Goal: Task Accomplishment & Management: Manage account settings

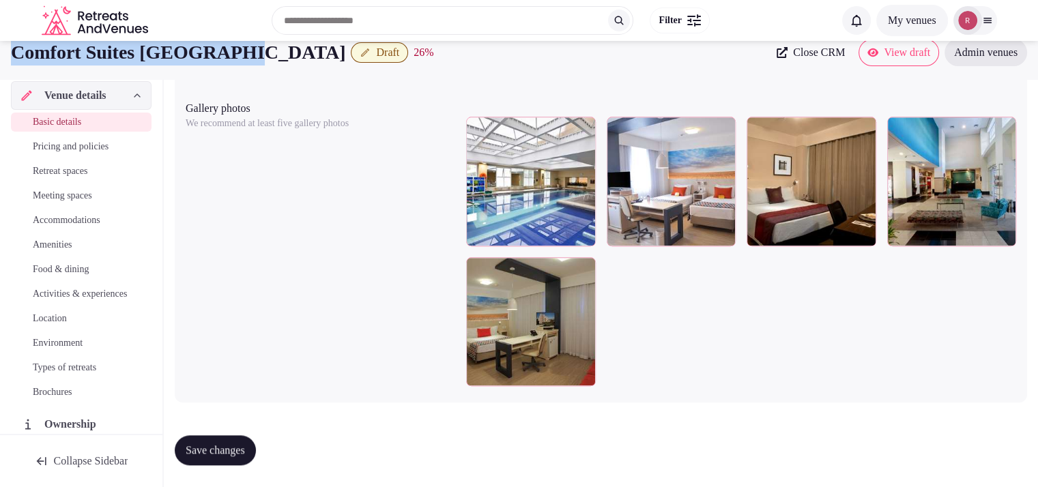
scroll to position [678, 0]
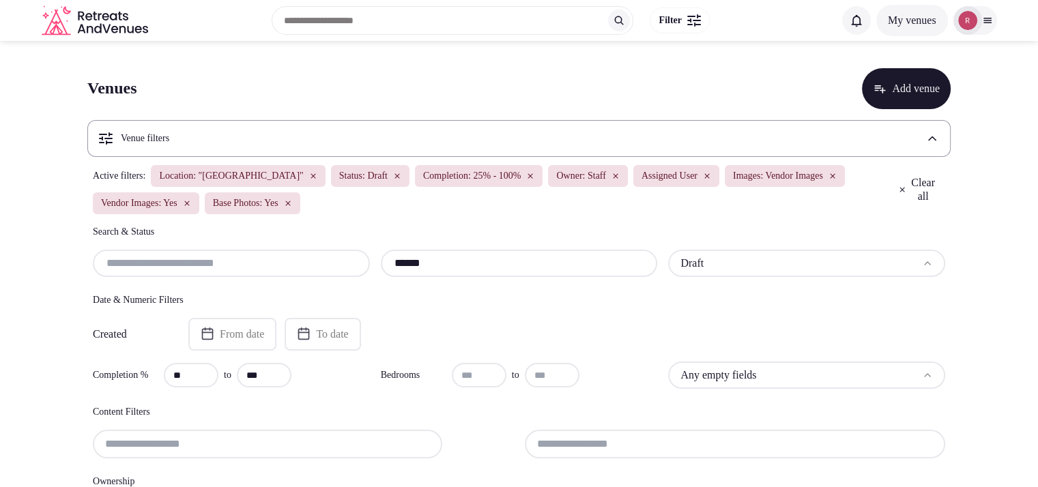
click at [437, 270] on input "******" at bounding box center [519, 263] width 266 height 16
paste input "text"
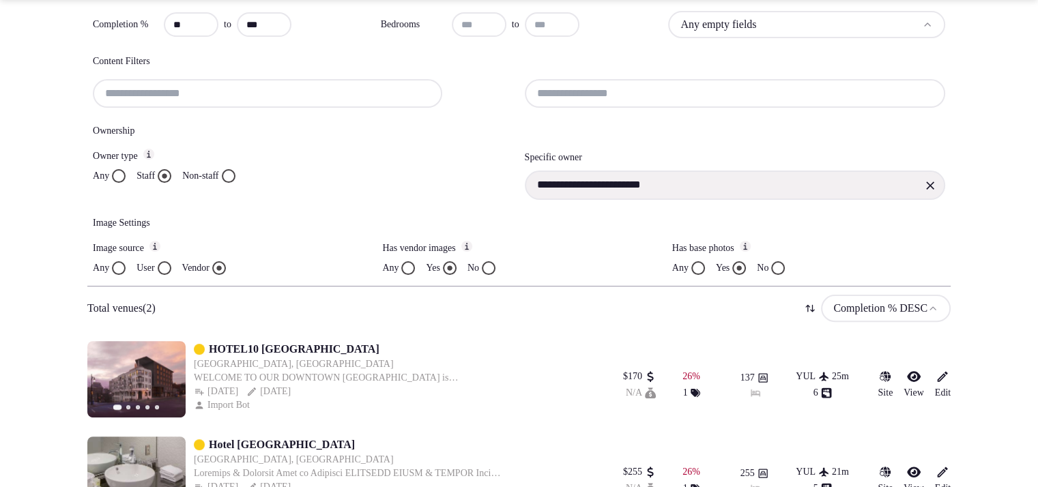
scroll to position [396, 0]
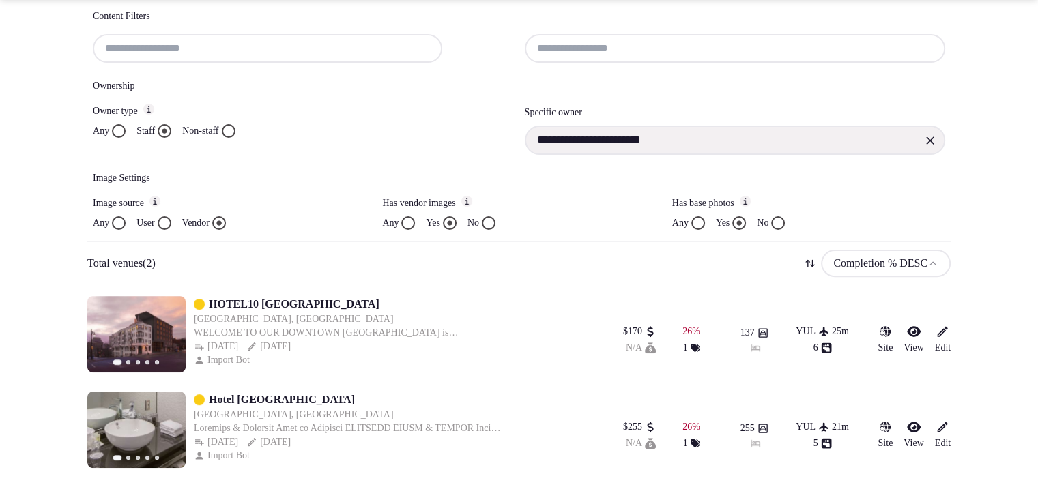
drag, startPoint x: 248, startPoint y: 403, endPoint x: 223, endPoint y: 400, distance: 24.6
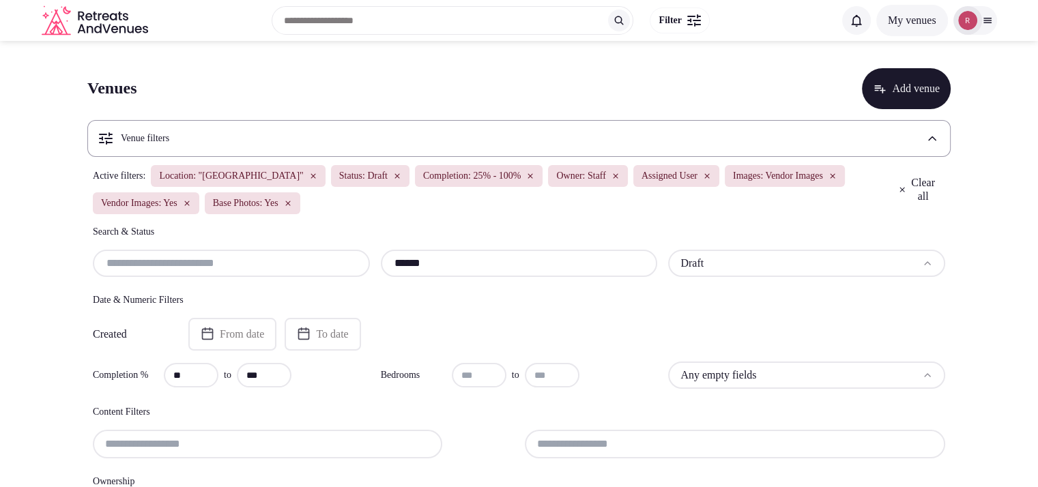
drag, startPoint x: 443, startPoint y: 263, endPoint x: 364, endPoint y: 259, distance: 79.2
click at [364, 259] on div "****** Draft" at bounding box center [519, 263] width 852 height 27
drag, startPoint x: 519, startPoint y: 263, endPoint x: 310, endPoint y: 269, distance: 209.5
click at [310, 269] on div "***** Draft" at bounding box center [519, 263] width 852 height 27
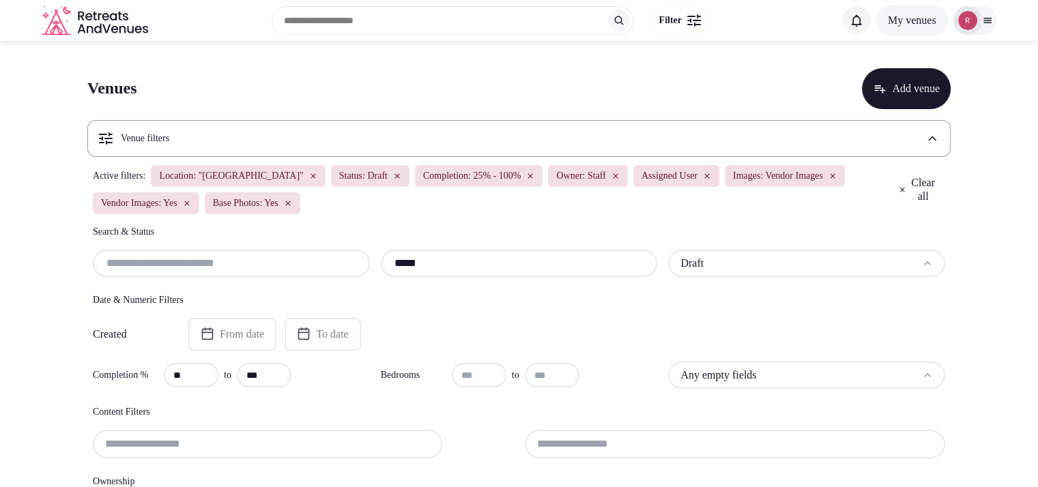
paste input "********"
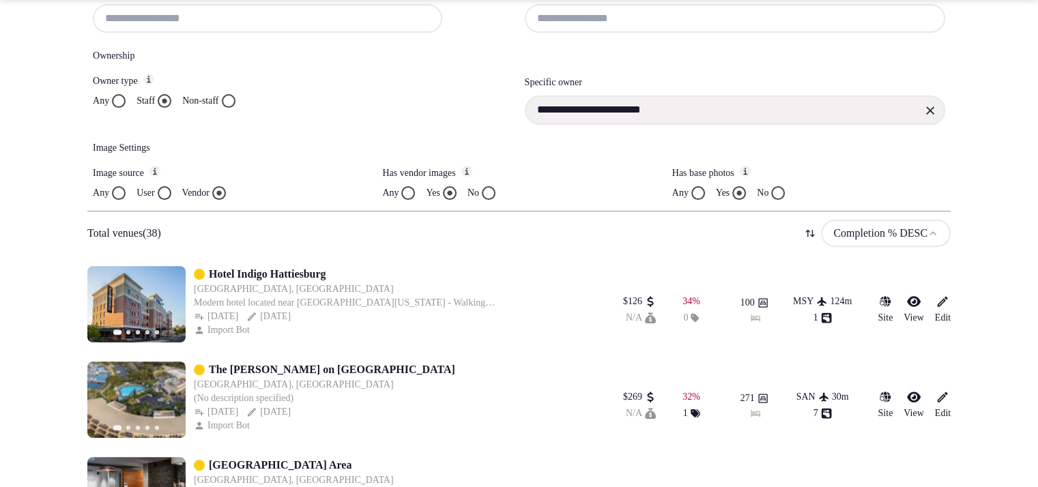
type input "**********"
drag, startPoint x: 246, startPoint y: 262, endPoint x: 242, endPoint y: 269, distance: 7.6
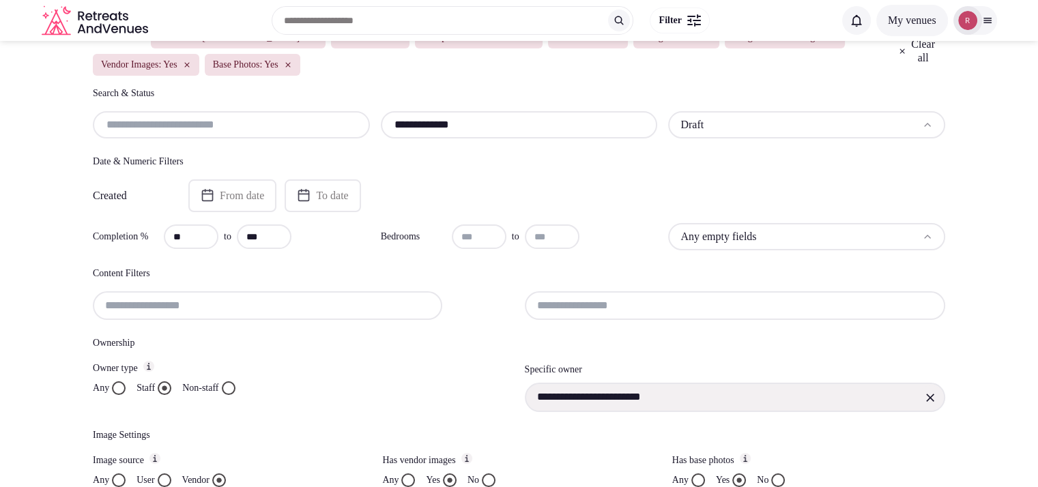
scroll to position [0, 0]
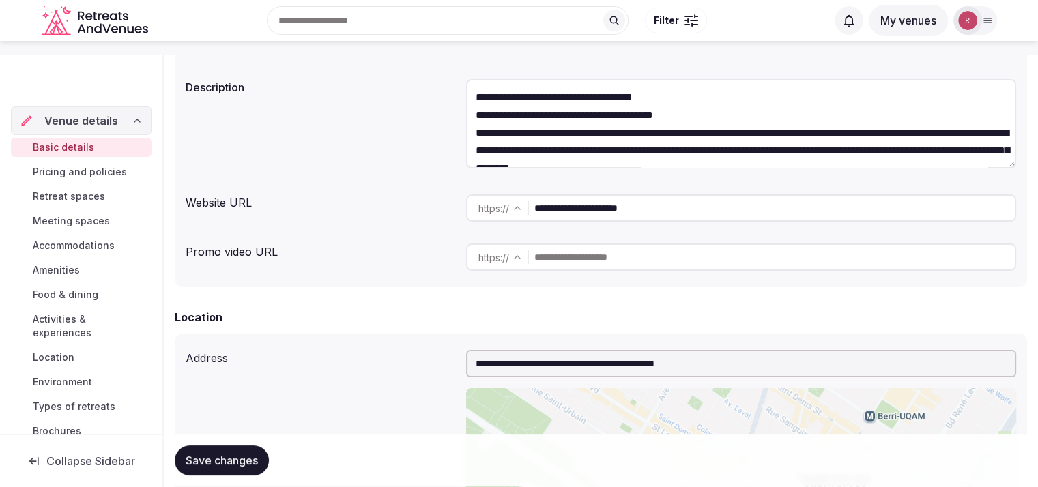
scroll to position [233, 0]
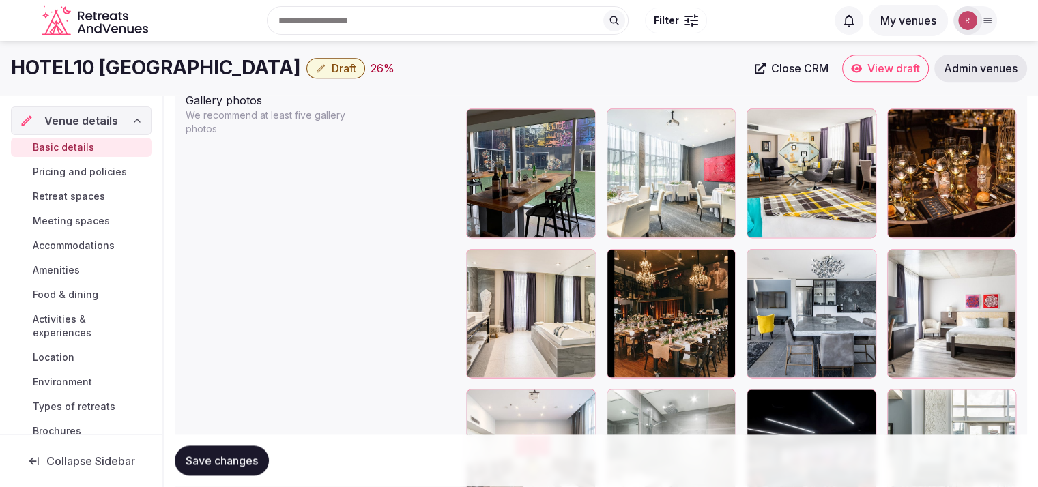
scroll to position [1594, 0]
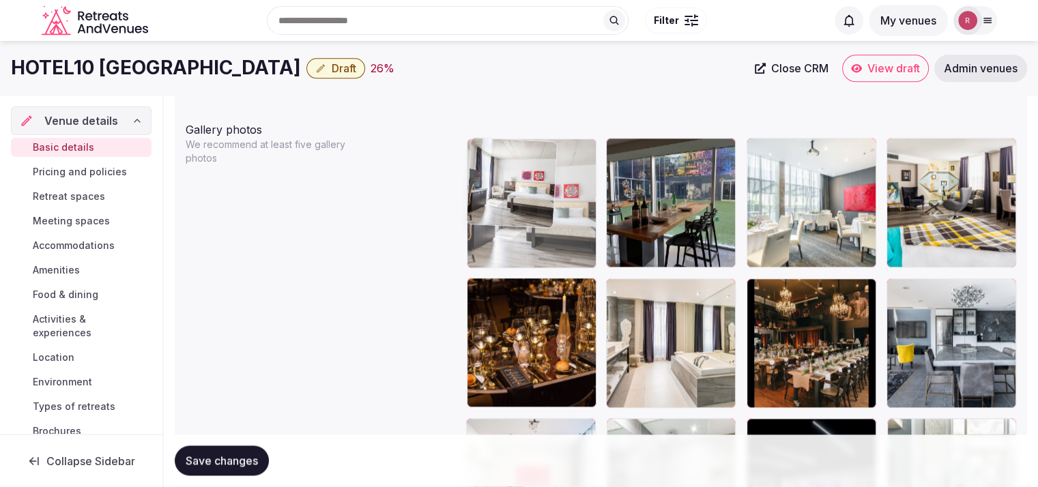
drag, startPoint x: 945, startPoint y: 325, endPoint x: 606, endPoint y: 237, distance: 350.5
click at [606, 237] on body "**********" at bounding box center [519, 158] width 1038 height 3504
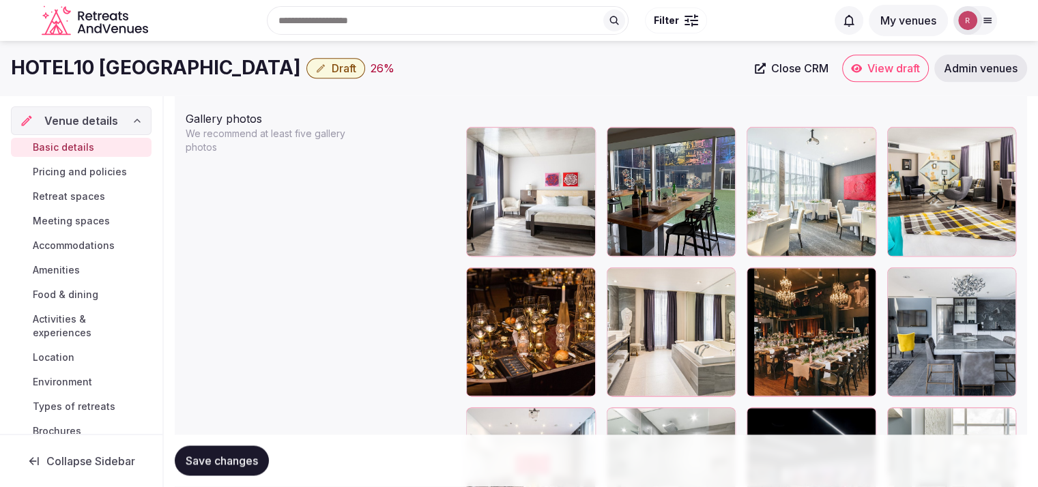
scroll to position [1584, 0]
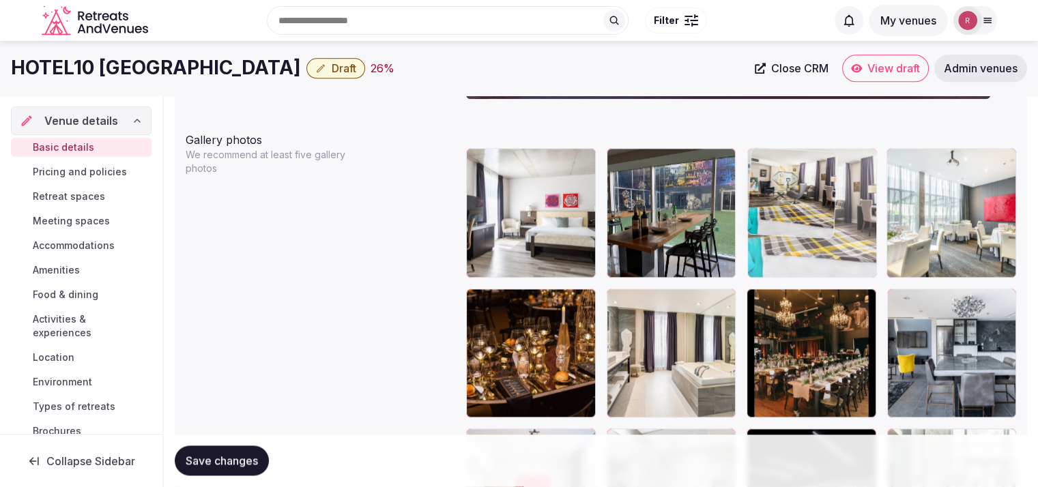
drag, startPoint x: 901, startPoint y: 227, endPoint x: 797, endPoint y: 228, distance: 103.7
click at [797, 228] on body "**********" at bounding box center [519, 168] width 1038 height 3504
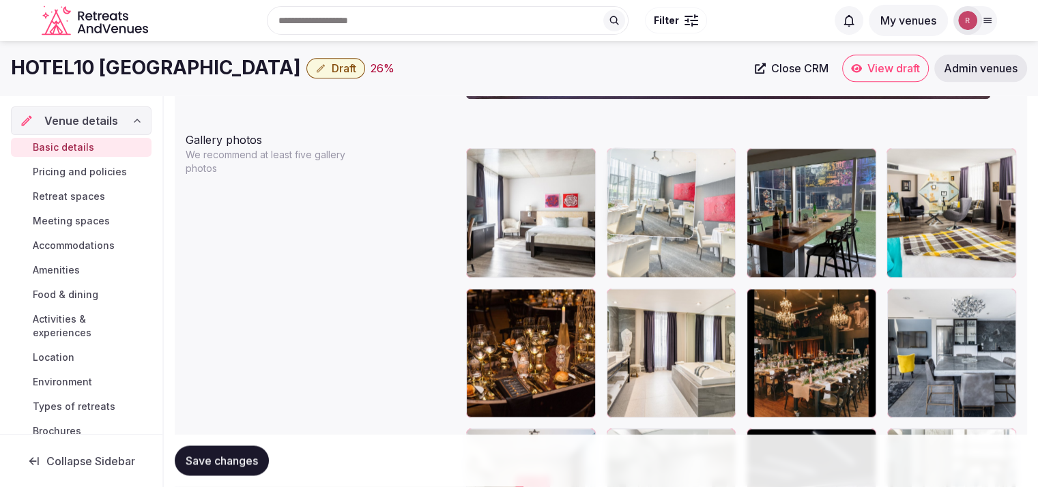
drag, startPoint x: 914, startPoint y: 212, endPoint x: 694, endPoint y: 220, distance: 220.5
click at [694, 220] on body "**********" at bounding box center [519, 168] width 1038 height 3504
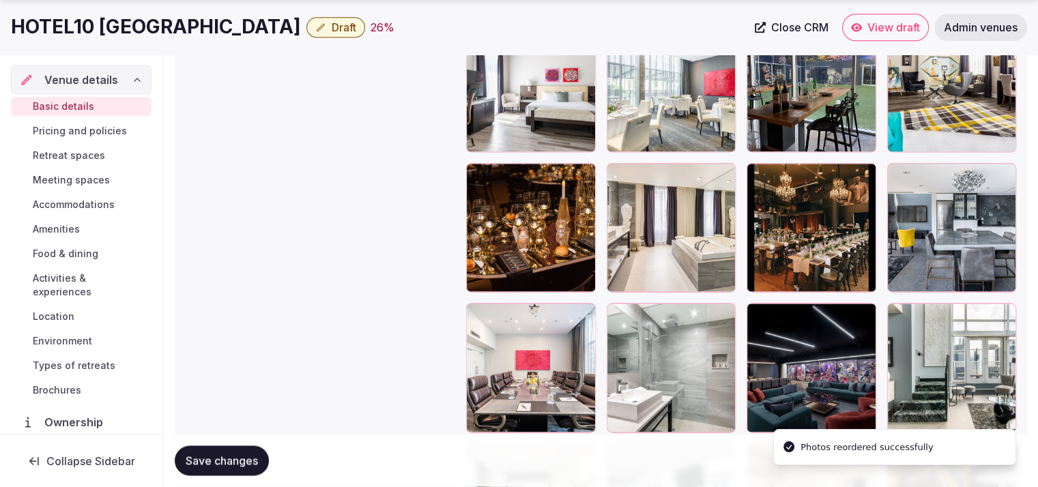
scroll to position [1713, 0]
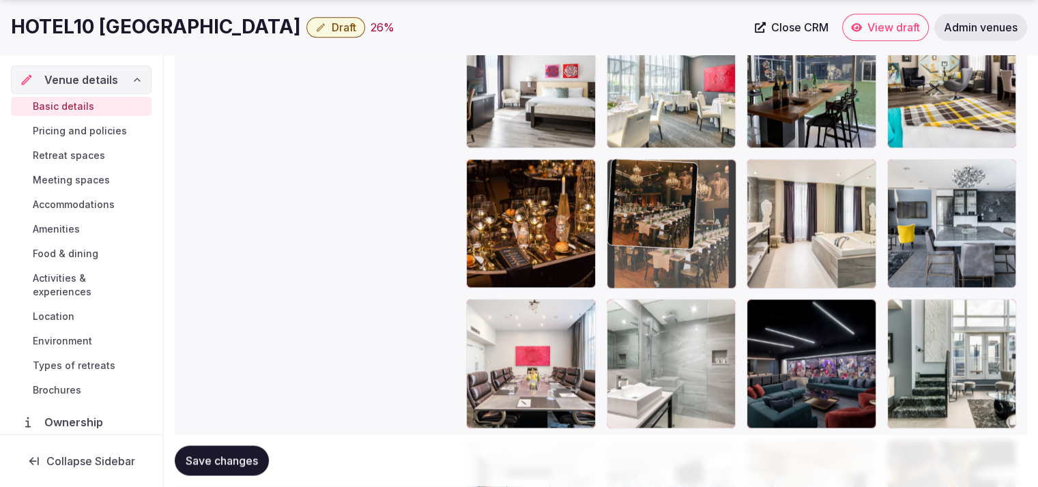
drag, startPoint x: 789, startPoint y: 217, endPoint x: 696, endPoint y: 235, distance: 95.1
click at [696, 235] on body "**********" at bounding box center [519, 39] width 1038 height 3504
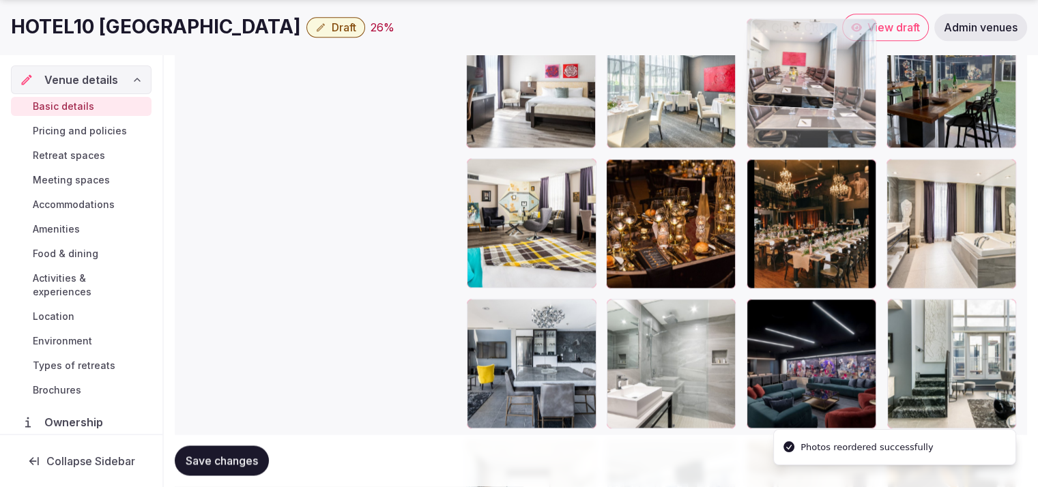
drag, startPoint x: 781, startPoint y: 219, endPoint x: 854, endPoint y: 111, distance: 130.8
click at [854, 111] on body "**********" at bounding box center [519, 39] width 1038 height 3504
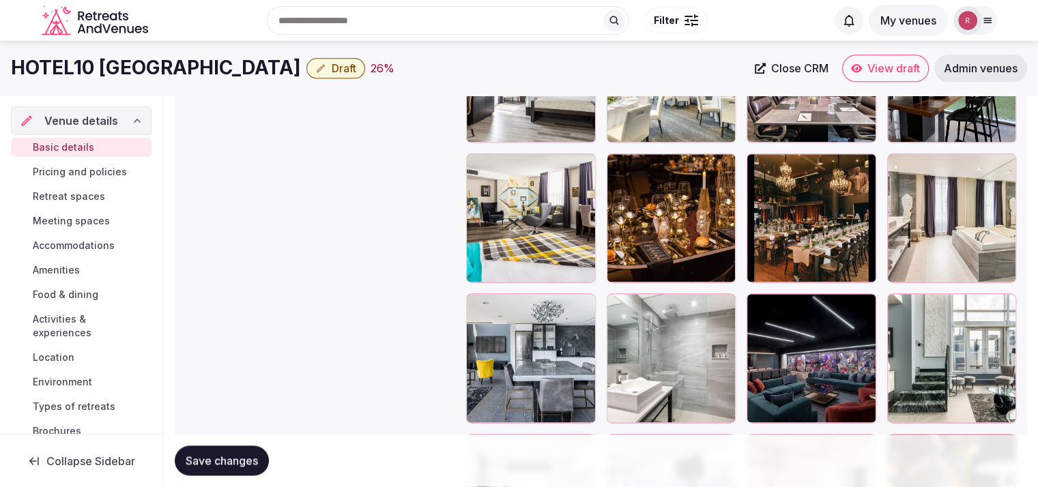
scroll to position [1714, 0]
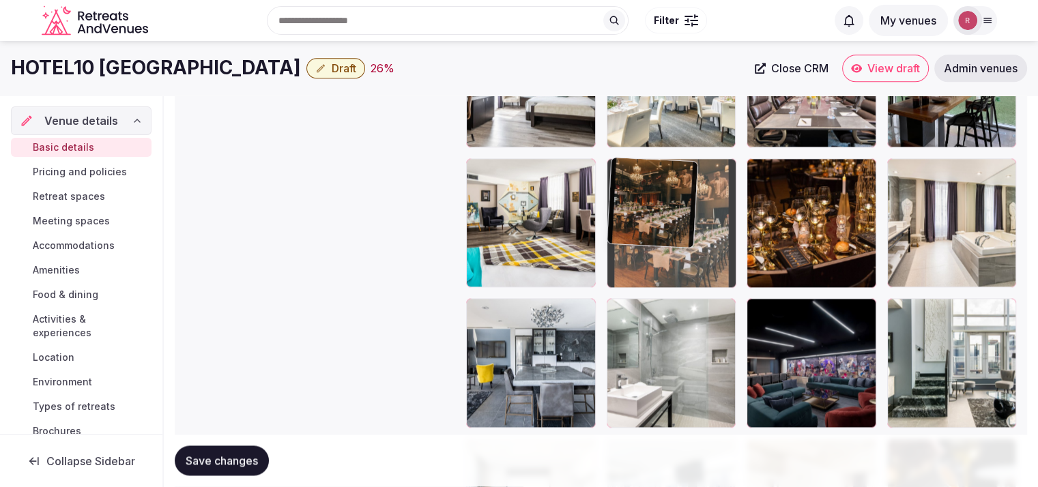
drag, startPoint x: 851, startPoint y: 214, endPoint x: 768, endPoint y: 227, distance: 84.2
click at [768, 227] on body "**********" at bounding box center [519, 38] width 1038 height 3504
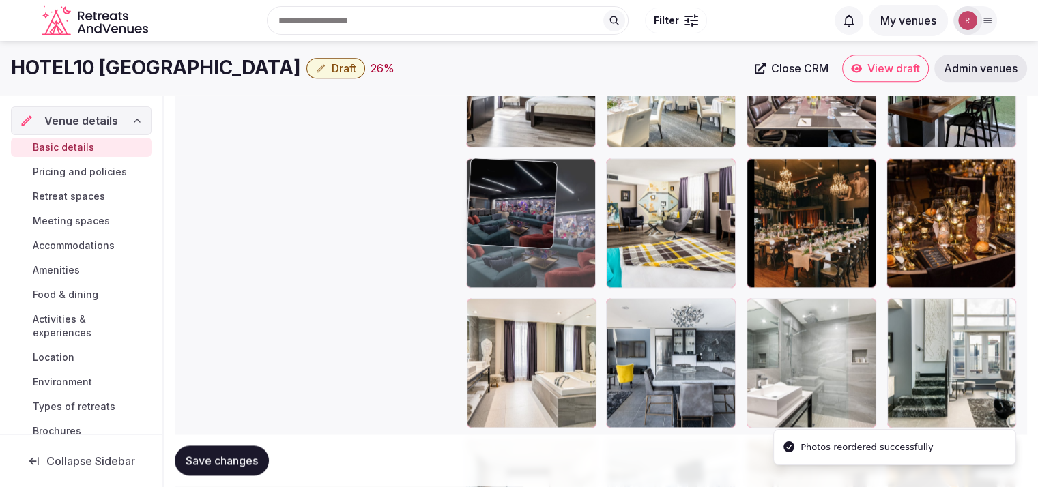
drag, startPoint x: 794, startPoint y: 335, endPoint x: 525, endPoint y: 259, distance: 279.9
click at [525, 259] on body "**********" at bounding box center [519, 38] width 1038 height 3504
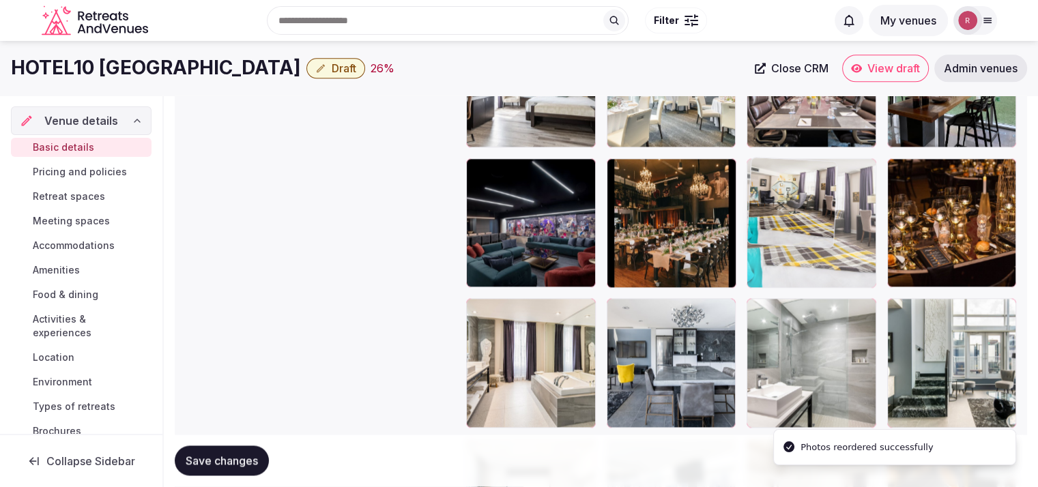
drag, startPoint x: 663, startPoint y: 234, endPoint x: 817, endPoint y: 247, distance: 154.7
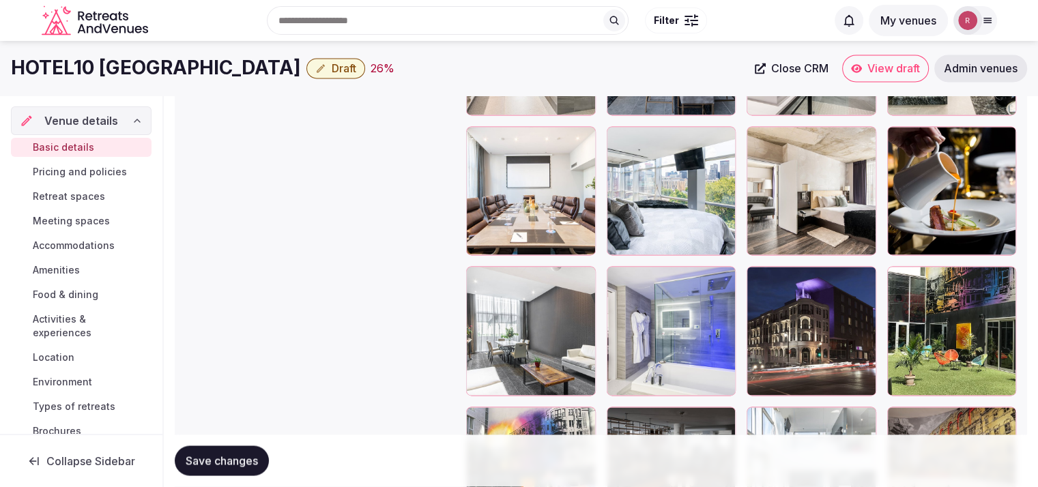
scroll to position [2022, 0]
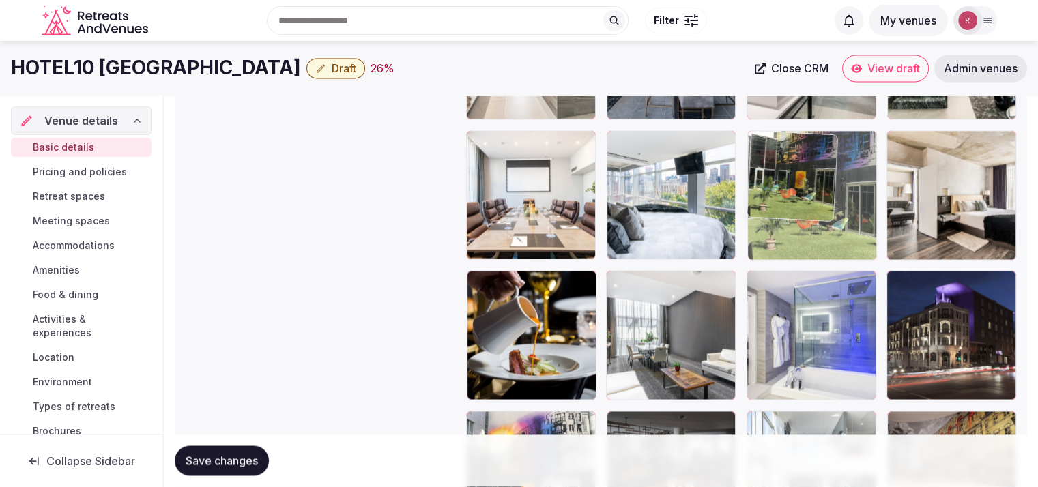
drag, startPoint x: 953, startPoint y: 352, endPoint x: 872, endPoint y: 265, distance: 119.2
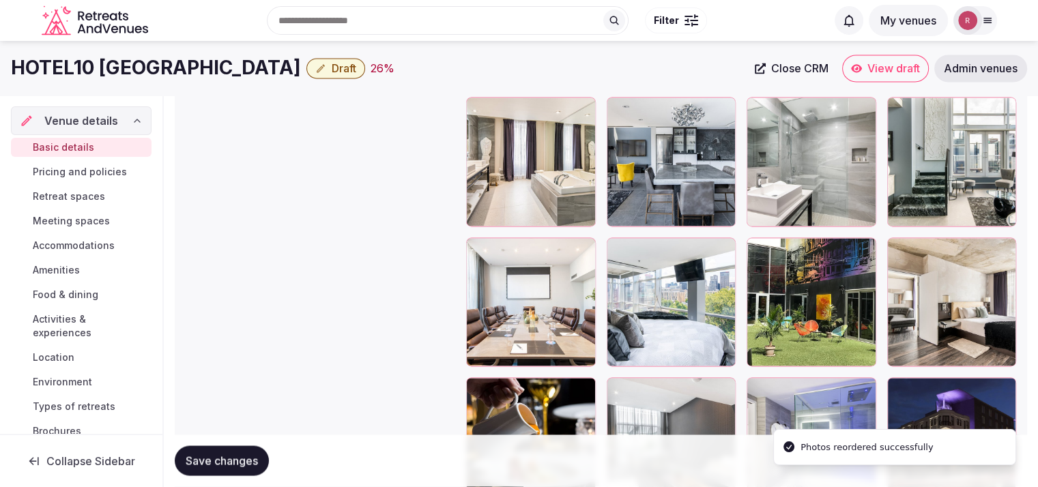
scroll to position [1845, 0]
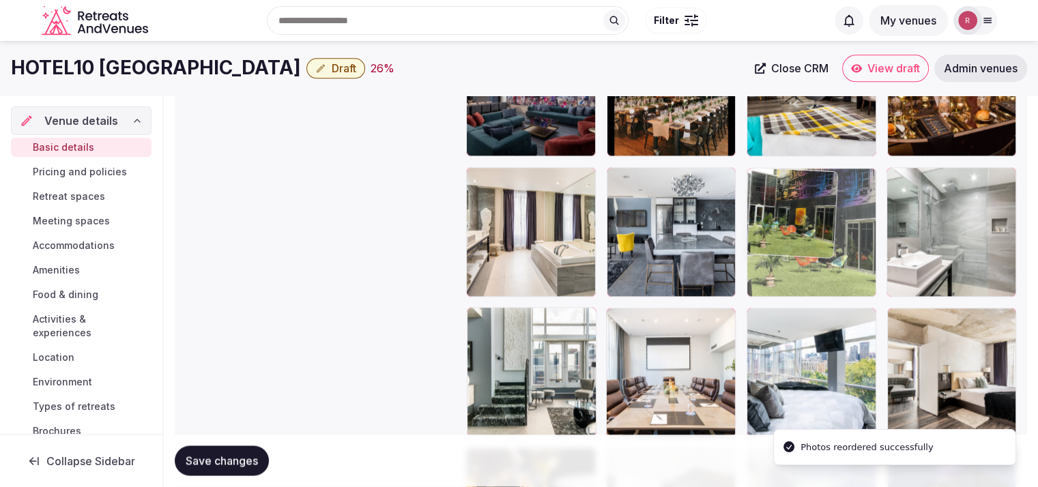
drag, startPoint x: 815, startPoint y: 364, endPoint x: 836, endPoint y: 288, distance: 79.5
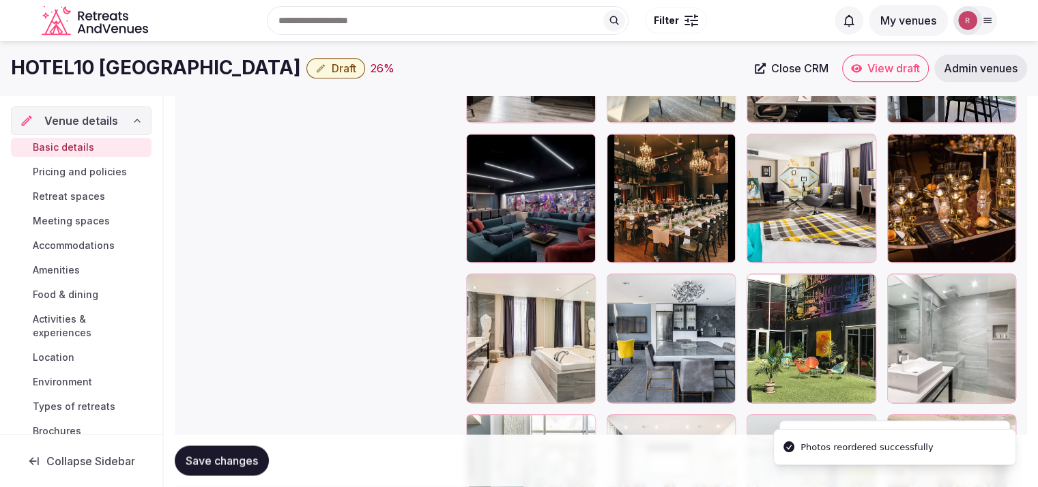
scroll to position [1734, 0]
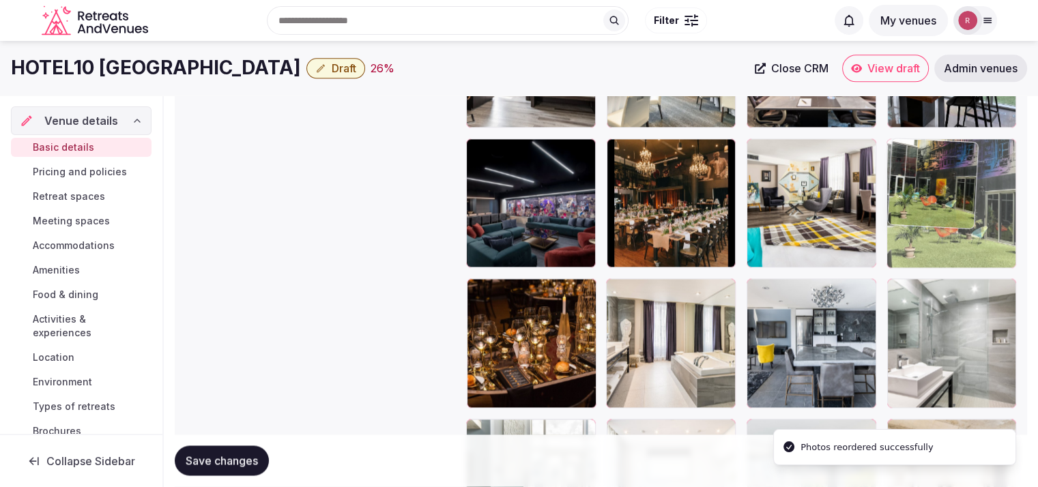
drag, startPoint x: 842, startPoint y: 318, endPoint x: 1004, endPoint y: 220, distance: 189.4
click at [1004, 220] on body "**********" at bounding box center [519, 18] width 1038 height 3504
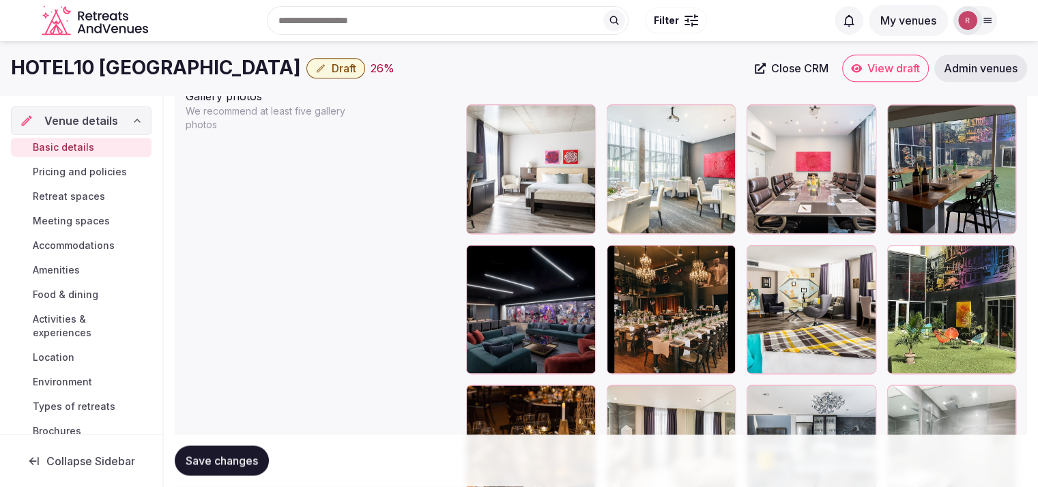
scroll to position [1623, 0]
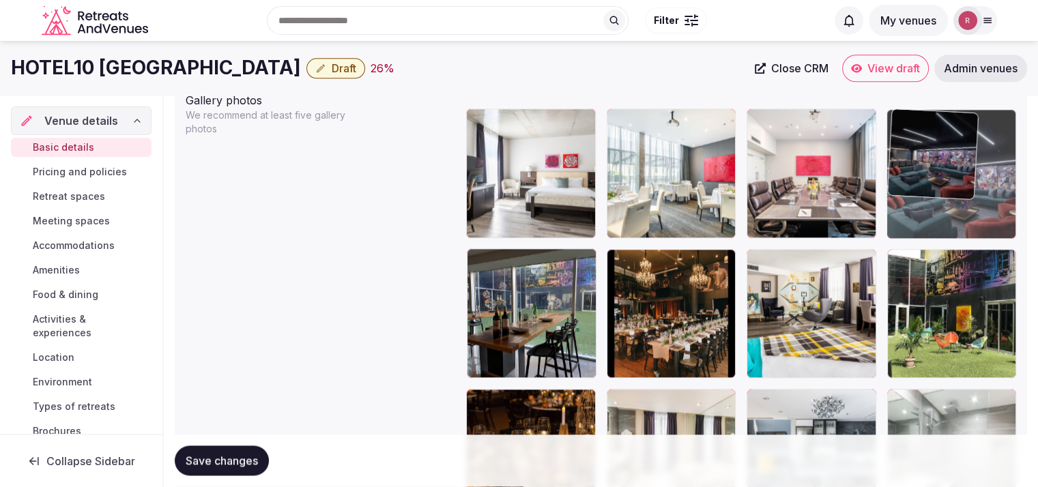
drag, startPoint x: 934, startPoint y: 314, endPoint x: 978, endPoint y: 232, distance: 93.1
click at [978, 232] on body "**********" at bounding box center [519, 129] width 1038 height 3504
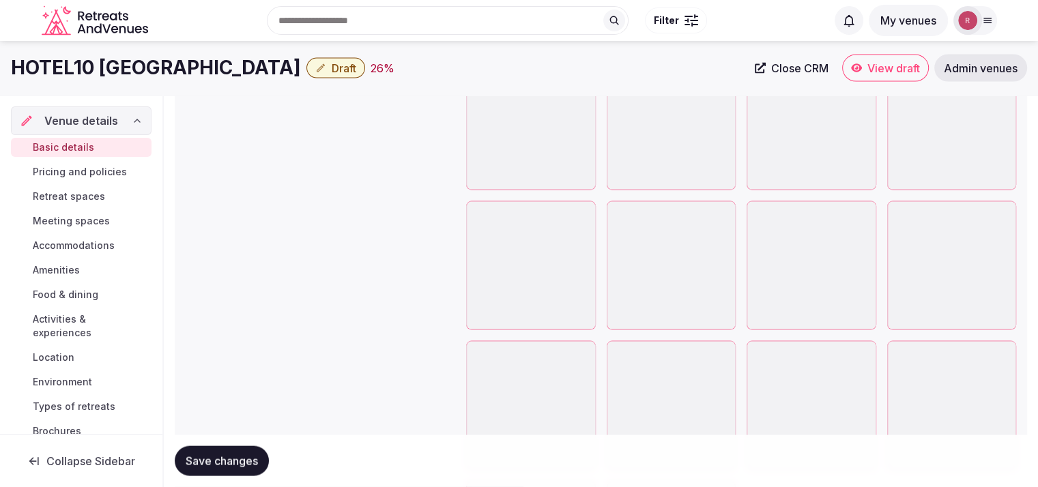
scroll to position [2764, 0]
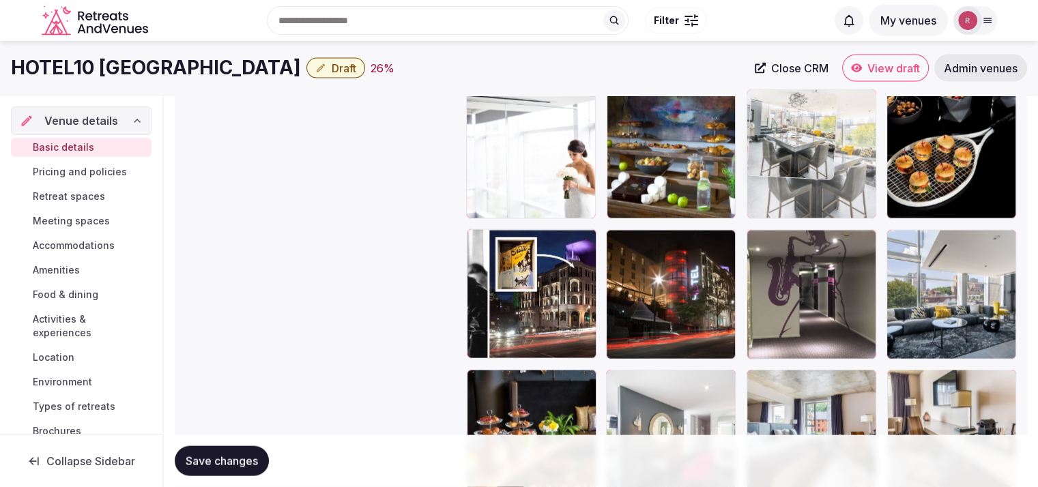
drag, startPoint x: 838, startPoint y: 421, endPoint x: 848, endPoint y: 195, distance: 226.0
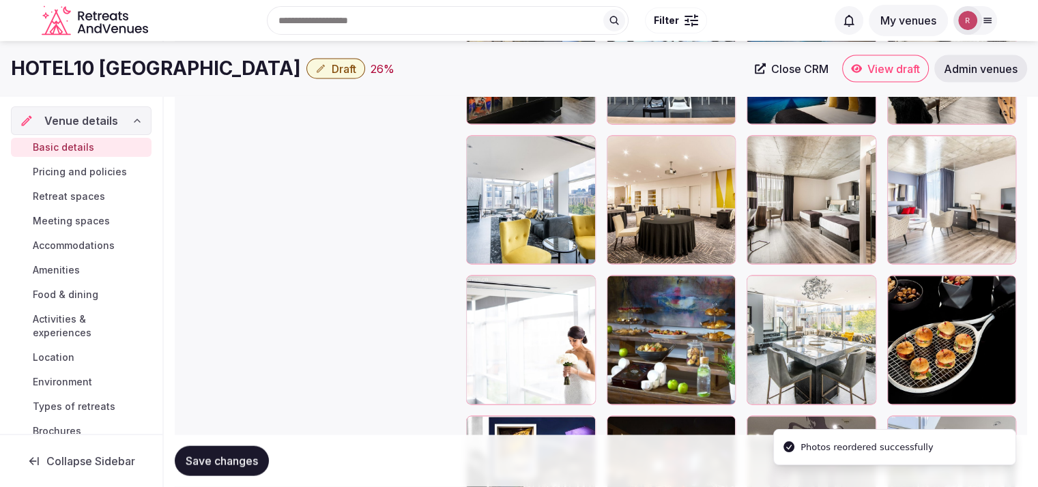
scroll to position [2512, 0]
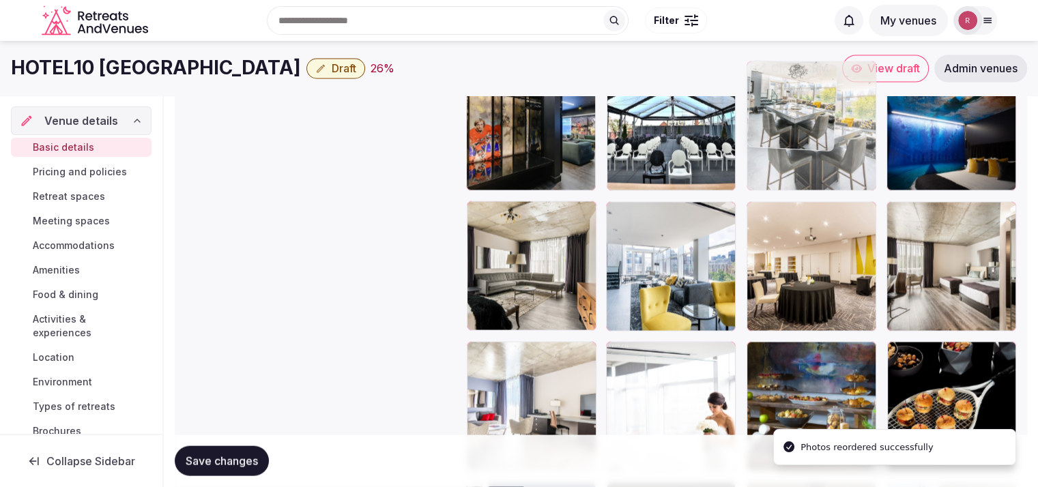
drag, startPoint x: 851, startPoint y: 189, endPoint x: 841, endPoint y: 143, distance: 47.0
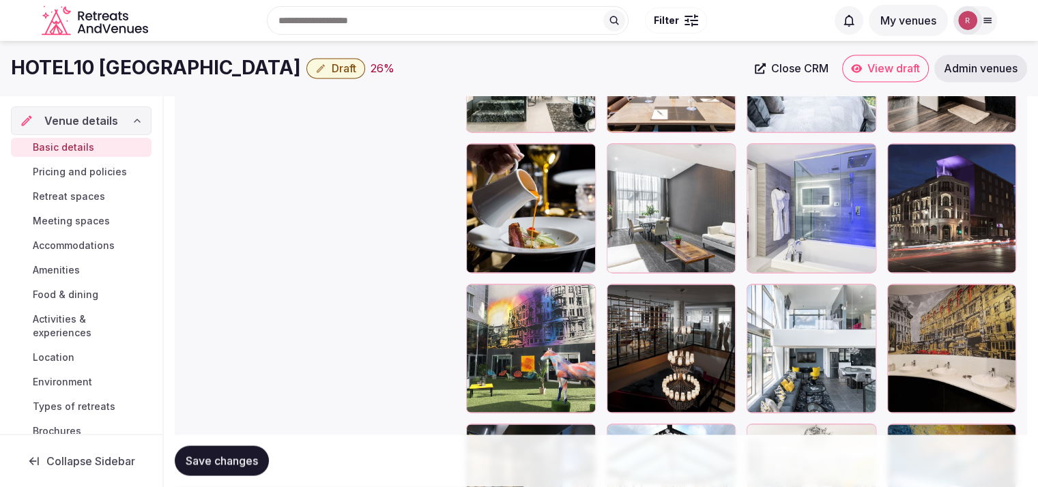
scroll to position [2125, 0]
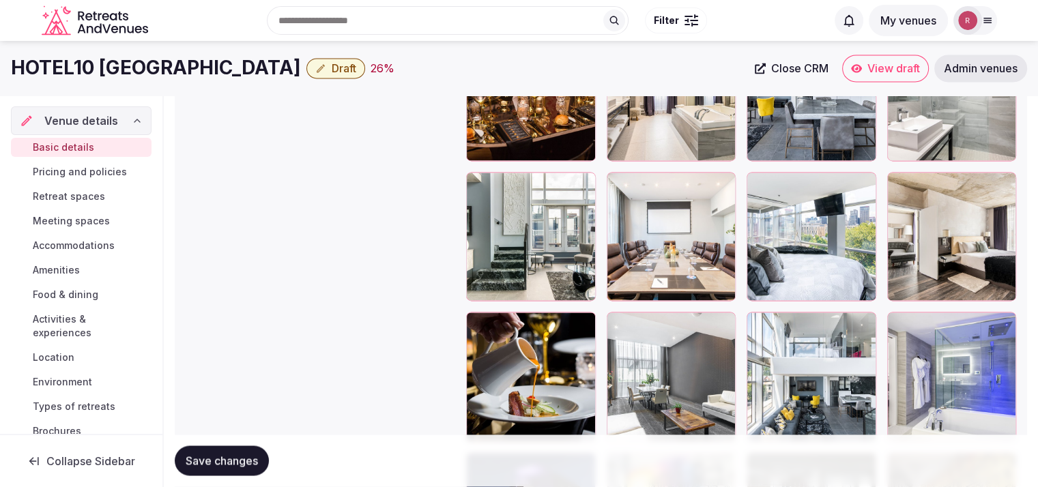
scroll to position [1976, 0]
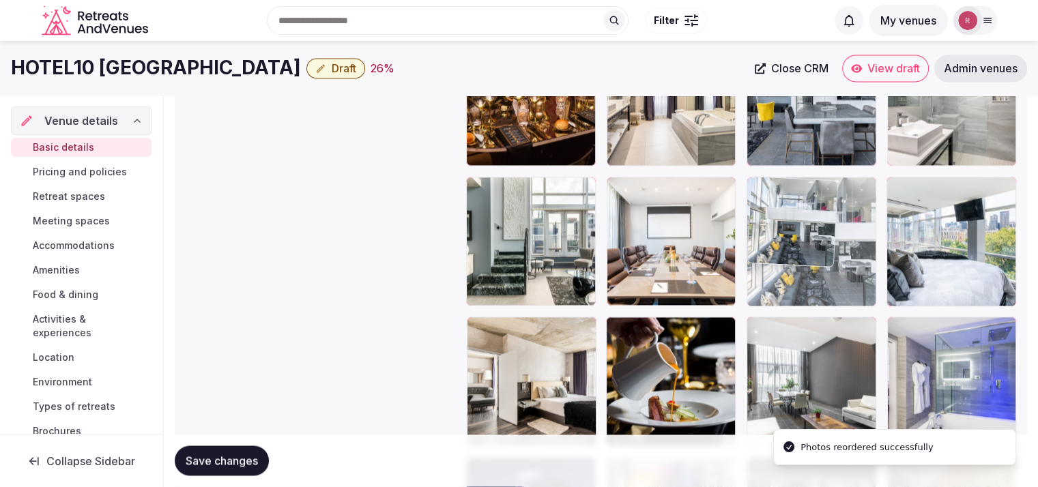
drag, startPoint x: 835, startPoint y: 376, endPoint x: 862, endPoint y: 275, distance: 104.4
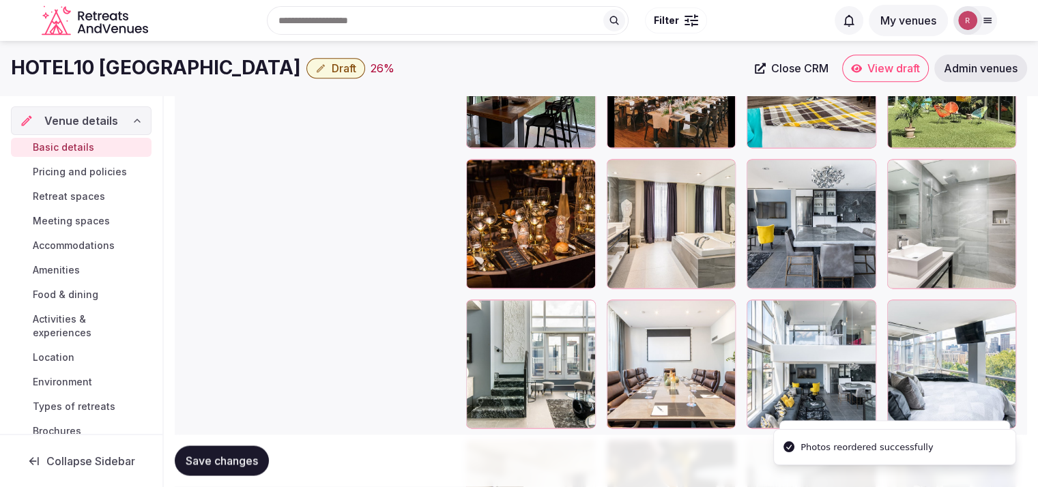
scroll to position [1833, 0]
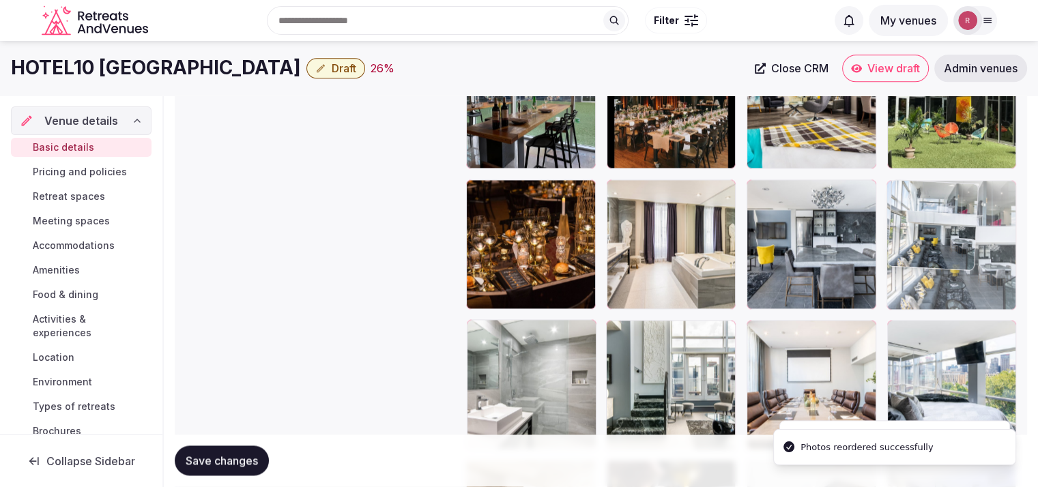
drag, startPoint x: 811, startPoint y: 351, endPoint x: 969, endPoint y: 166, distance: 243.4
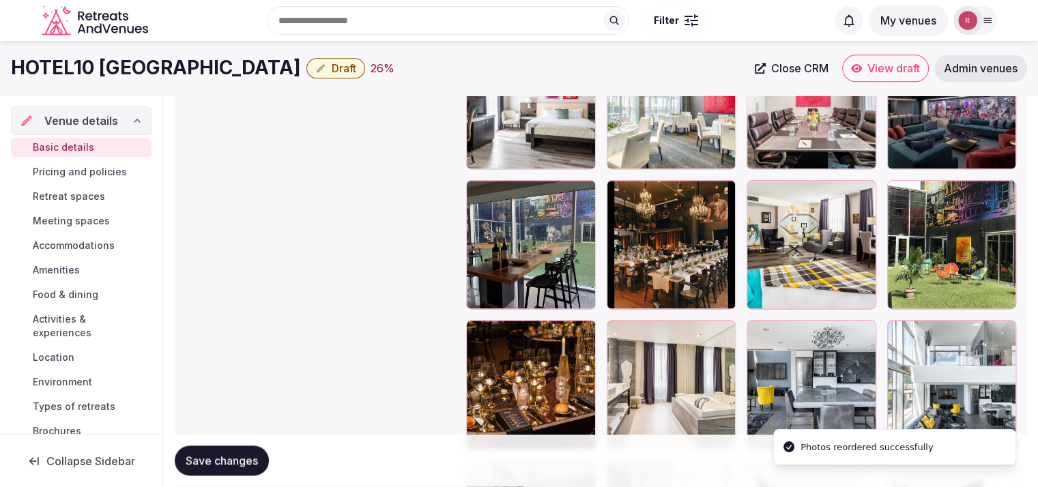
scroll to position [1705, 0]
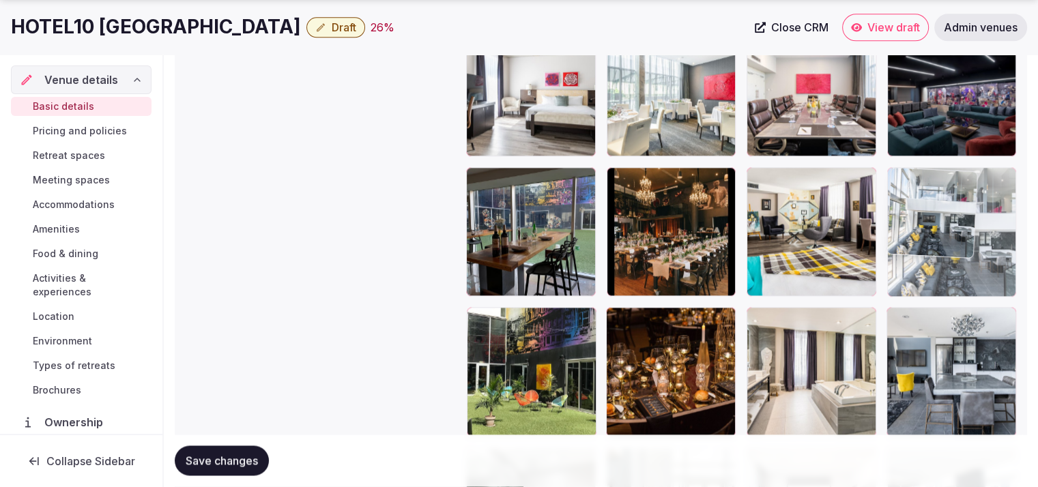
drag, startPoint x: 950, startPoint y: 357, endPoint x: 965, endPoint y: 274, distance: 83.8
click at [965, 274] on body "**********" at bounding box center [519, 47] width 1038 height 3504
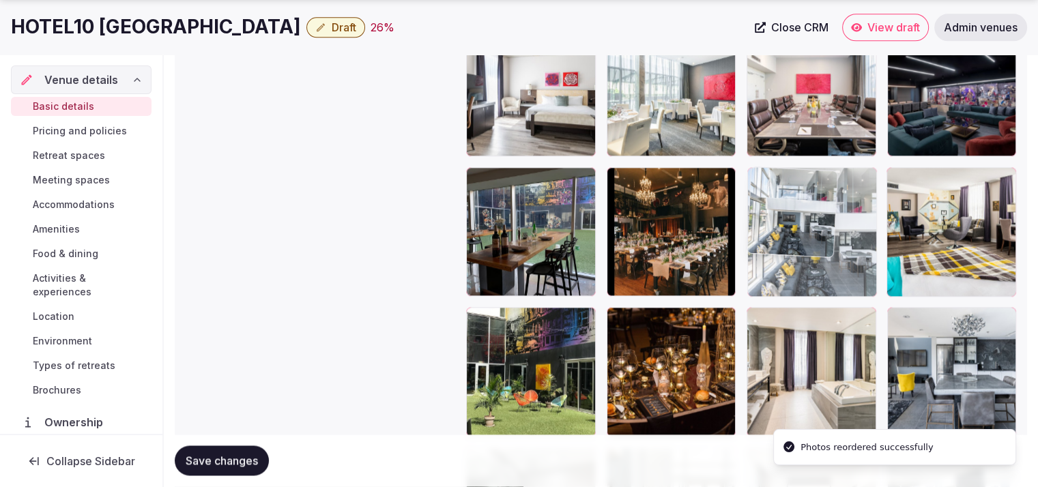
drag, startPoint x: 928, startPoint y: 287, endPoint x: 862, endPoint y: 287, distance: 65.5
click at [862, 287] on body "**********" at bounding box center [519, 47] width 1038 height 3504
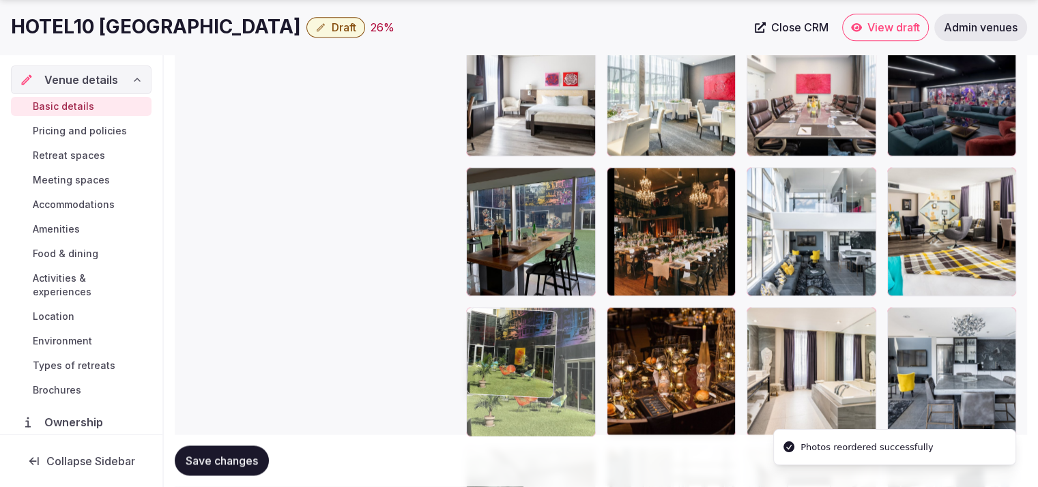
drag, startPoint x: 512, startPoint y: 370, endPoint x: 572, endPoint y: 367, distance: 60.1
click at [572, 367] on body "**********" at bounding box center [519, 47] width 1038 height 3504
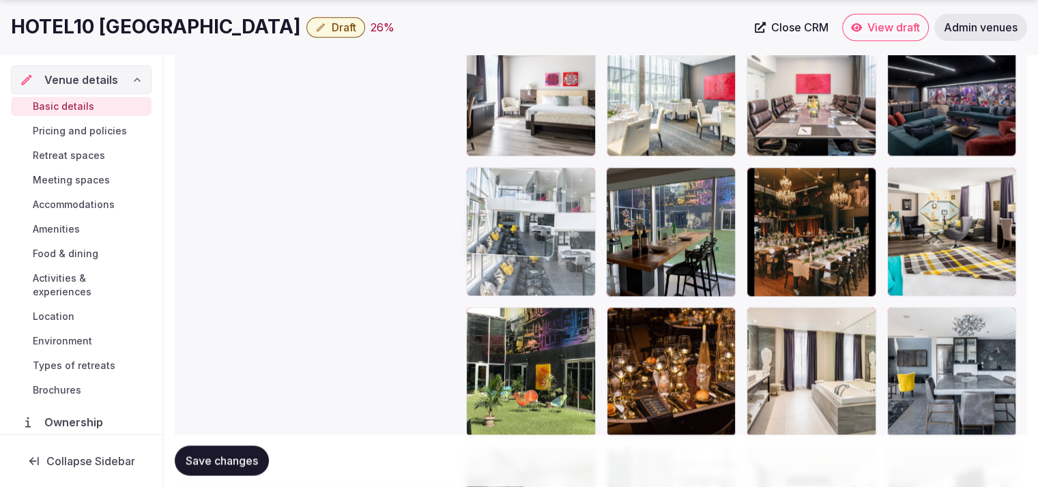
drag, startPoint x: 793, startPoint y: 243, endPoint x: 570, endPoint y: 248, distance: 223.8
click at [570, 248] on body "**********" at bounding box center [519, 47] width 1038 height 3504
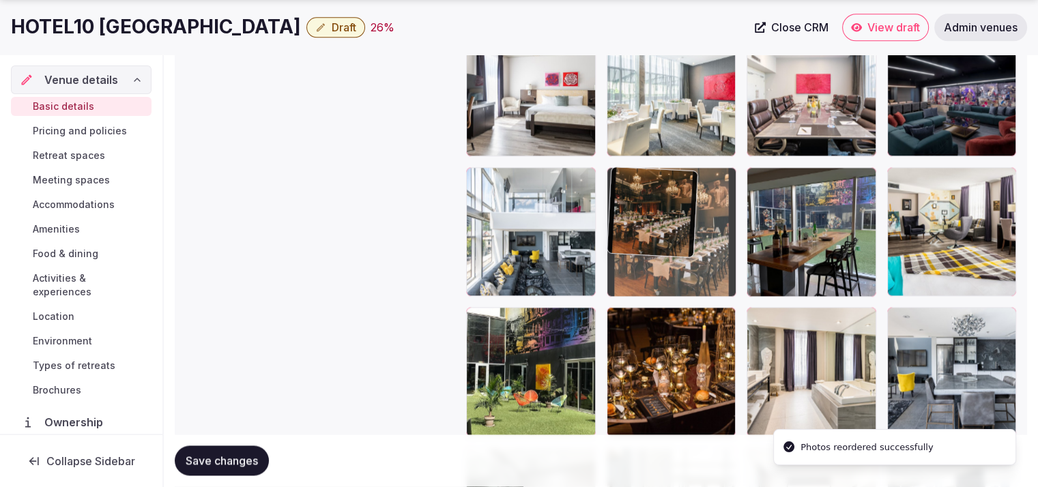
click at [699, 254] on body "**********" at bounding box center [519, 47] width 1038 height 3504
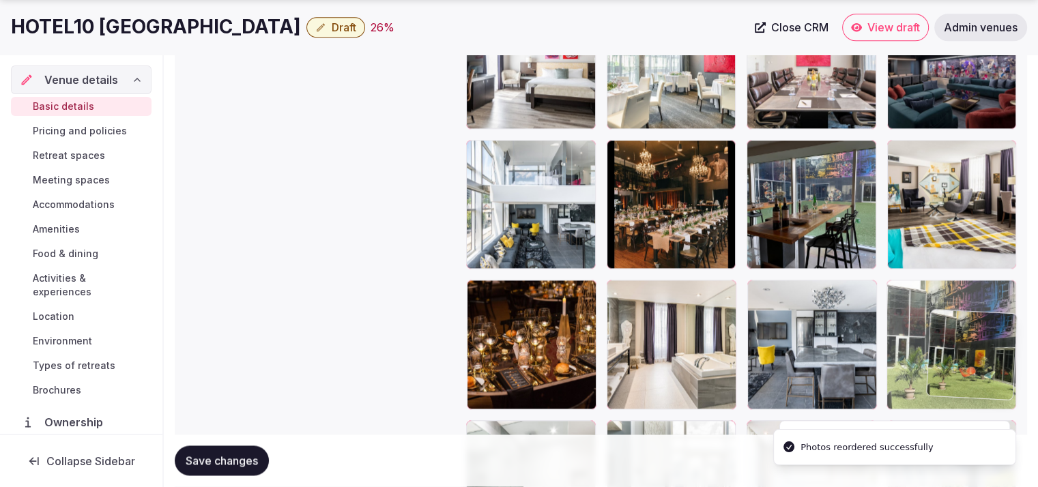
scroll to position [1733, 0]
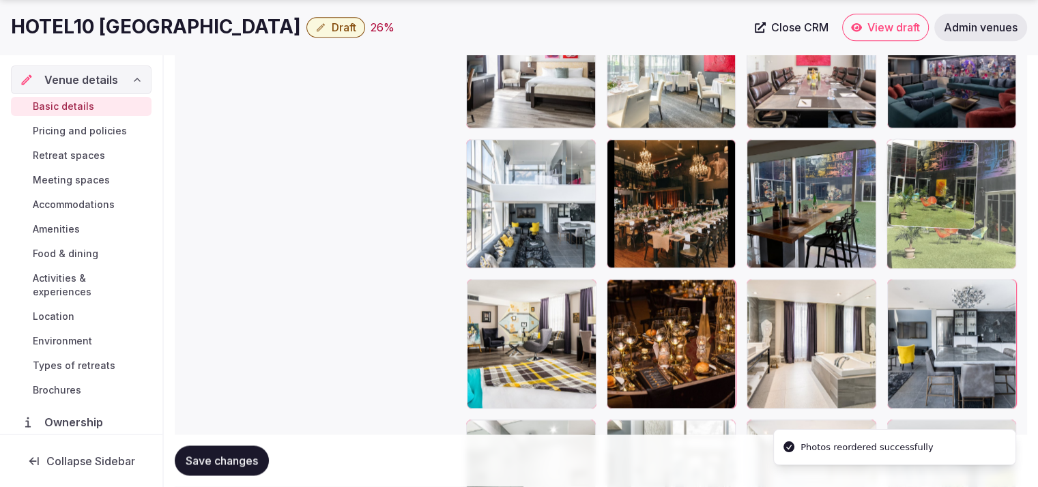
drag, startPoint x: 524, startPoint y: 400, endPoint x: 999, endPoint y: 289, distance: 487.9
click at [999, 289] on body "**********" at bounding box center [519, 19] width 1038 height 3504
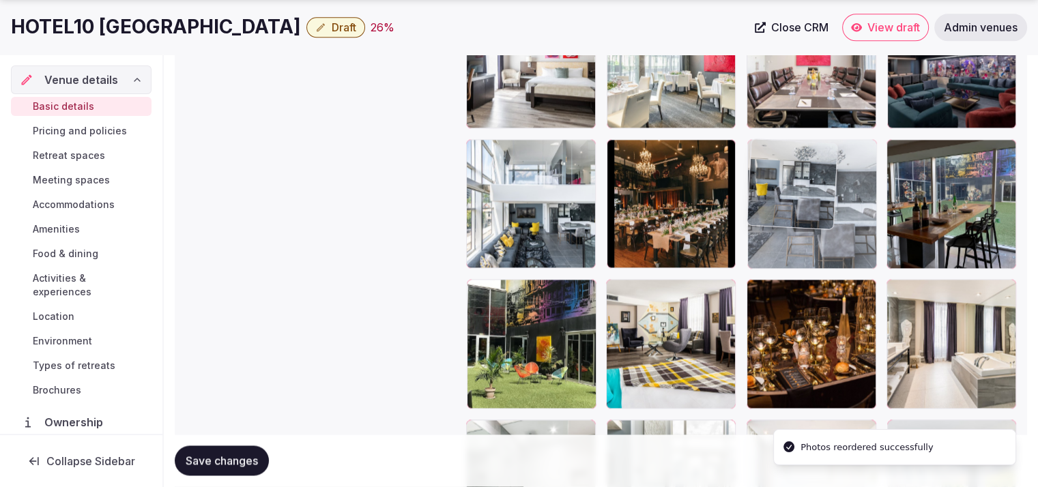
drag, startPoint x: 933, startPoint y: 355, endPoint x: 862, endPoint y: 254, distance: 123.4
click at [862, 254] on body "**********" at bounding box center [519, 19] width 1038 height 3504
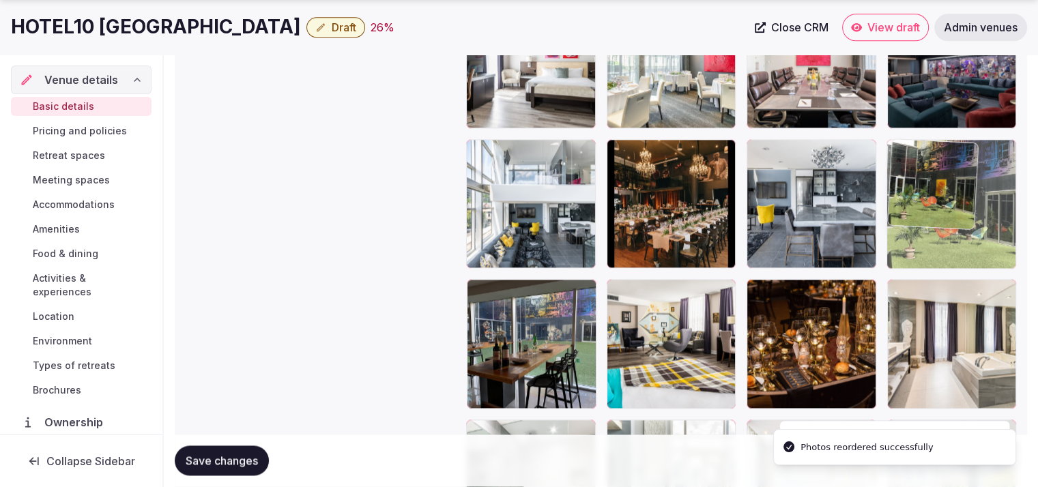
drag, startPoint x: 802, startPoint y: 342, endPoint x: 976, endPoint y: 253, distance: 196.2
click at [976, 253] on body "**********" at bounding box center [519, 19] width 1038 height 3504
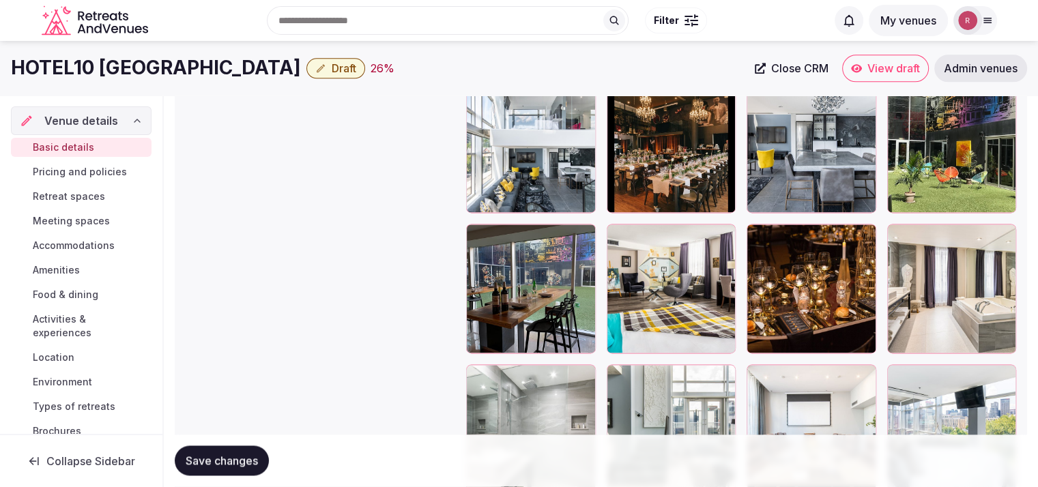
scroll to position [1751, 0]
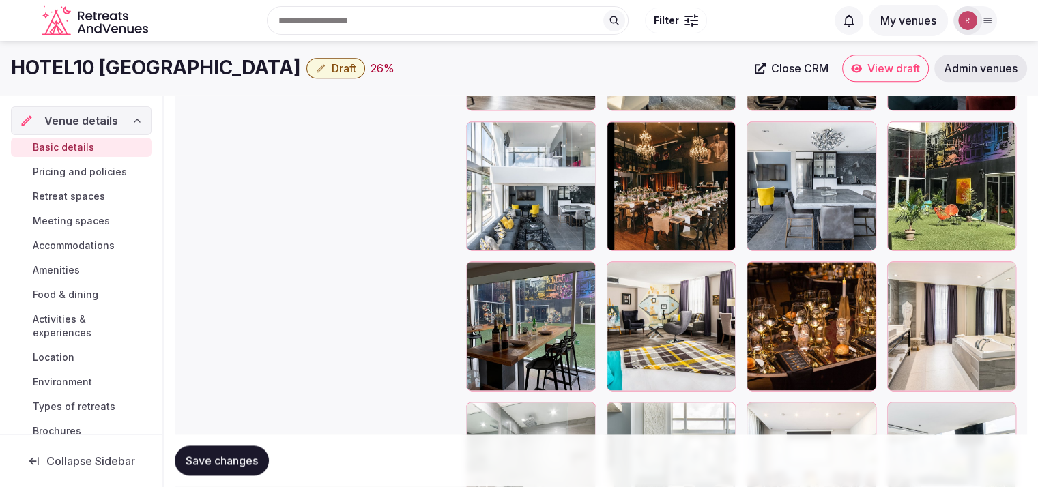
click at [235, 450] on button "Save changes" at bounding box center [222, 461] width 94 height 30
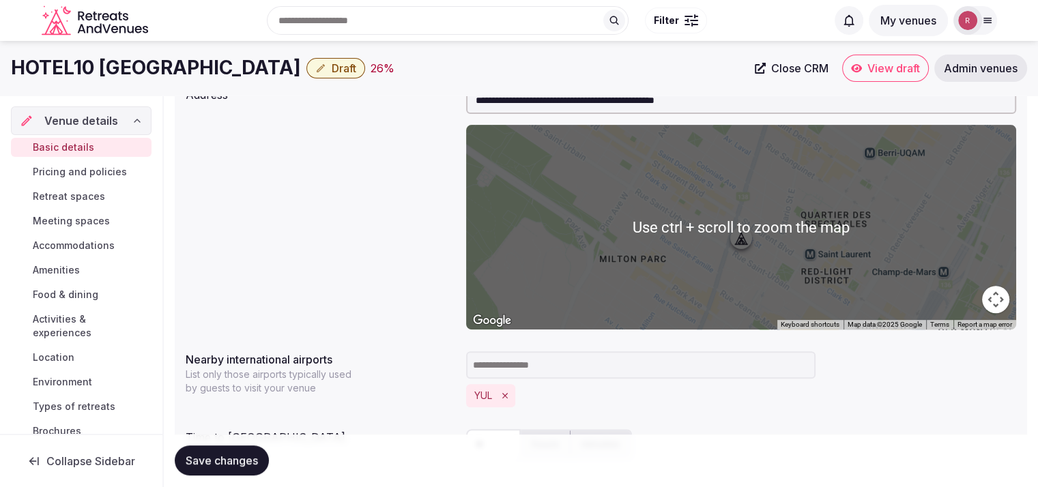
scroll to position [44, 0]
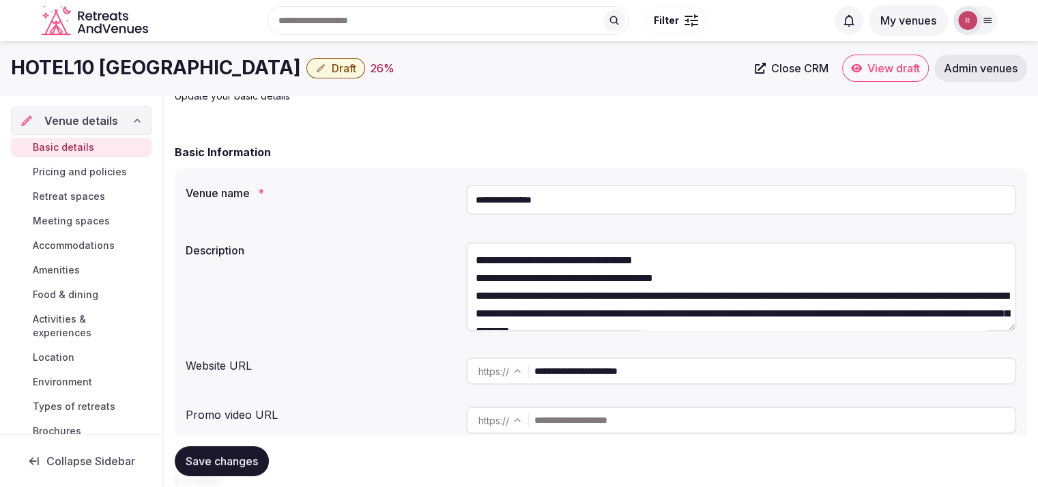
click at [578, 368] on input "**********" at bounding box center [774, 371] width 480 height 27
drag, startPoint x: 186, startPoint y: 65, endPoint x: 16, endPoint y: 59, distance: 170.0
click at [16, 59] on div "HOTEL10 Montreal Draft 26 %" at bounding box center [378, 68] width 735 height 27
copy h1 "HOTEL10 Montreal"
click at [444, 84] on div "HOTEL10 Montreal Draft 26 % Close CRM View draft Admin venues" at bounding box center [519, 68] width 1038 height 55
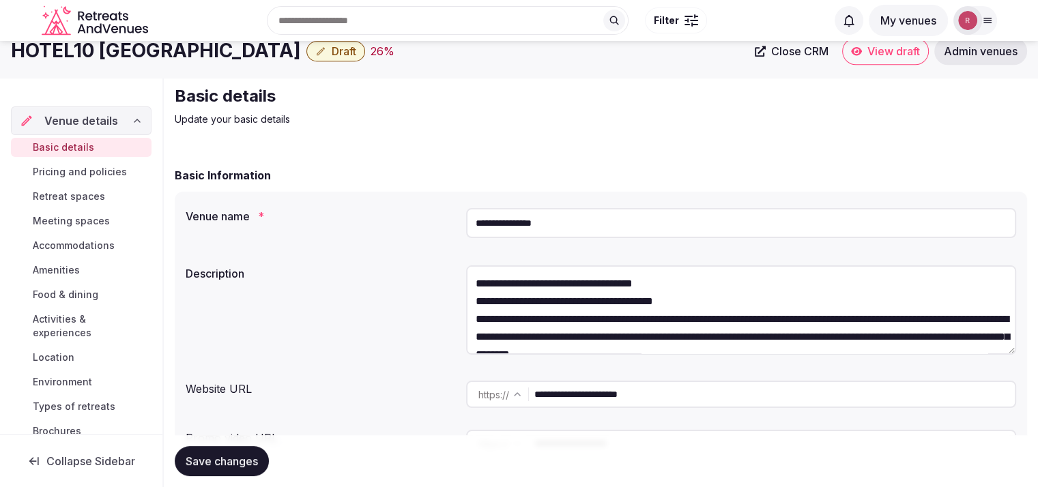
scroll to position [0, 0]
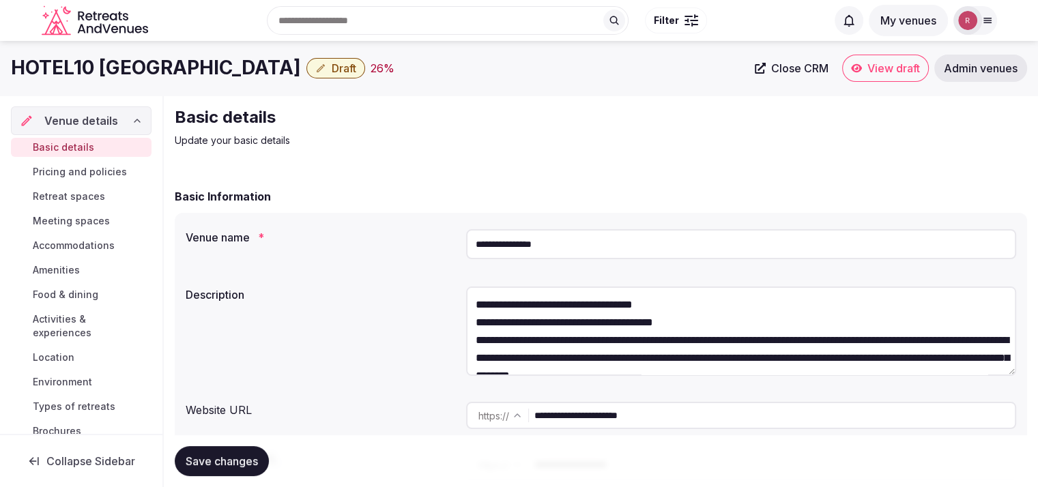
click at [887, 147] on div "Basic details Update your basic details" at bounding box center [601, 126] width 852 height 41
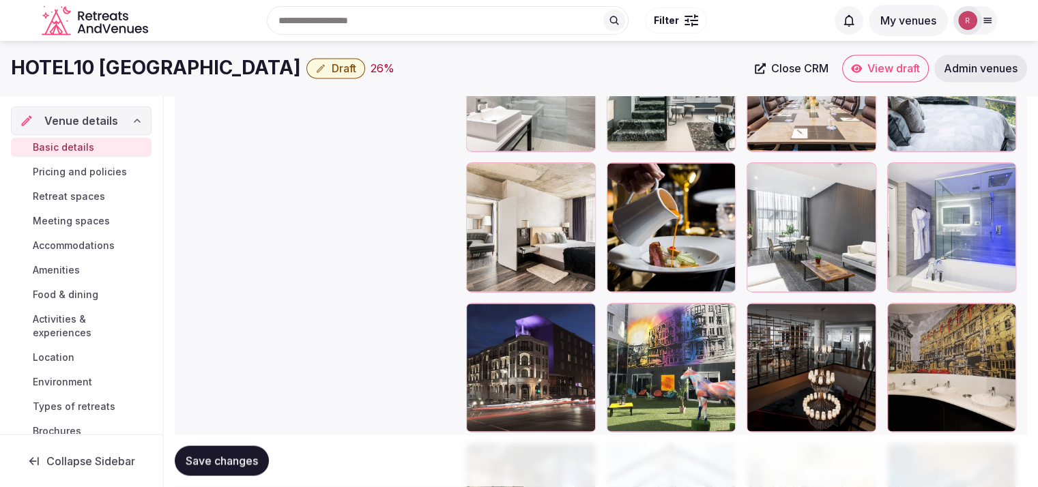
scroll to position [1704, 0]
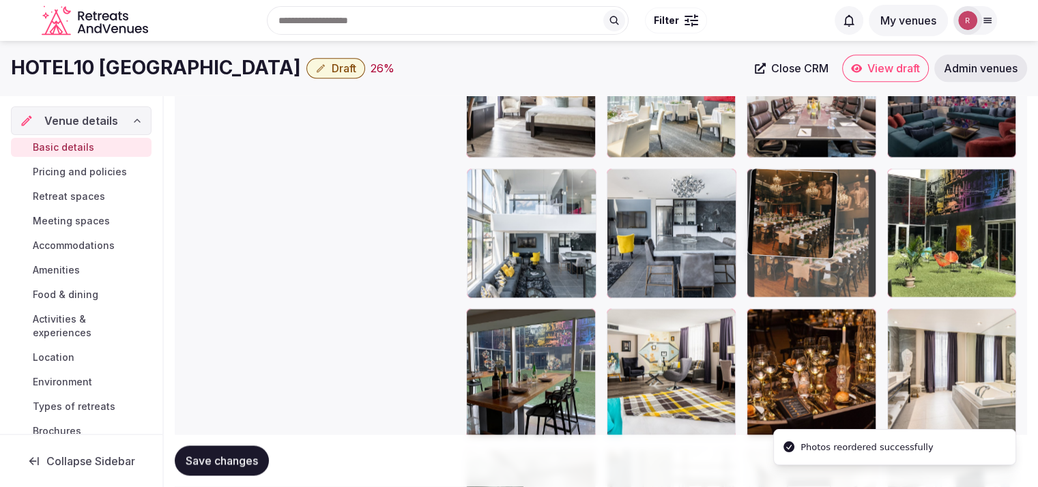
drag, startPoint x: 540, startPoint y: 253, endPoint x: 797, endPoint y: 268, distance: 257.6
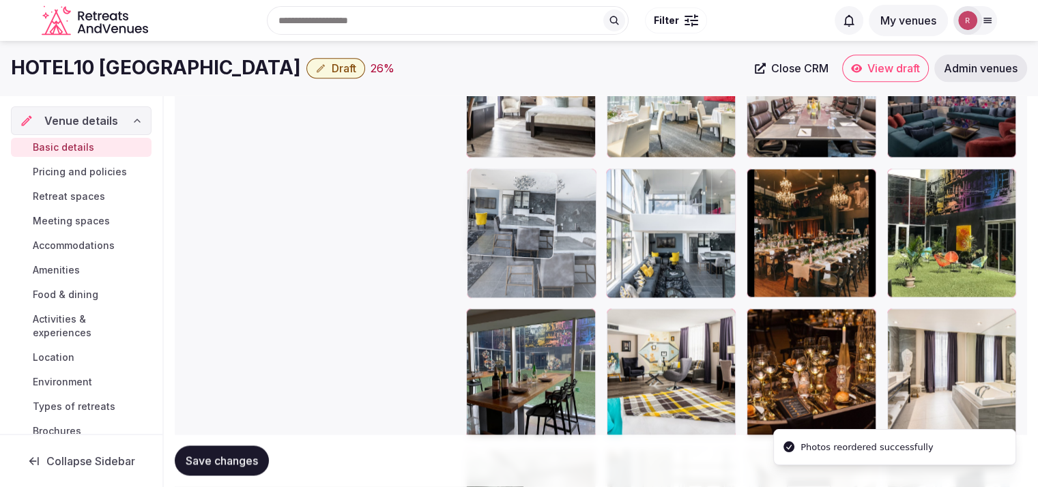
click at [584, 267] on body "**********" at bounding box center [519, 48] width 1038 height 3504
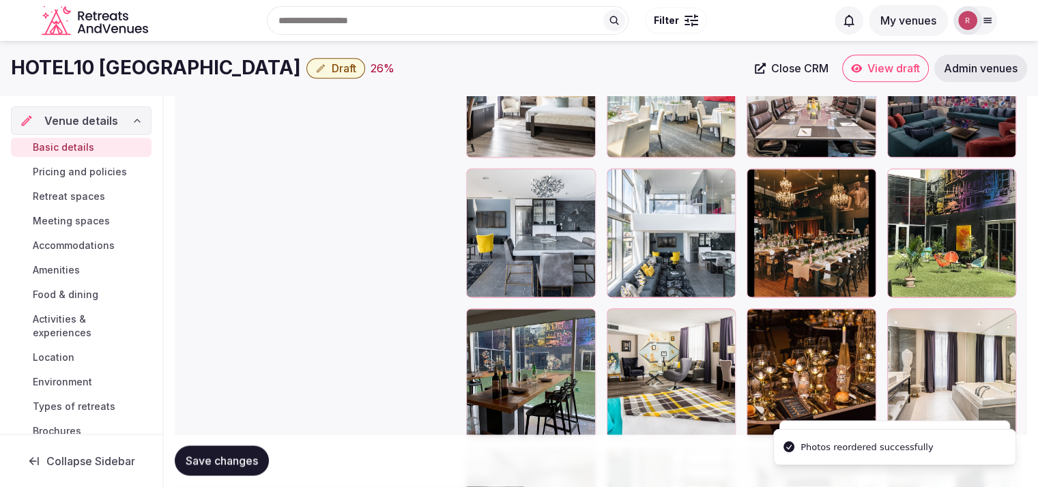
click at [235, 449] on button "Save changes" at bounding box center [222, 461] width 94 height 30
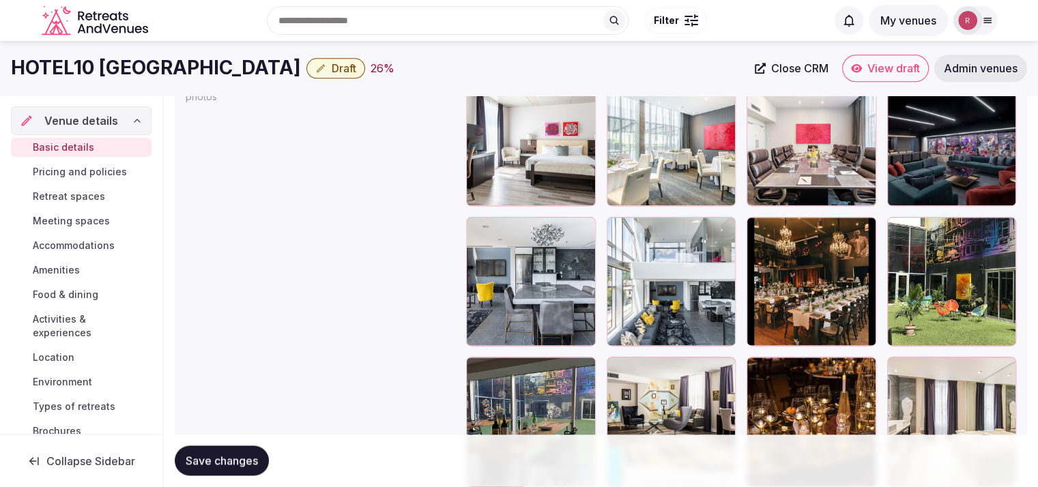
scroll to position [1643, 0]
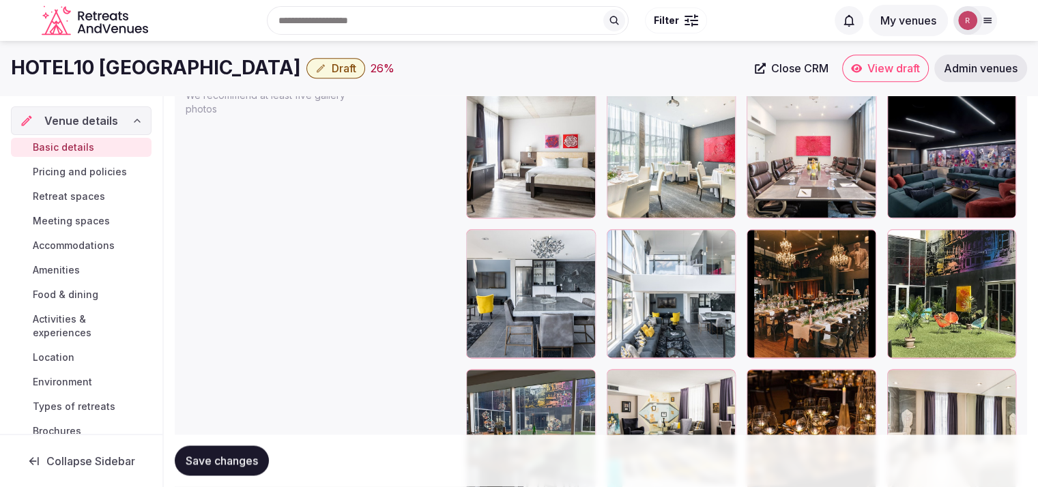
click at [315, 64] on icon "button" at bounding box center [320, 68] width 11 height 11
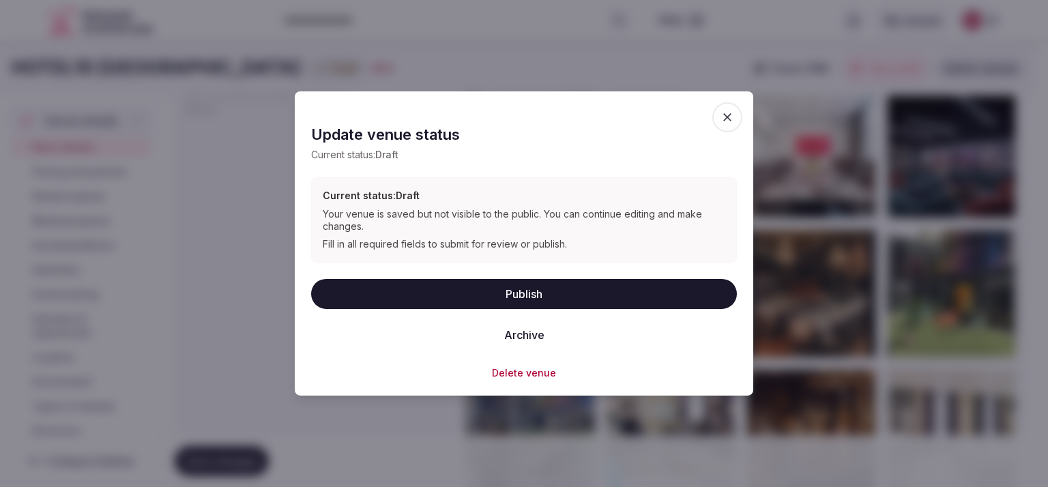
click at [484, 286] on button "Publish" at bounding box center [524, 293] width 426 height 30
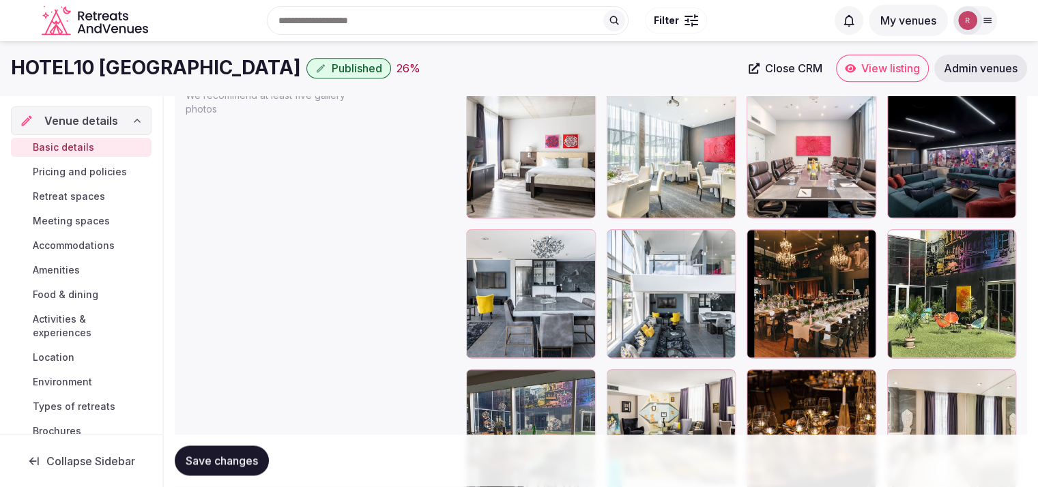
click at [594, 485] on div "Save changes" at bounding box center [601, 461] width 852 height 52
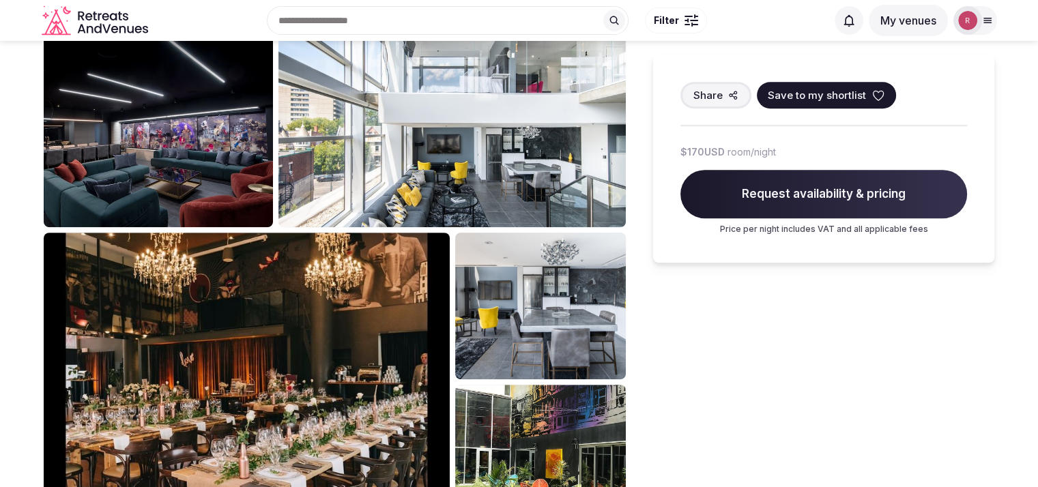
scroll to position [651, 0]
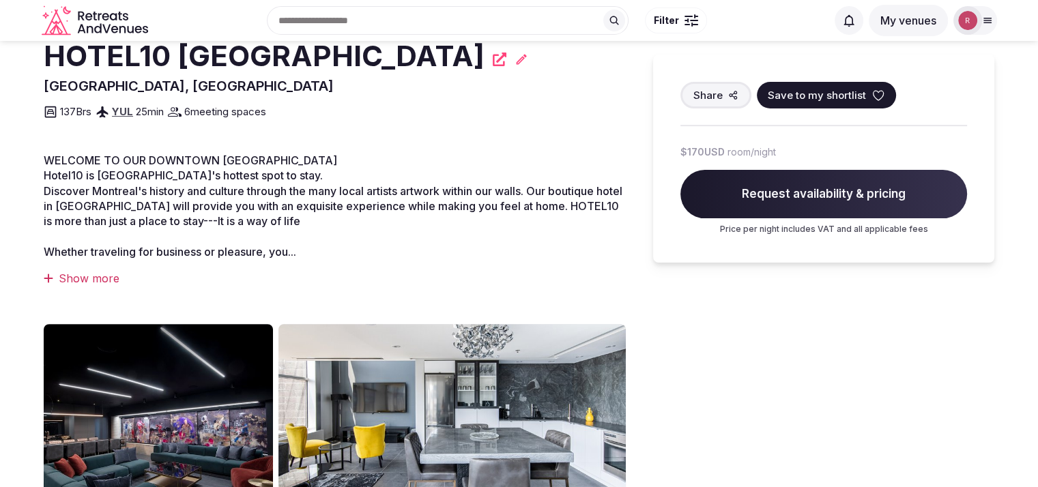
scroll to position [321, 0]
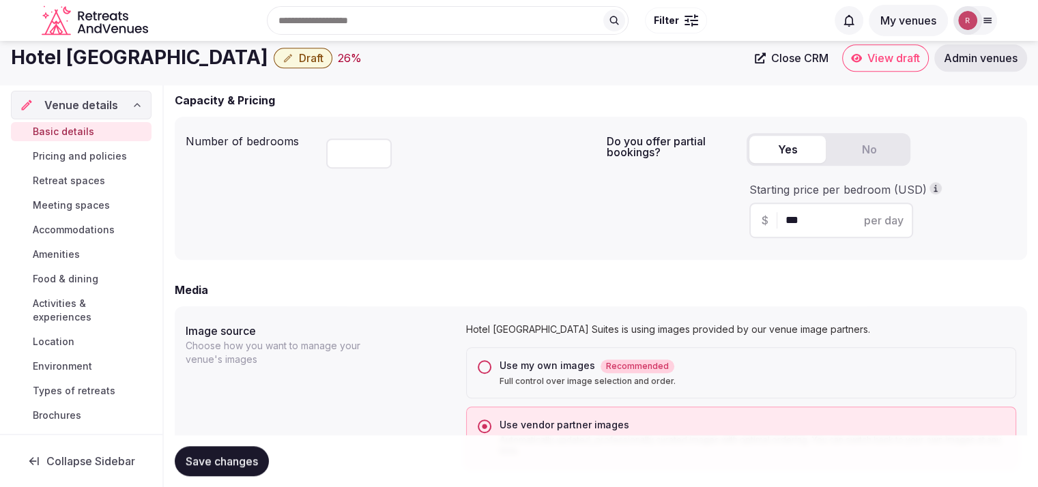
scroll to position [757, 0]
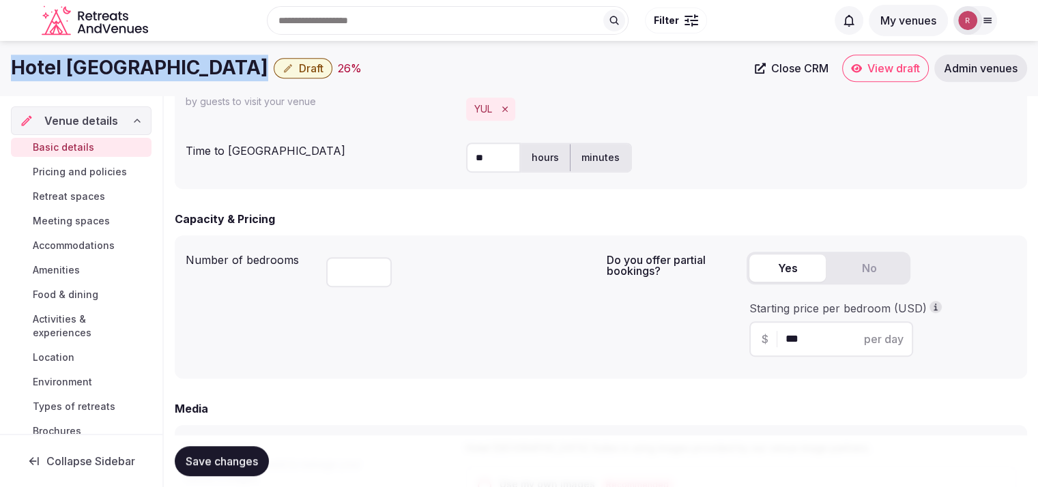
drag, startPoint x: 213, startPoint y: 62, endPoint x: 0, endPoint y: 68, distance: 213.0
click at [0, 68] on div "Hotel Le Cantlie Suites Draft 26 % Close CRM View draft Admin venues" at bounding box center [519, 68] width 1038 height 27
copy h1 "Hotel Le Cantlie Suites"
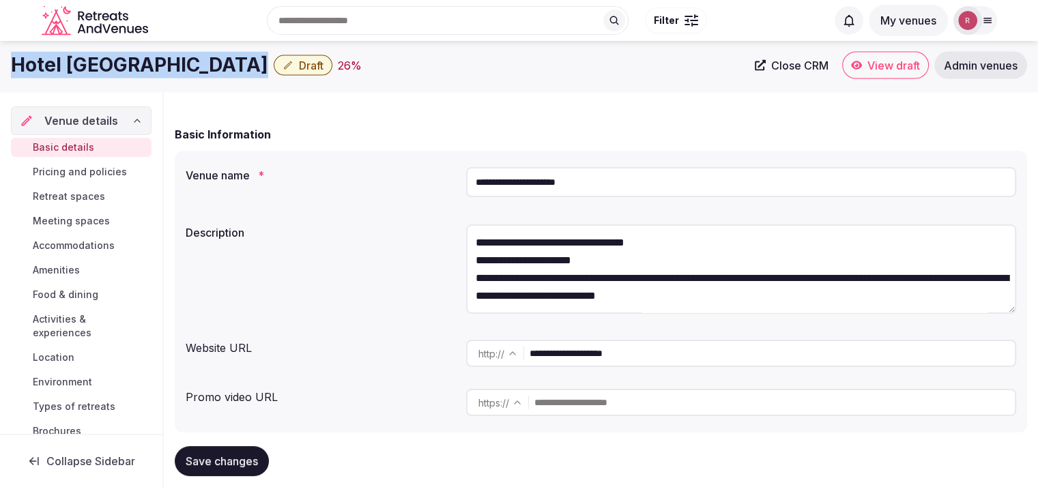
scroll to position [0, 0]
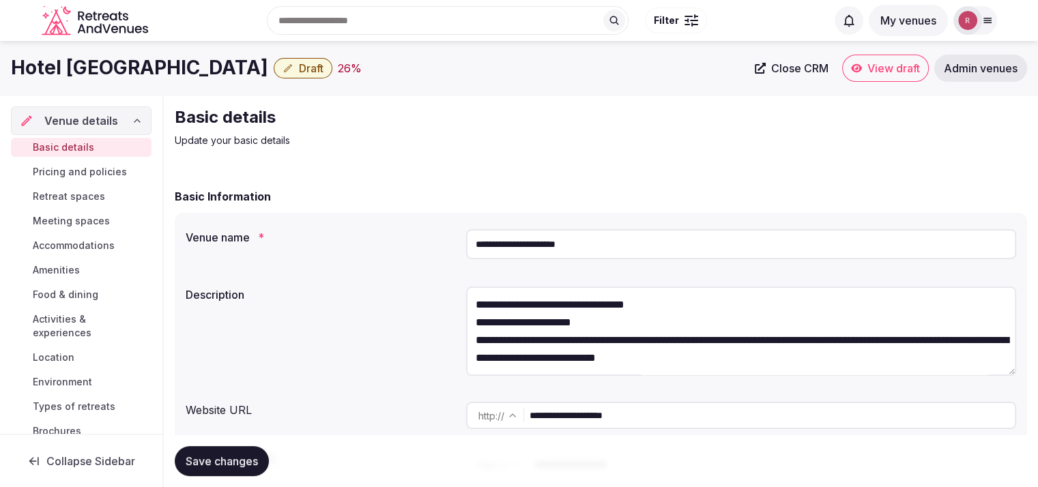
click at [624, 127] on h2 "Basic details" at bounding box center [404, 117] width 458 height 22
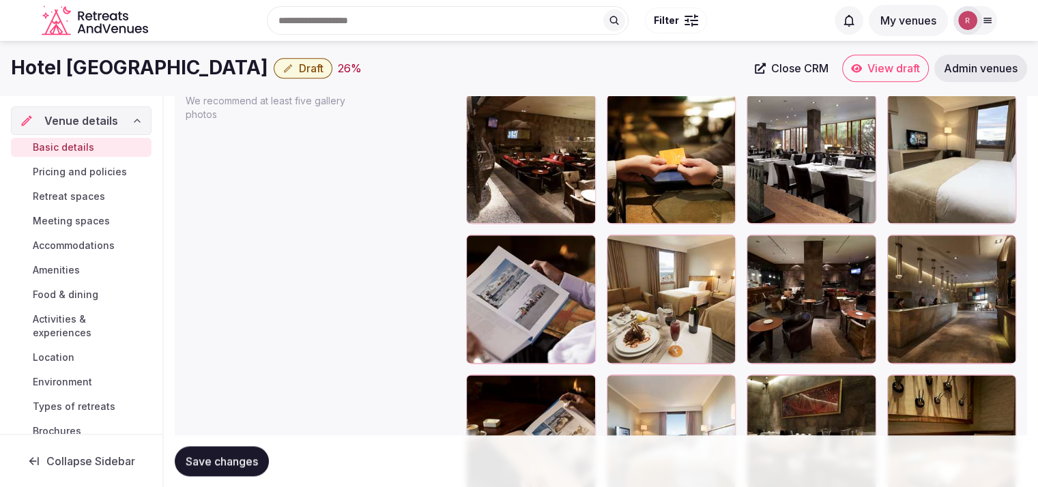
scroll to position [1621, 0]
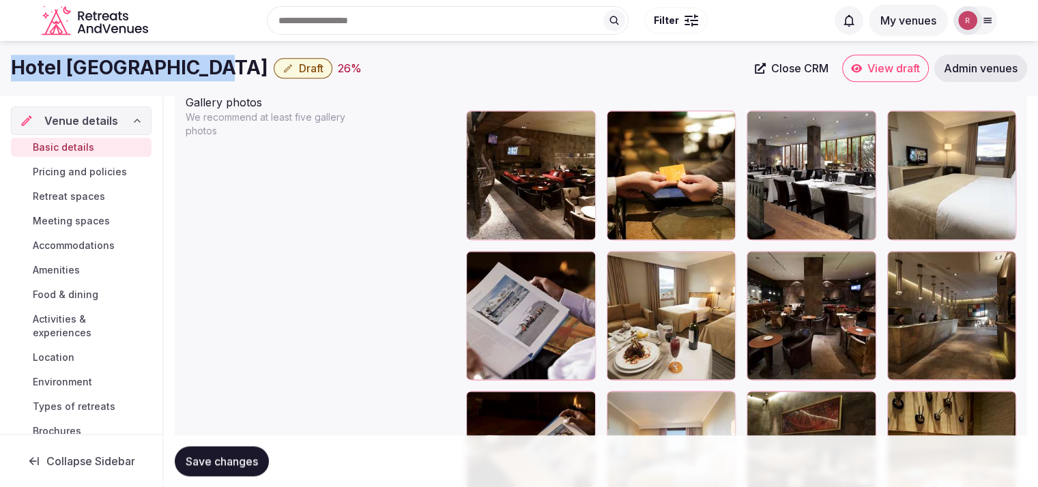
drag, startPoint x: 214, startPoint y: 62, endPoint x: 10, endPoint y: 53, distance: 204.2
click at [10, 53] on div "Hotel Cabo de Hornos Draft 26 % Close CRM View draft Admin venues" at bounding box center [519, 68] width 1038 height 55
copy h1 "Hotel Cabo de Hornos"
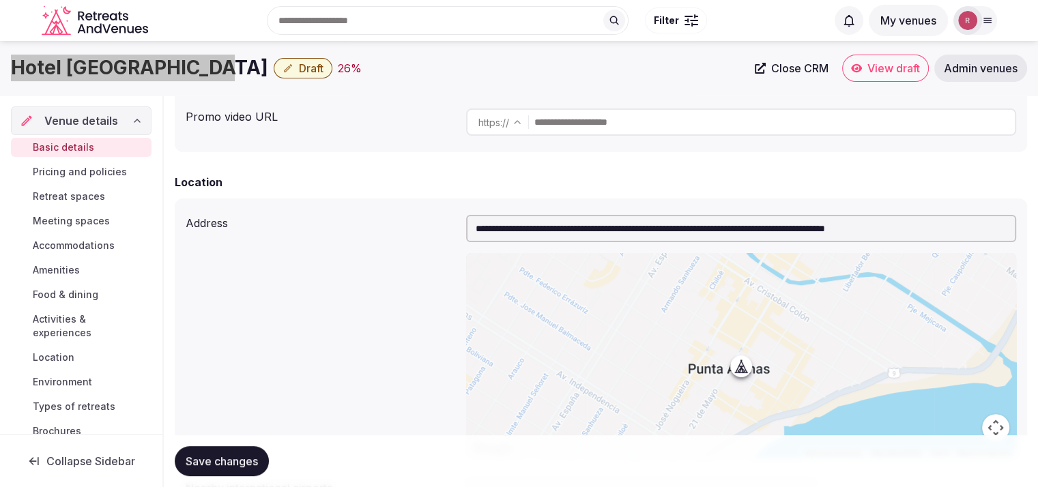
scroll to position [0, 0]
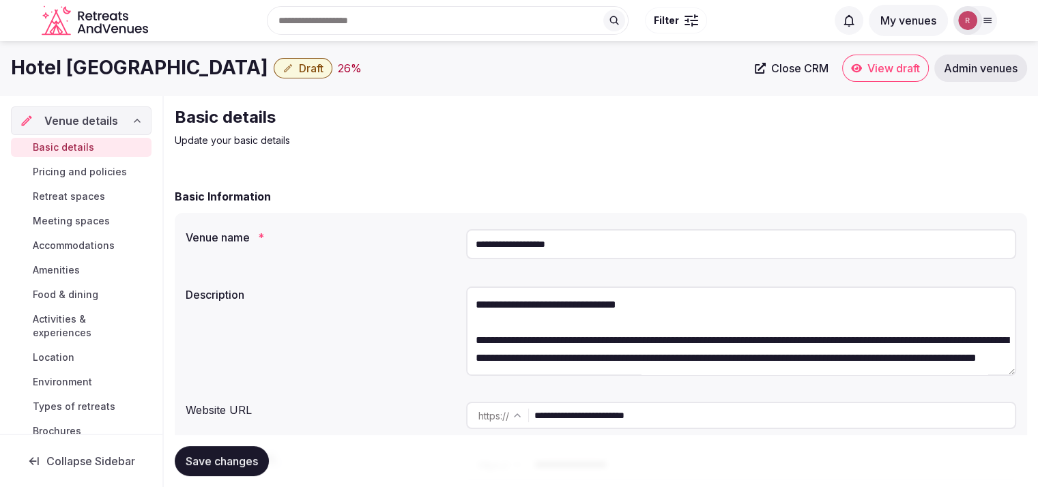
click at [607, 112] on h2 "Basic details" at bounding box center [404, 117] width 458 height 22
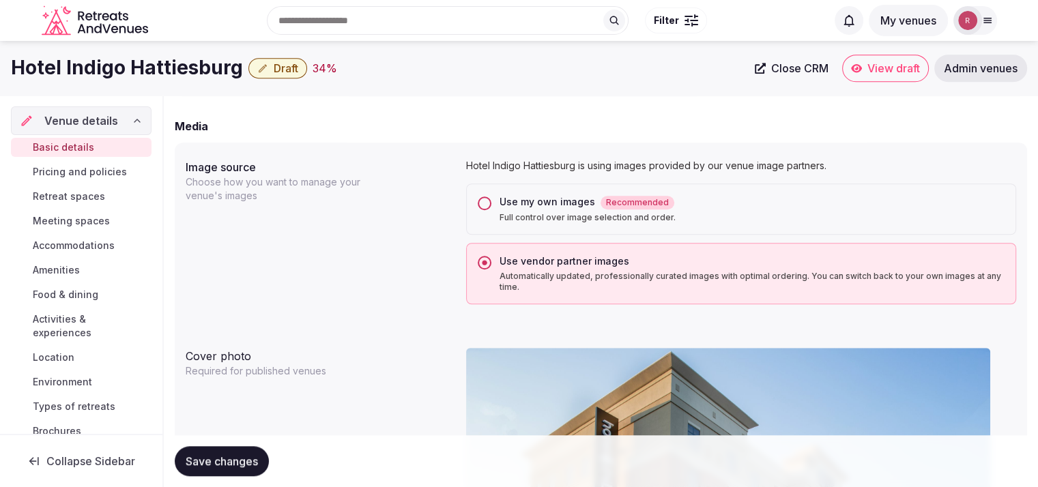
scroll to position [613, 0]
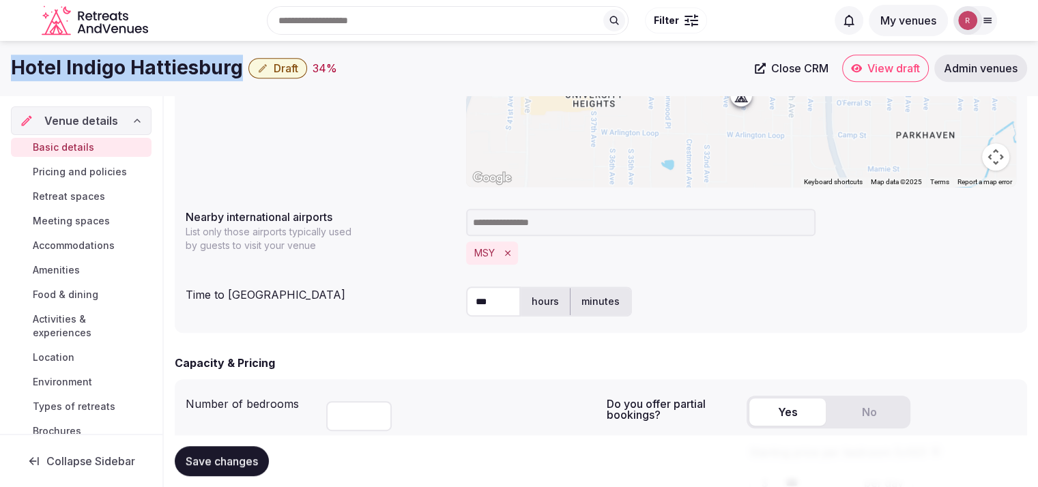
drag, startPoint x: 242, startPoint y: 71, endPoint x: 0, endPoint y: 65, distance: 242.3
click at [0, 65] on div "Hotel Indigo Hattiesburg Draft 34 % Close CRM View draft Admin venues" at bounding box center [519, 68] width 1038 height 27
copy div "Hotel Indigo Hattiesburg"
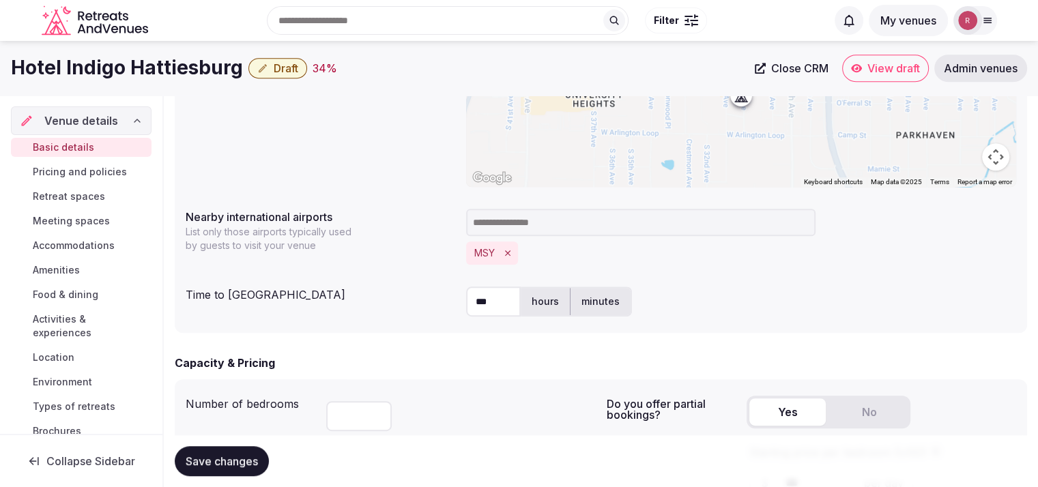
click at [785, 261] on div "MSY" at bounding box center [741, 253] width 550 height 23
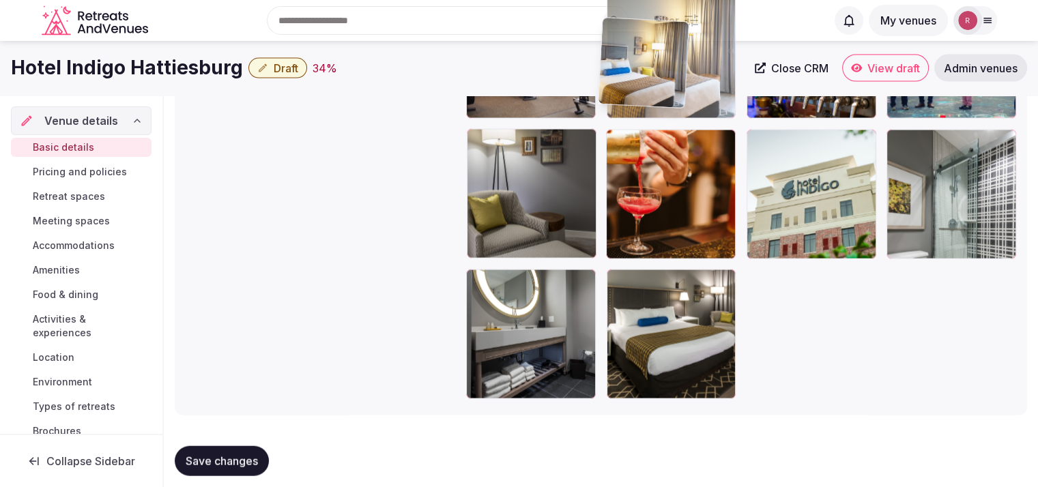
scroll to position [2839, 0]
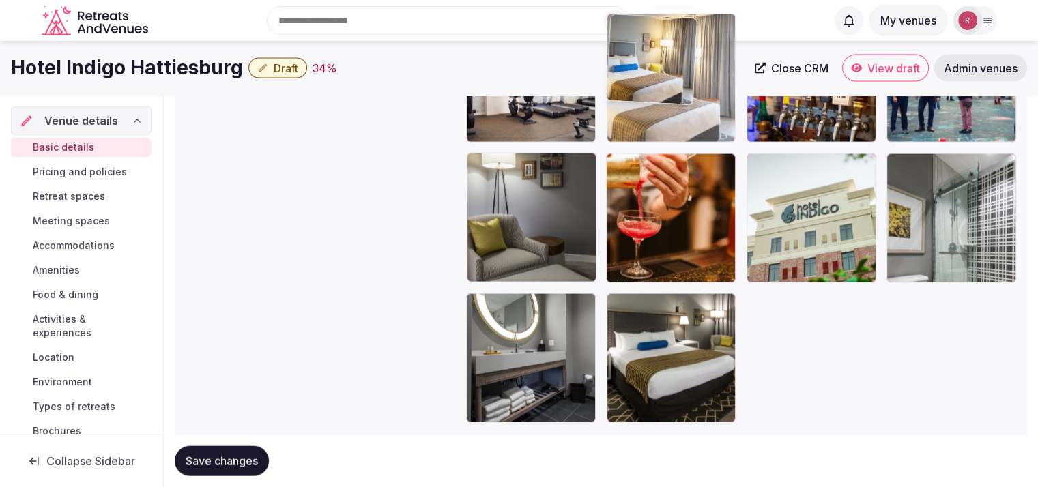
drag, startPoint x: 974, startPoint y: 174, endPoint x: 690, endPoint y: 79, distance: 299.2
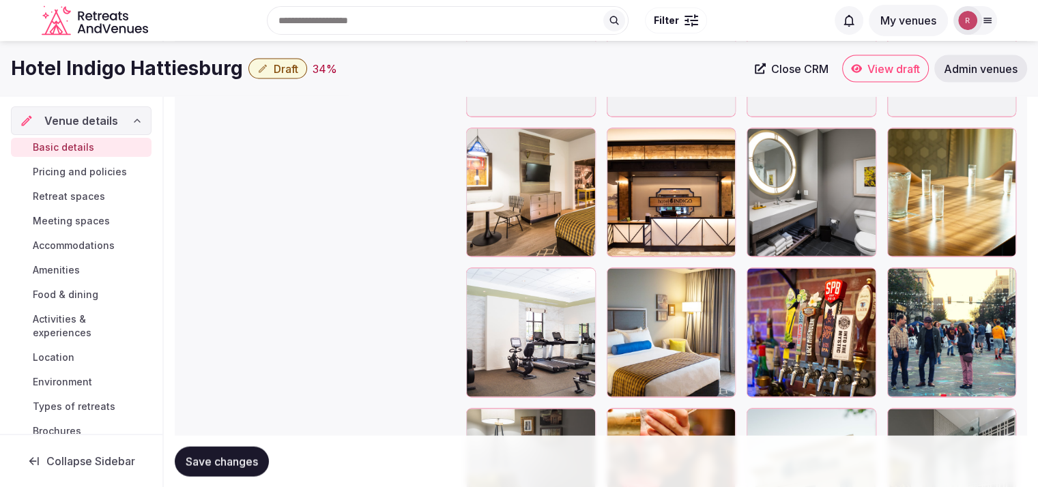
scroll to position [2542, 0]
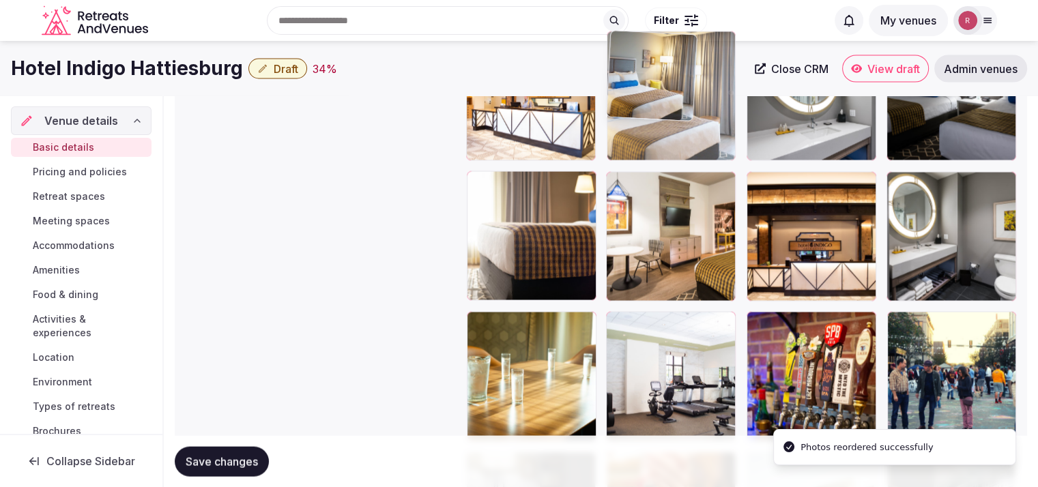
drag, startPoint x: 688, startPoint y: 380, endPoint x: 703, endPoint y: 133, distance: 247.5
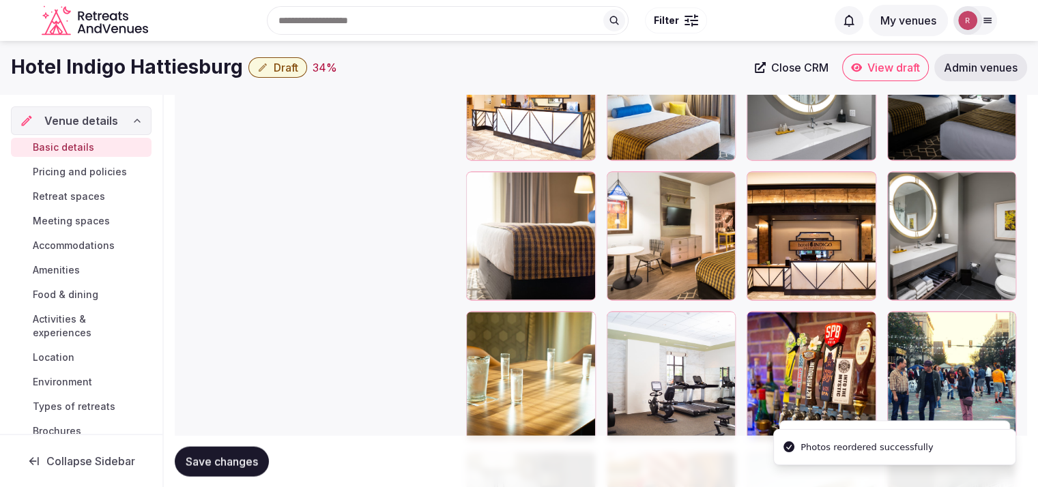
scroll to position [2296, 0]
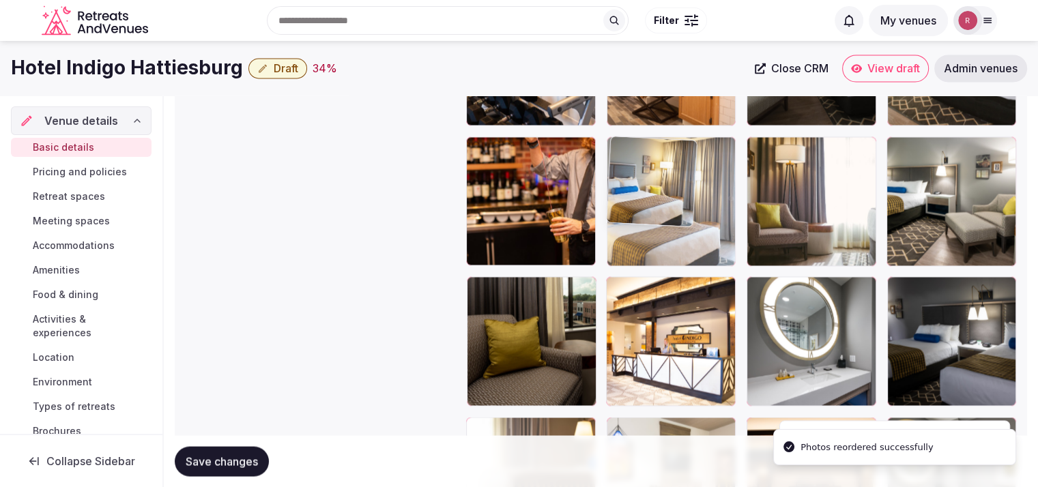
drag, startPoint x: 641, startPoint y: 340, endPoint x: 692, endPoint y: 233, distance: 118.4
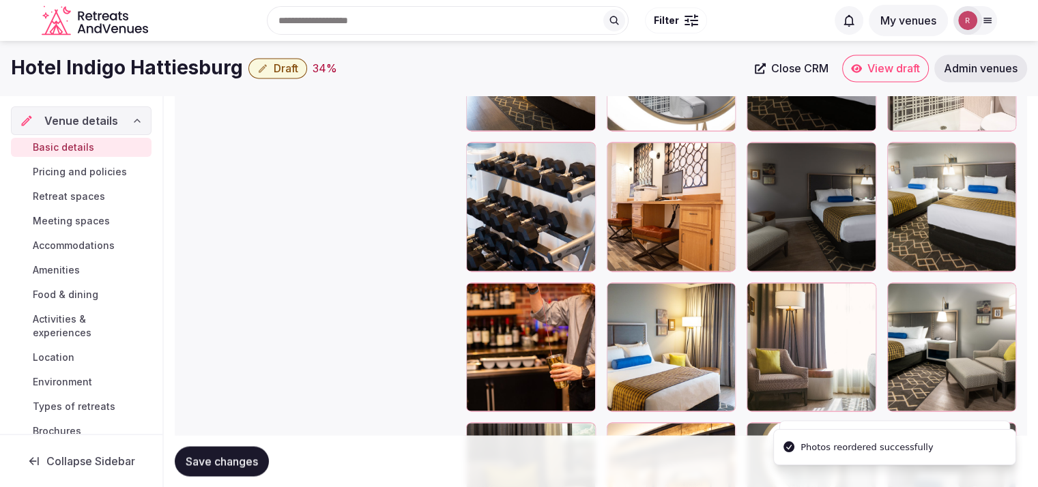
scroll to position [2123, 0]
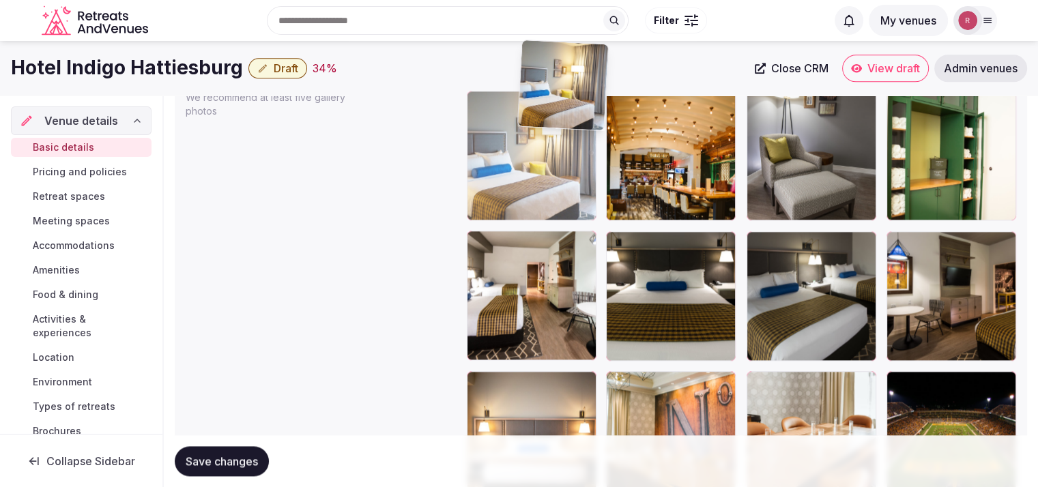
scroll to position [1632, 0]
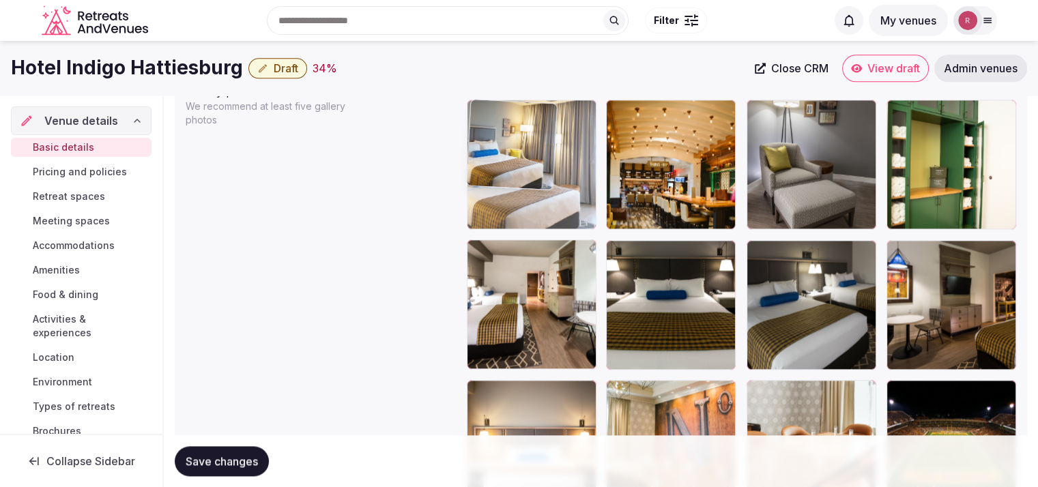
drag, startPoint x: 650, startPoint y: 297, endPoint x: 548, endPoint y: 162, distance: 169.5
click at [548, 162] on body "**********" at bounding box center [519, 50] width 1038 height 3364
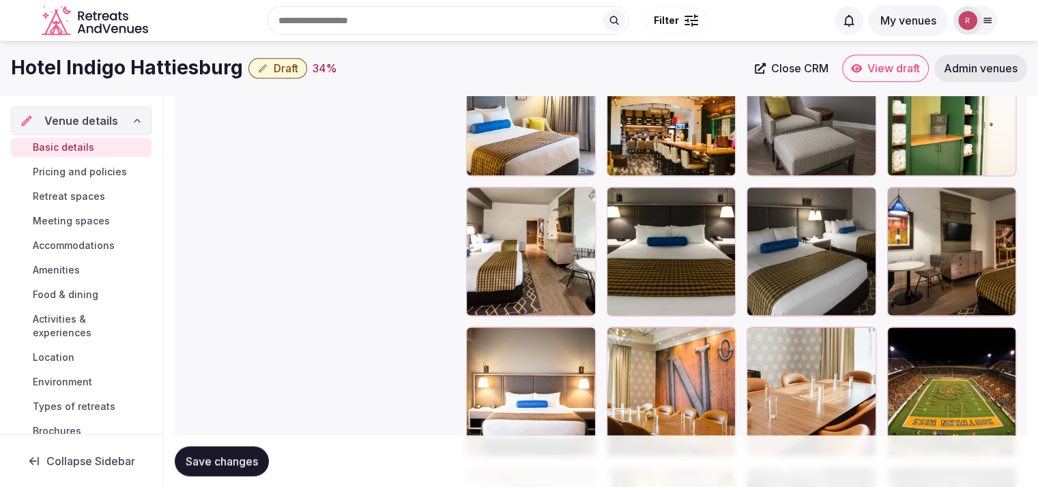
scroll to position [1681, 0]
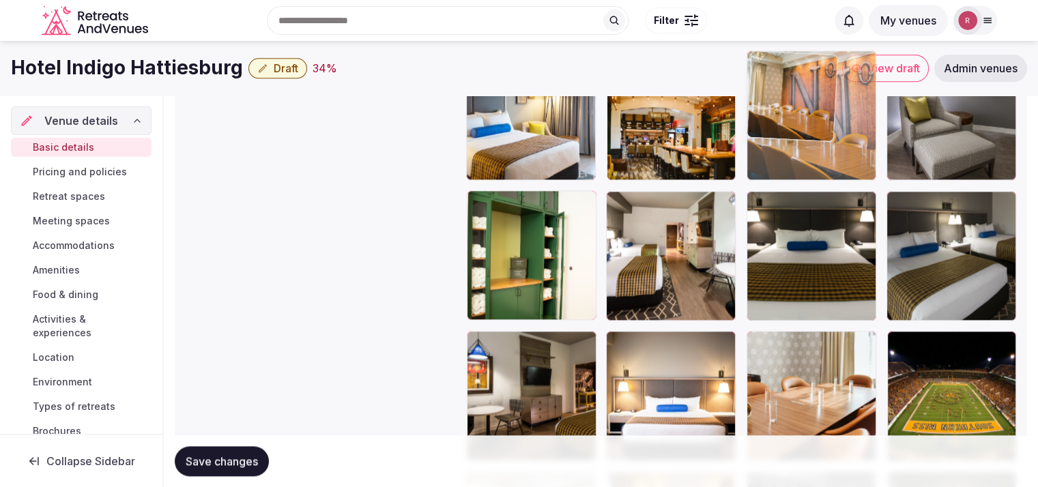
drag, startPoint x: 688, startPoint y: 364, endPoint x: 848, endPoint y: 138, distance: 276.4
click at [848, 138] on body "**********" at bounding box center [519, 1] width 1038 height 3364
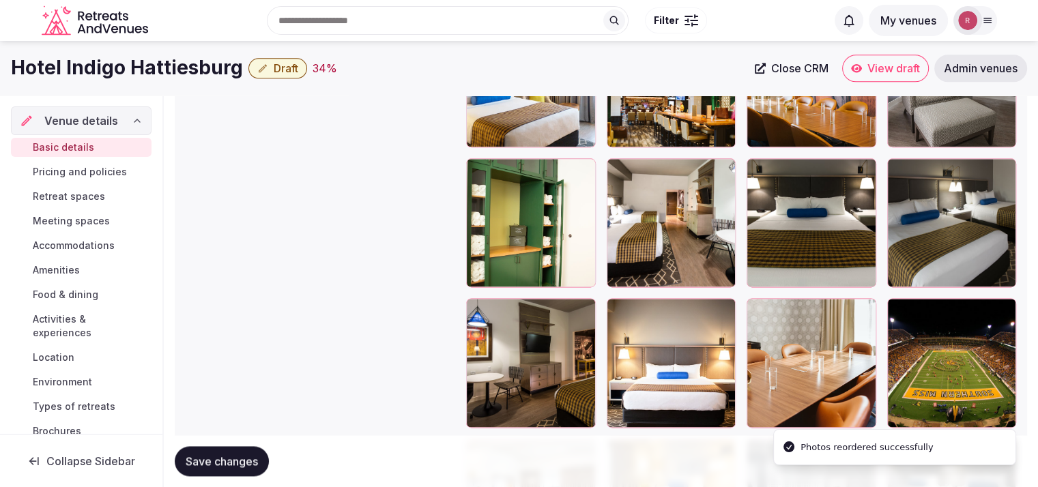
scroll to position [1682, 0]
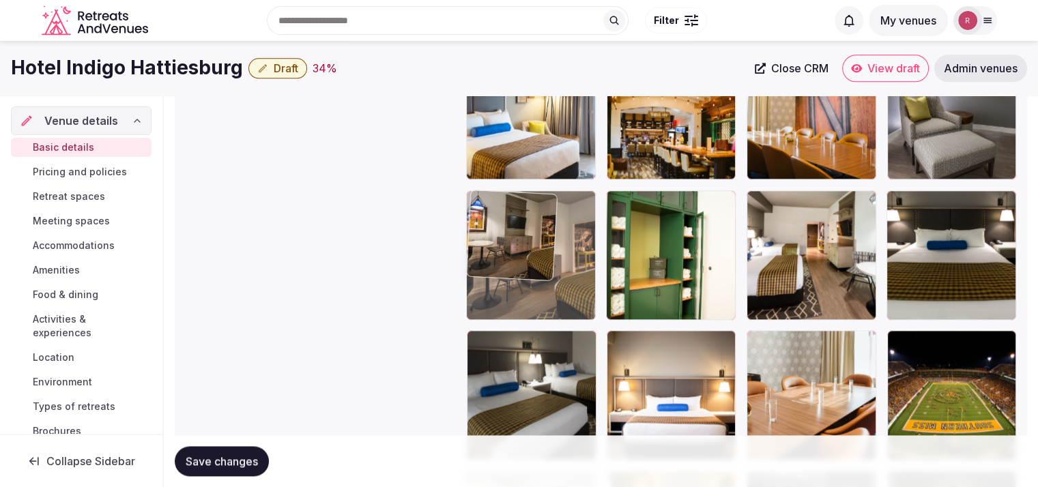
drag, startPoint x: 528, startPoint y: 360, endPoint x: 546, endPoint y: 308, distance: 55.0
click at [546, 308] on body "**********" at bounding box center [519, 0] width 1038 height 3364
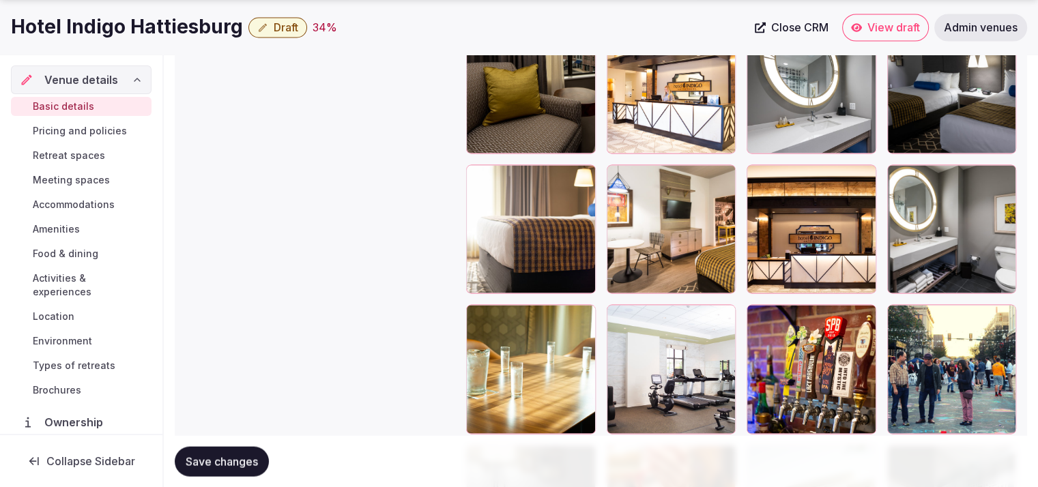
scroll to position [2553, 0]
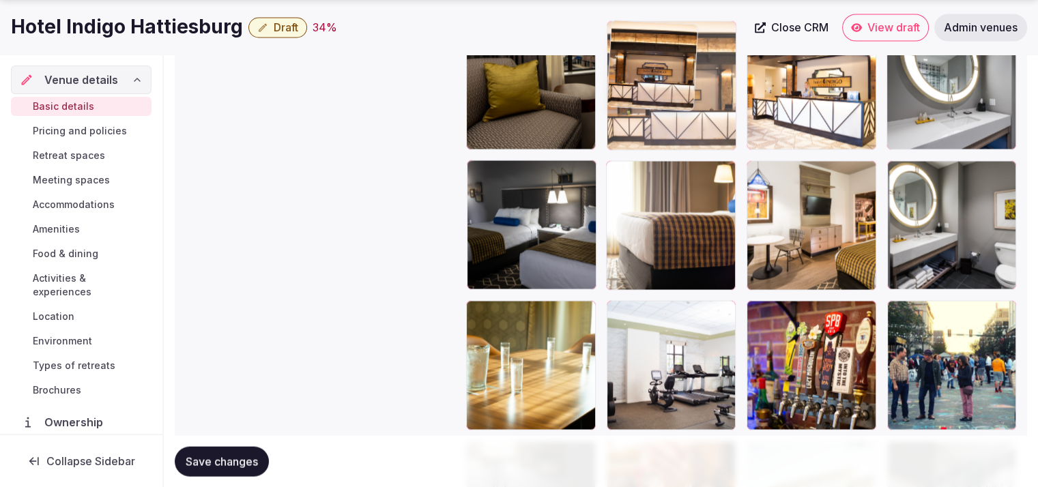
drag, startPoint x: 779, startPoint y: 240, endPoint x: 673, endPoint y: 164, distance: 130.5
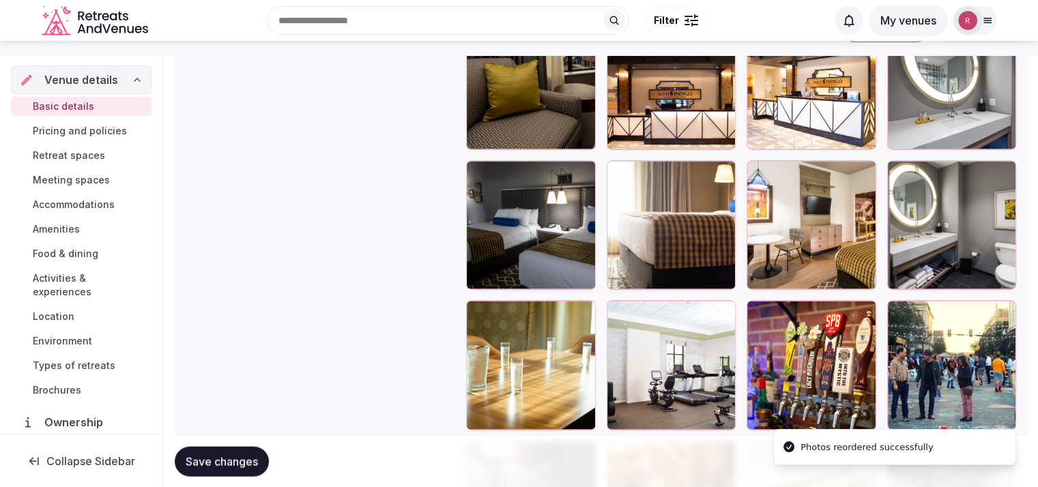
scroll to position [2264, 0]
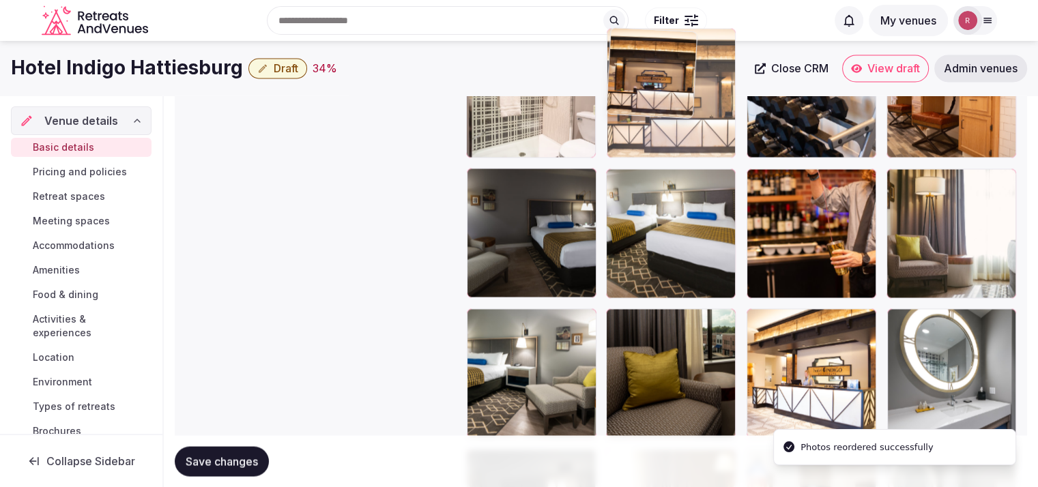
drag, startPoint x: 695, startPoint y: 223, endPoint x: 696, endPoint y: 160, distance: 63.5
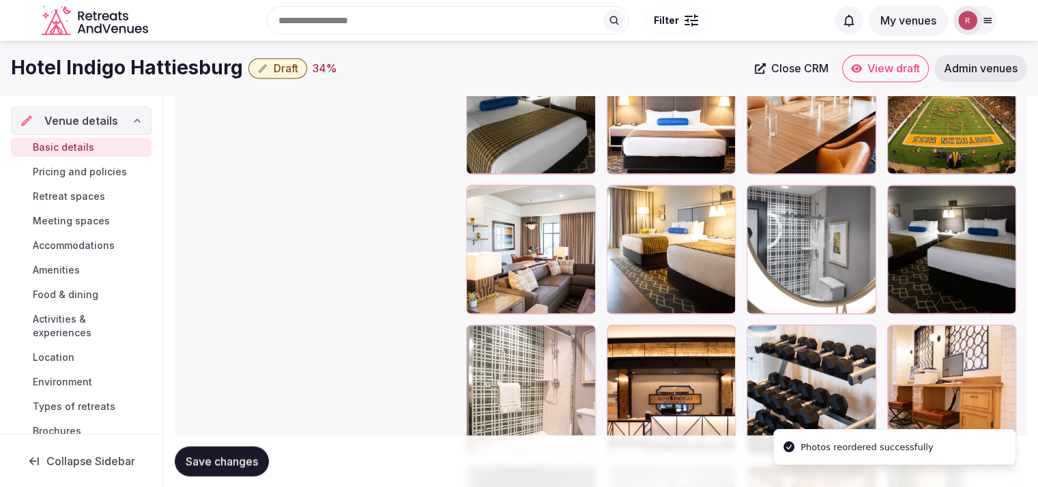
scroll to position [1923, 0]
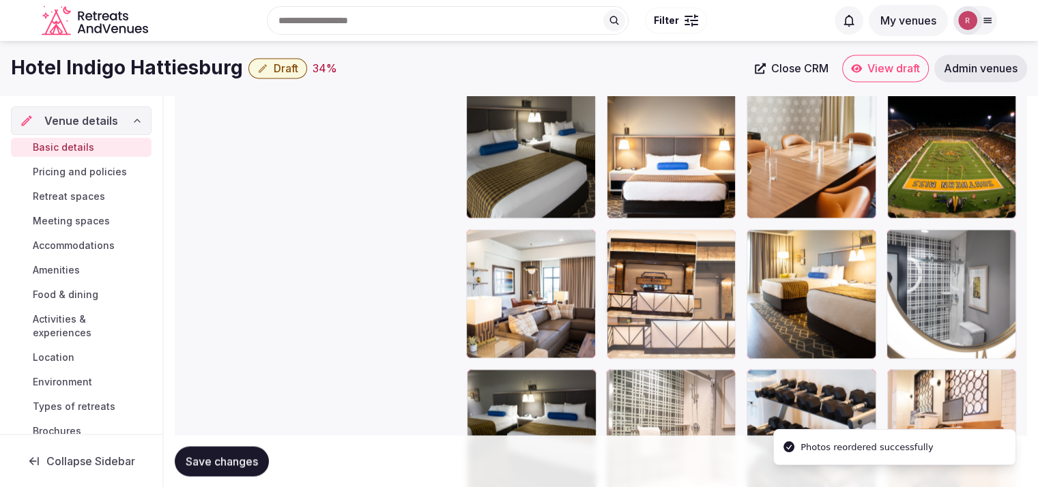
drag, startPoint x: 706, startPoint y: 418, endPoint x: 726, endPoint y: 347, distance: 73.7
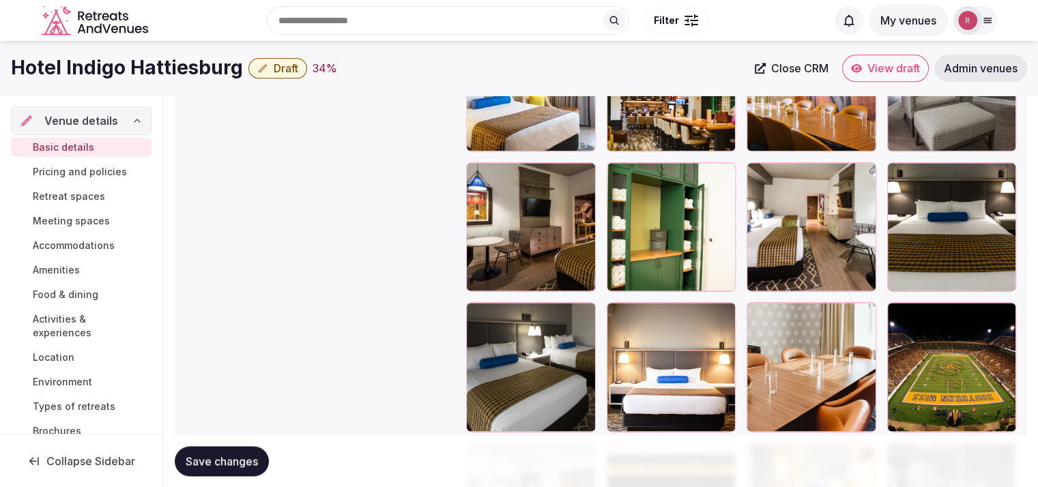
scroll to position [1706, 0]
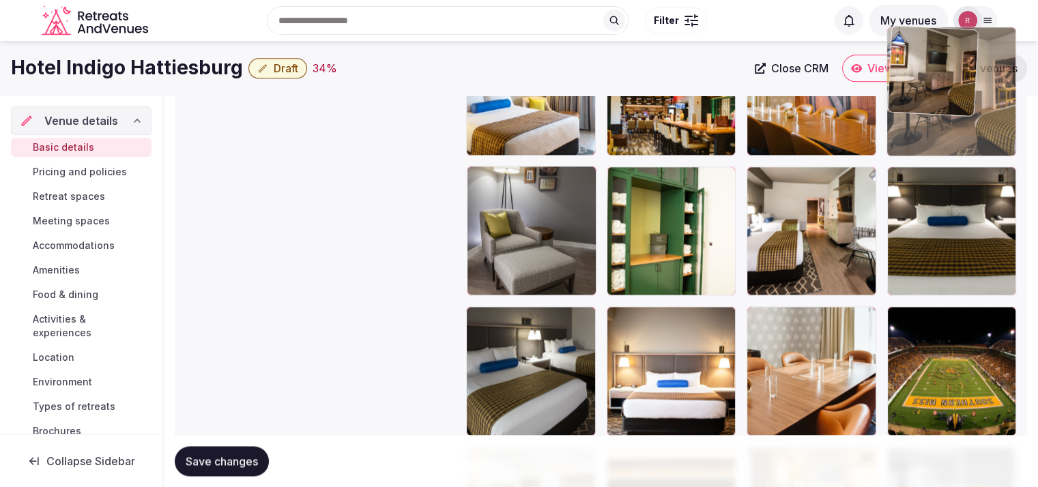
drag, startPoint x: 496, startPoint y: 214, endPoint x: 963, endPoint y: 154, distance: 470.5
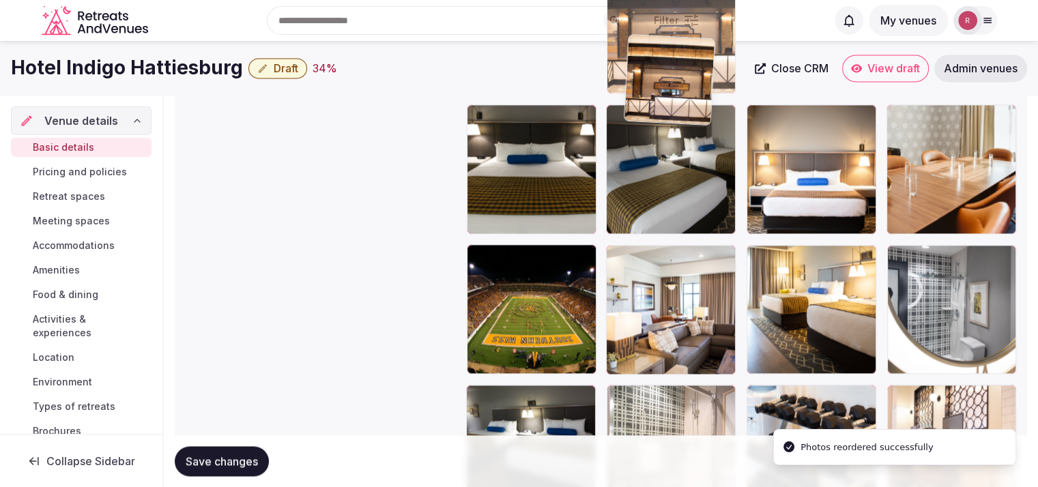
scroll to position [1891, 0]
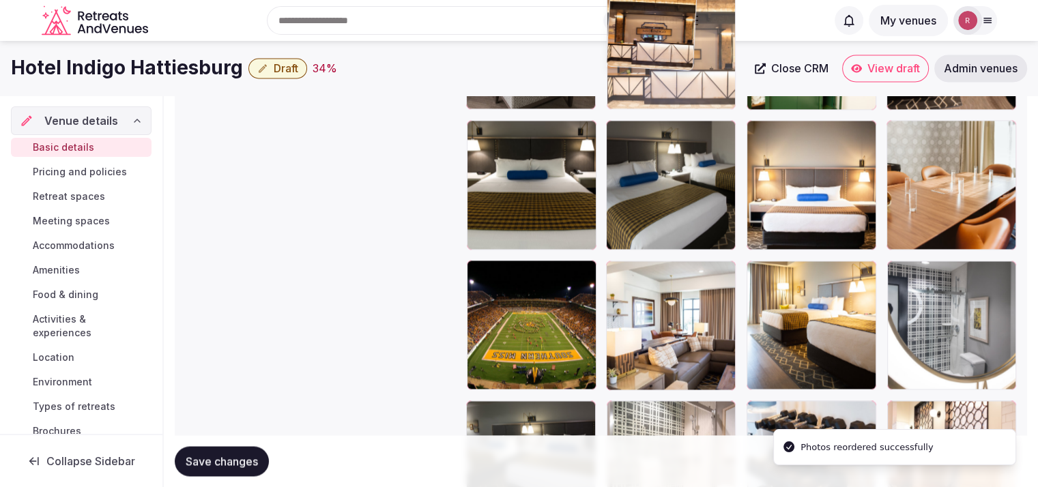
drag, startPoint x: 674, startPoint y: 272, endPoint x: 693, endPoint y: 86, distance: 186.6
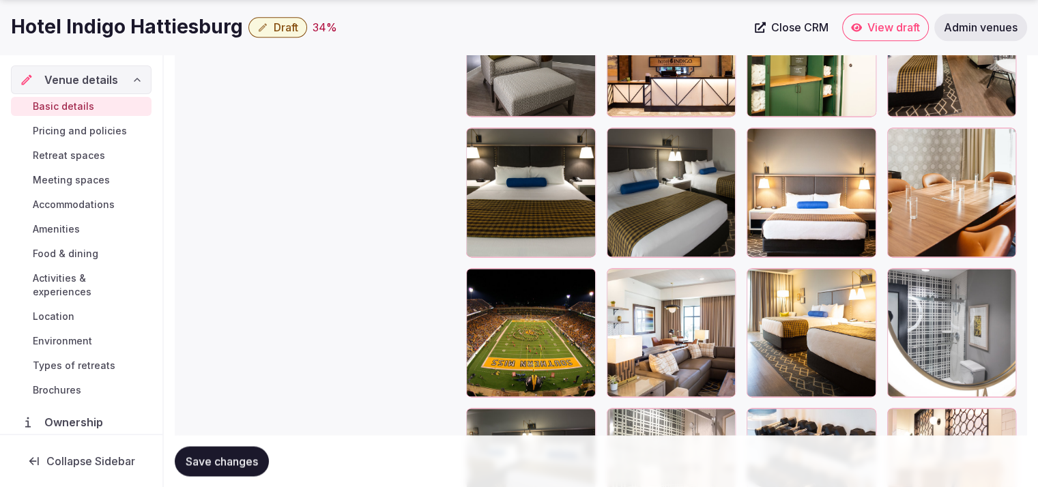
scroll to position [1897, 0]
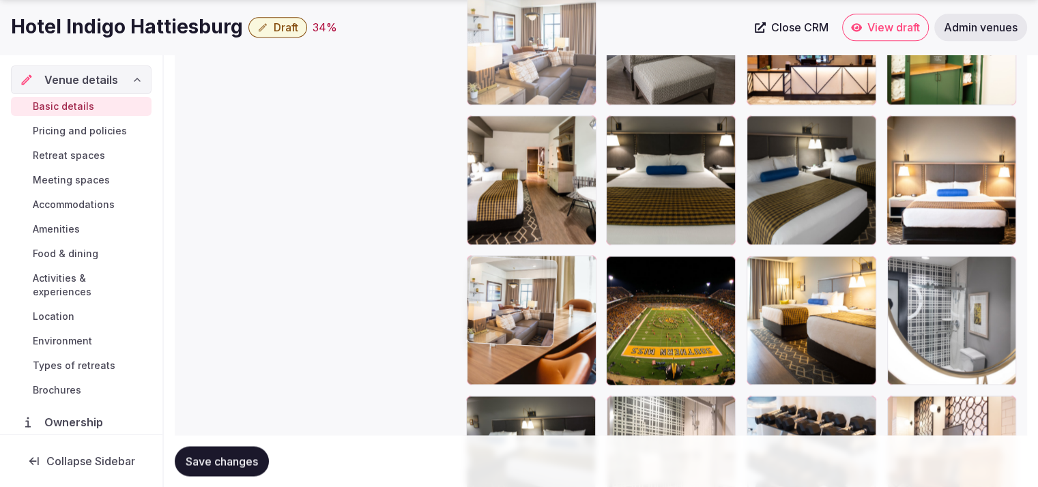
drag, startPoint x: 695, startPoint y: 315, endPoint x: 603, endPoint y: 114, distance: 220.4
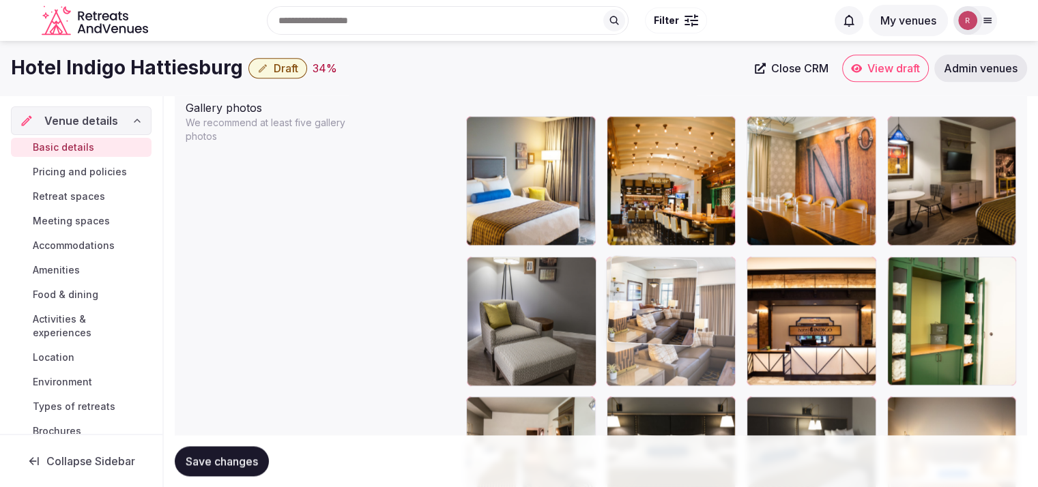
drag, startPoint x: 527, startPoint y: 338, endPoint x: 650, endPoint y: 343, distance: 122.9
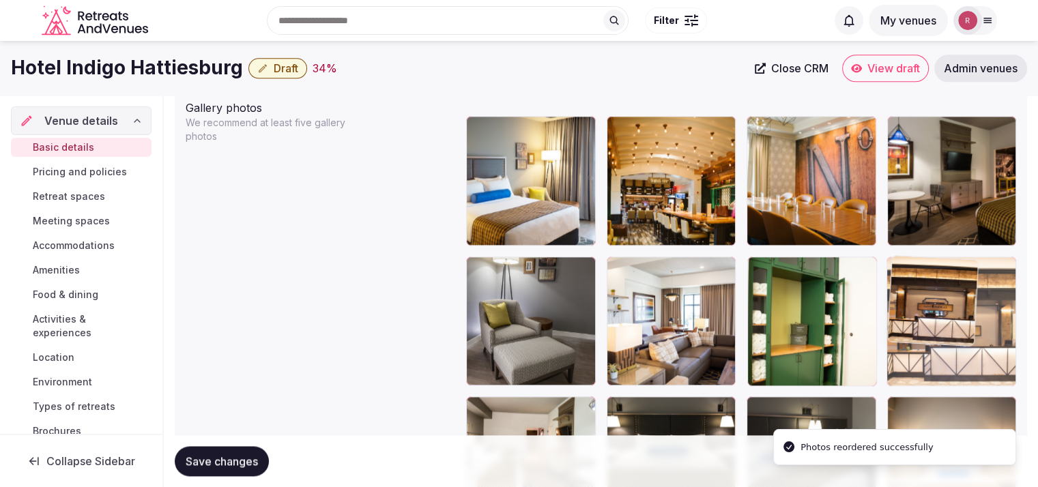
drag, startPoint x: 794, startPoint y: 346, endPoint x: 931, endPoint y: 358, distance: 137.6
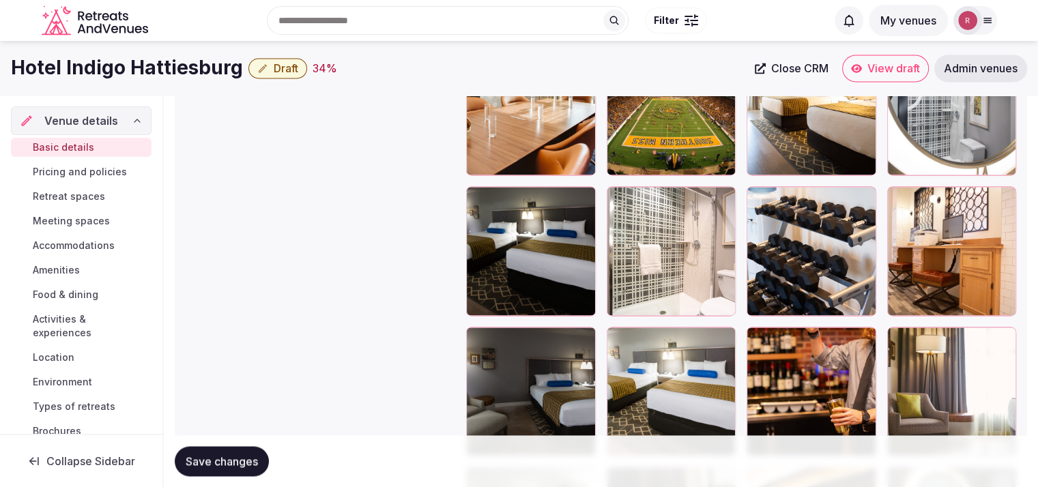
scroll to position [2094, 0]
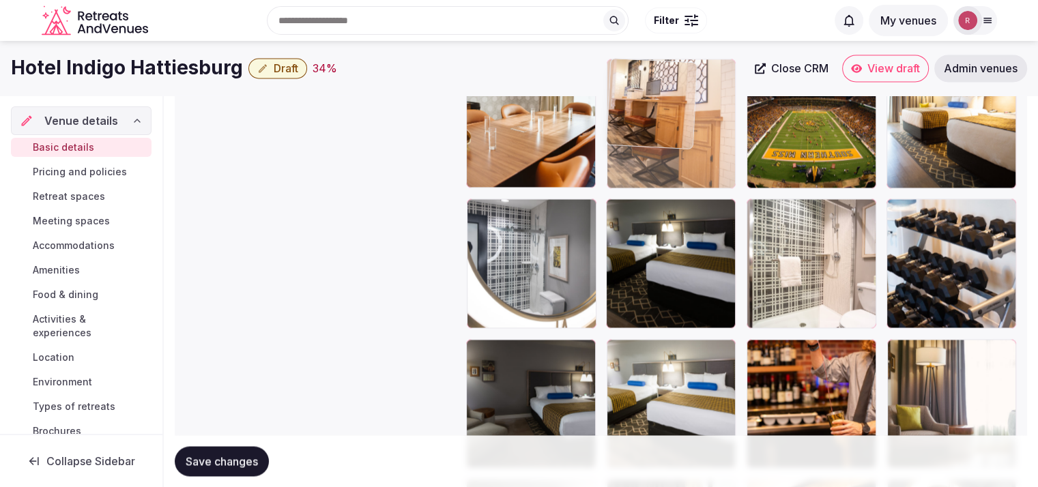
drag, startPoint x: 949, startPoint y: 278, endPoint x: 710, endPoint y: 194, distance: 253.7
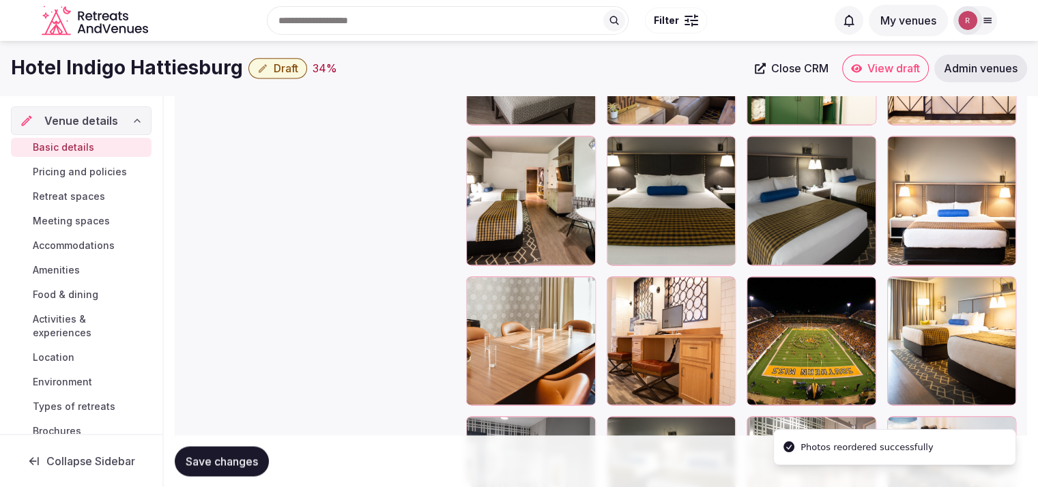
scroll to position [1785, 0]
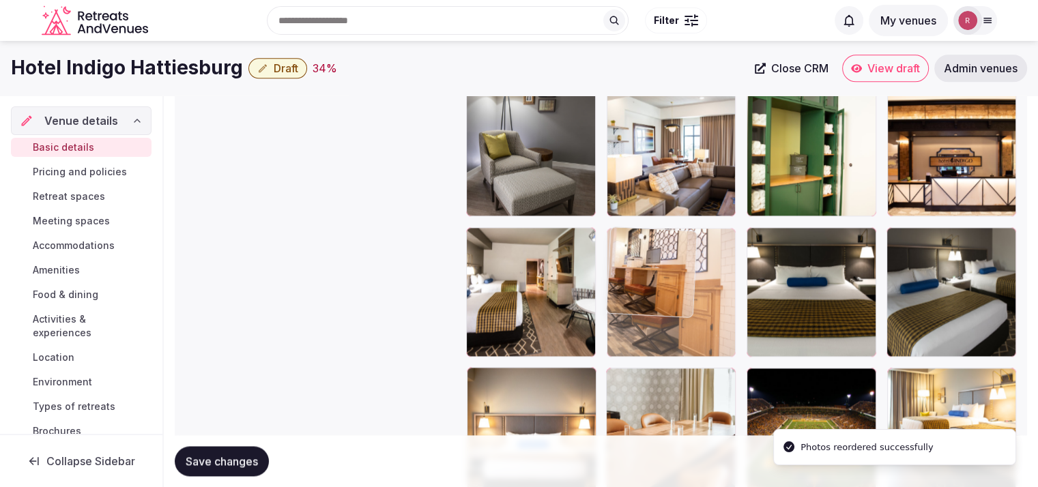
drag, startPoint x: 684, startPoint y: 398, endPoint x: 702, endPoint y: 252, distance: 146.4
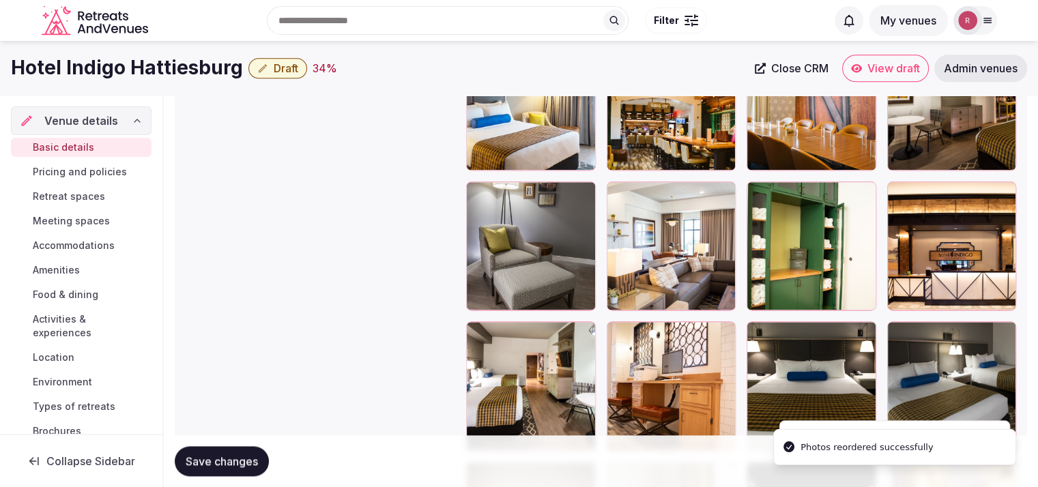
scroll to position [1627, 0]
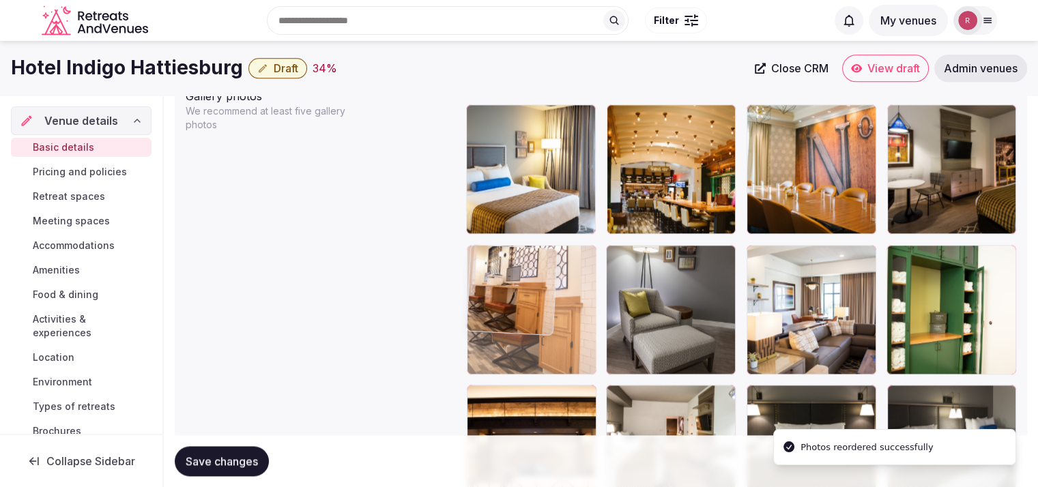
drag, startPoint x: 658, startPoint y: 432, endPoint x: 575, endPoint y: 360, distance: 109.7
click at [575, 360] on body "**********" at bounding box center [519, 55] width 1038 height 3364
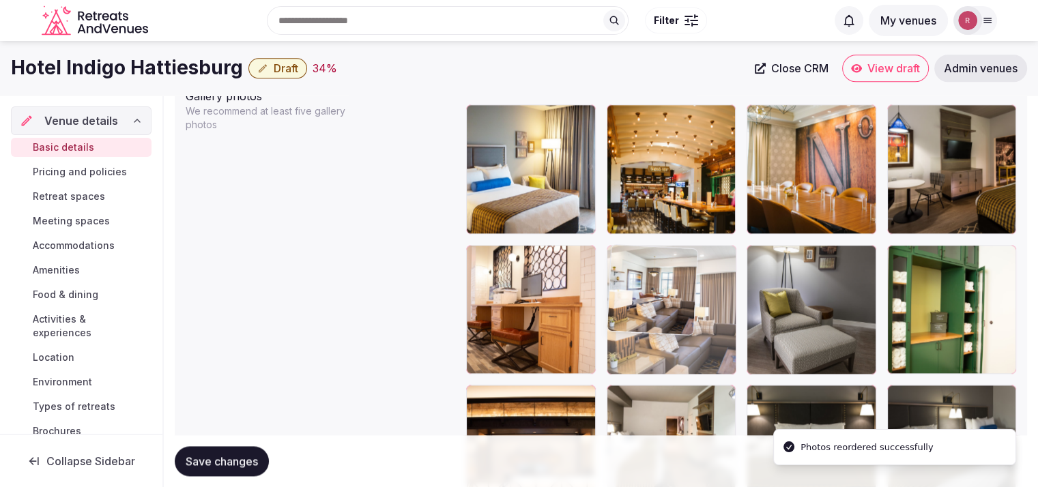
drag, startPoint x: 772, startPoint y: 315, endPoint x: 660, endPoint y: 316, distance: 112.6
click at [660, 316] on body "**********" at bounding box center [519, 55] width 1038 height 3364
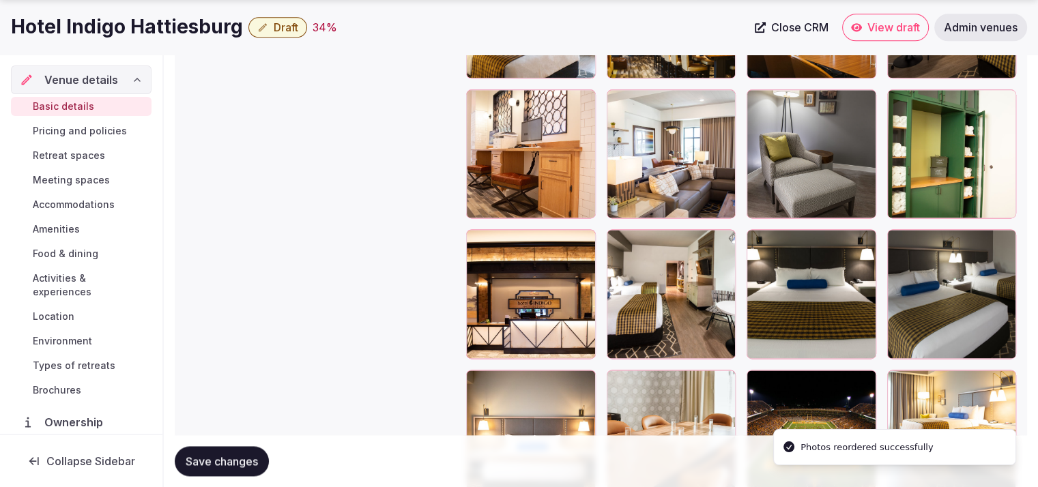
scroll to position [1826, 0]
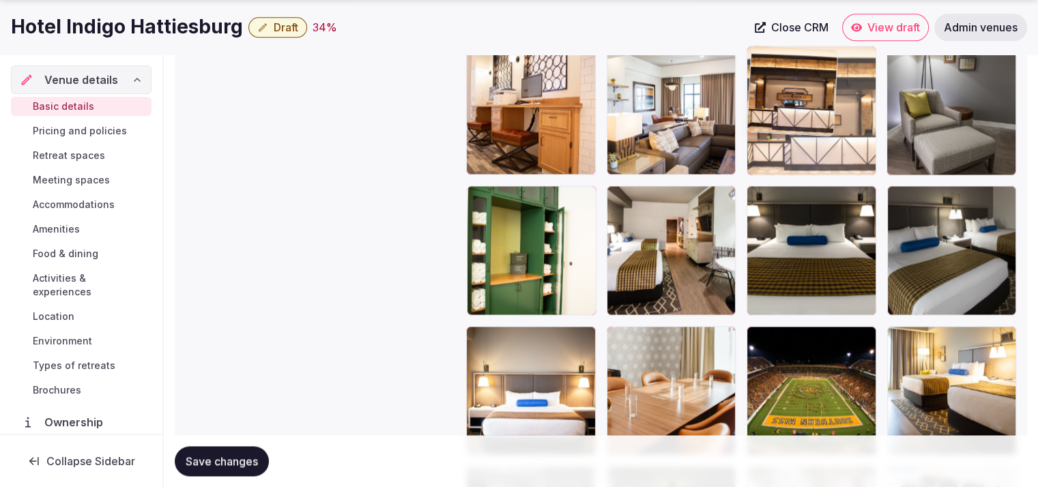
drag, startPoint x: 677, startPoint y: 304, endPoint x: 834, endPoint y: 234, distance: 171.7
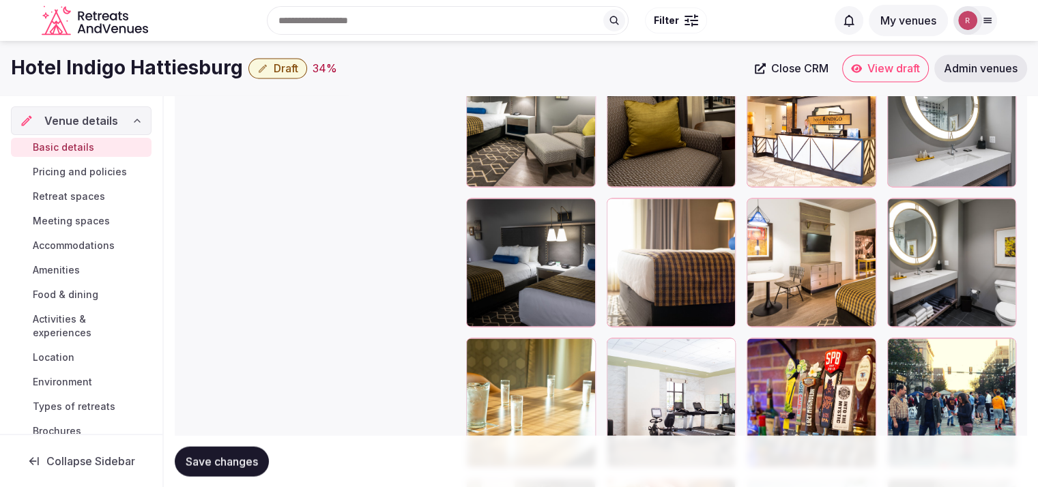
scroll to position [2456, 0]
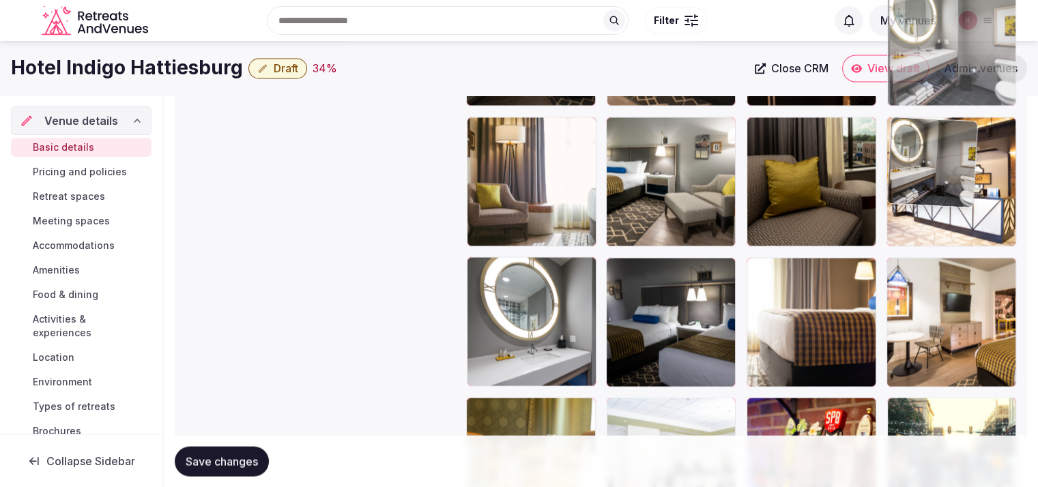
drag, startPoint x: 937, startPoint y: 354, endPoint x: 963, endPoint y: 192, distance: 163.8
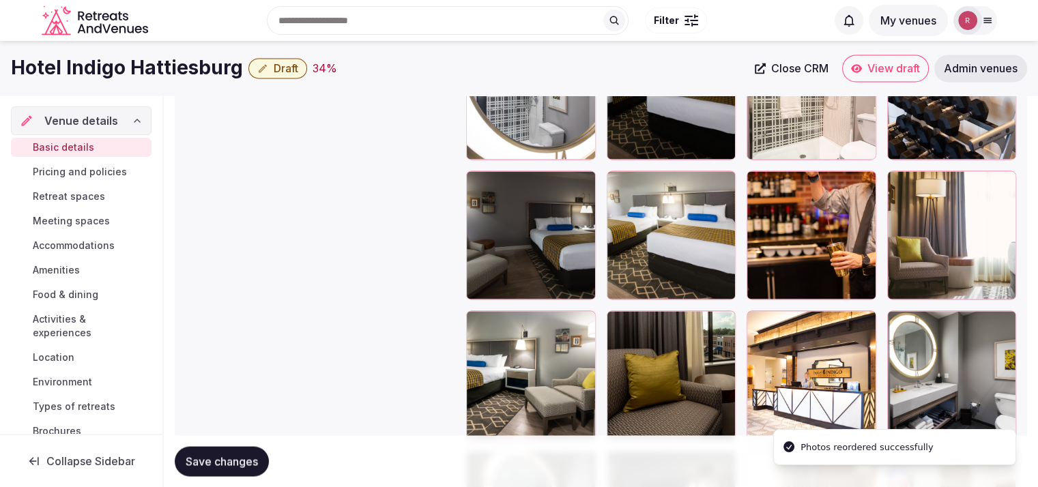
scroll to position [2214, 0]
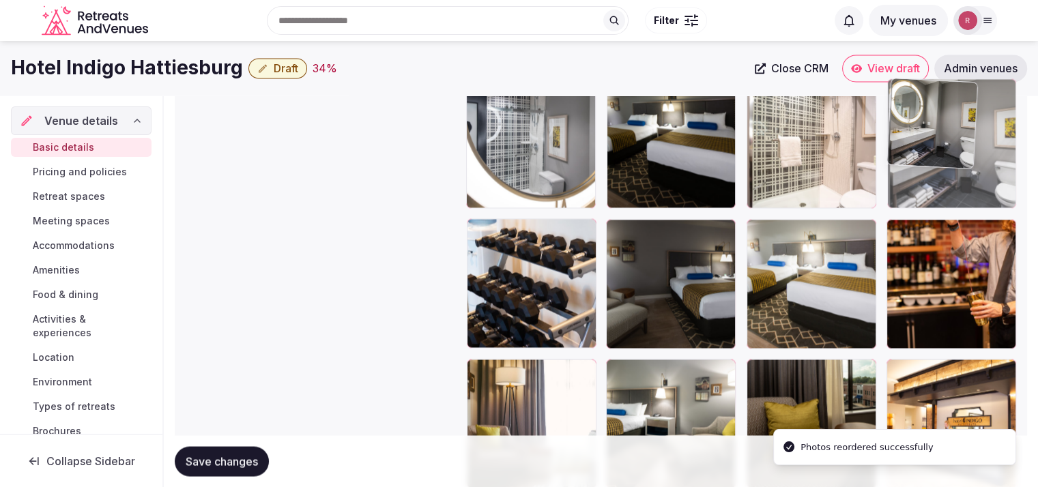
drag, startPoint x: 980, startPoint y: 388, endPoint x: 985, endPoint y: 158, distance: 230.7
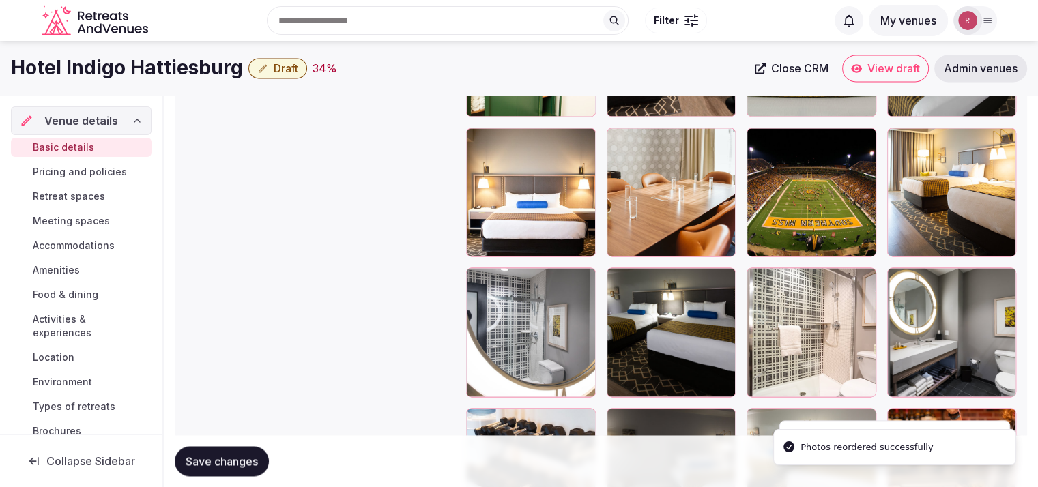
scroll to position [2020, 0]
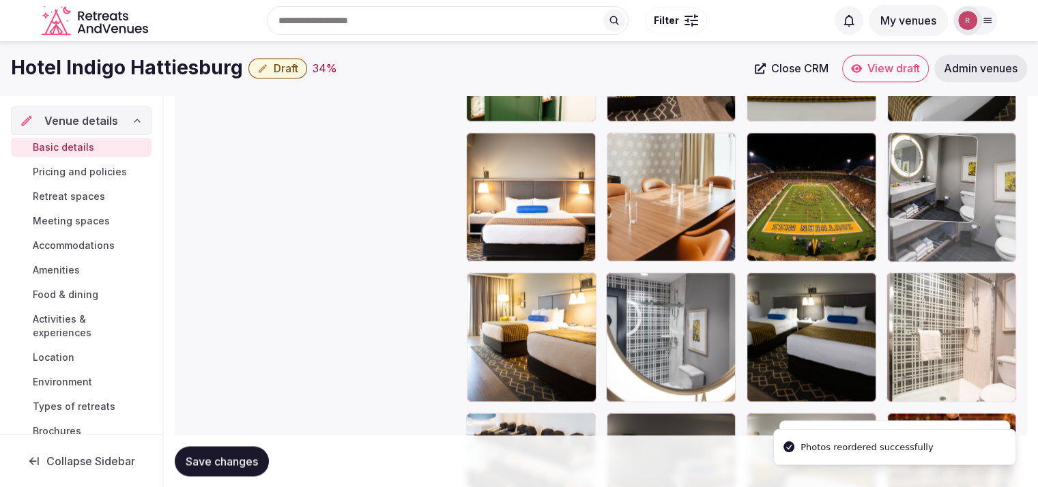
drag, startPoint x: 972, startPoint y: 335, endPoint x: 989, endPoint y: 222, distance: 114.6
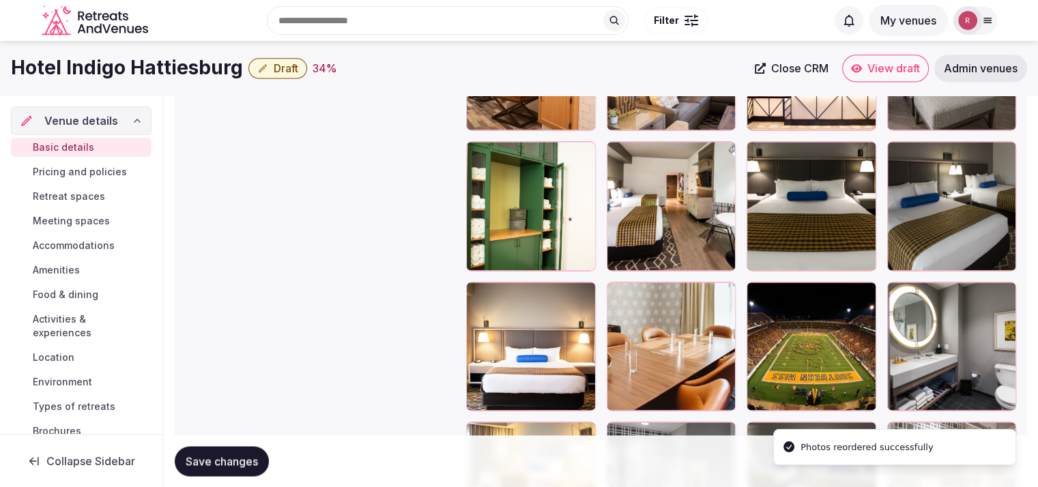
scroll to position [1847, 0]
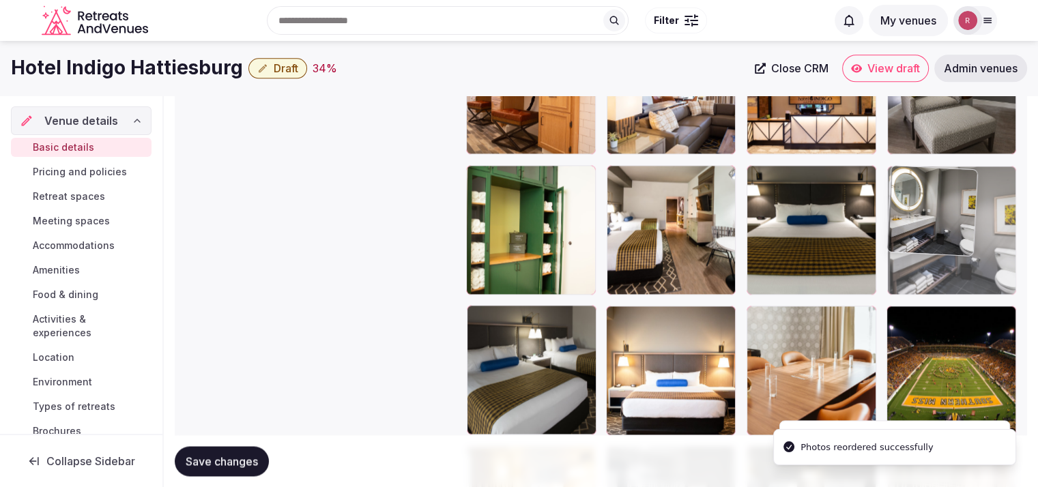
drag, startPoint x: 955, startPoint y: 347, endPoint x: 974, endPoint y: 233, distance: 116.2
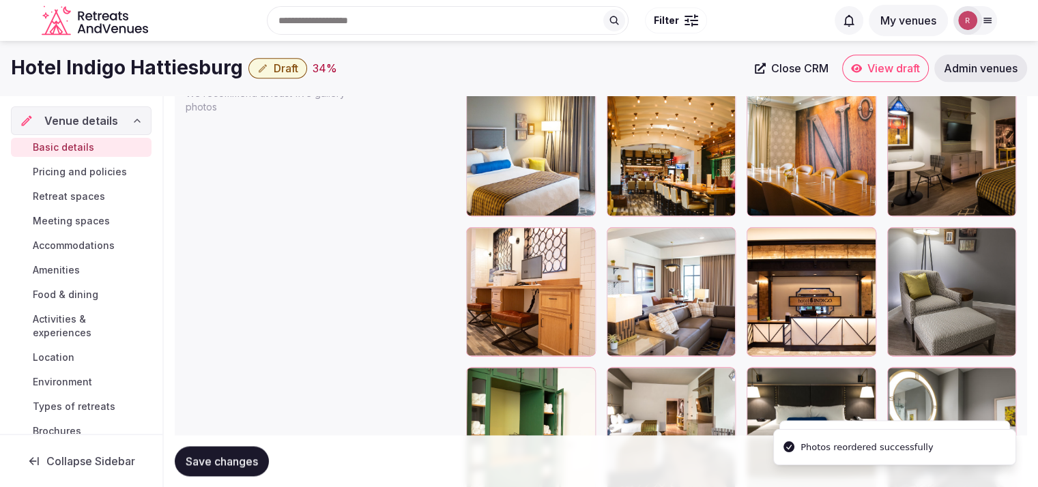
scroll to position [1637, 0]
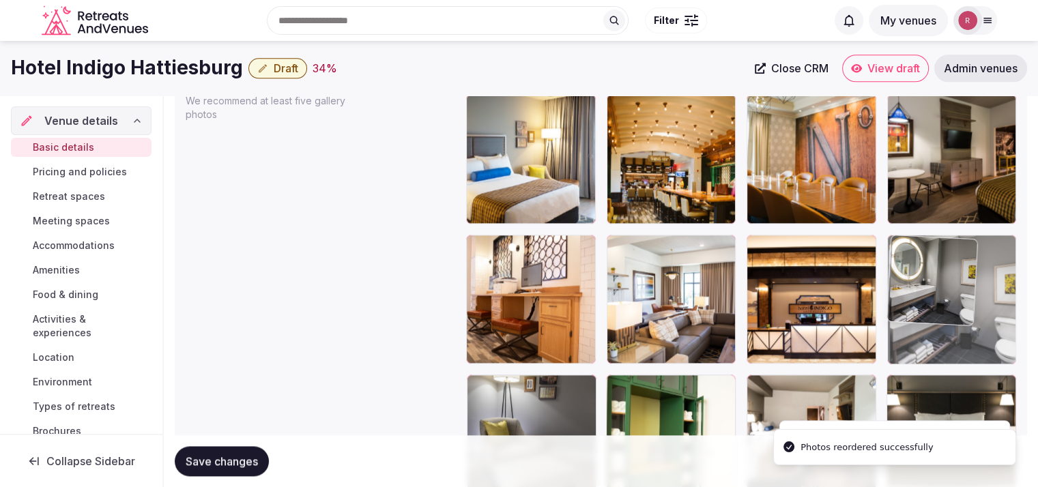
drag, startPoint x: 944, startPoint y: 410, endPoint x: 963, endPoint y: 286, distance: 125.6
click at [963, 286] on body "**********" at bounding box center [519, 45] width 1038 height 3364
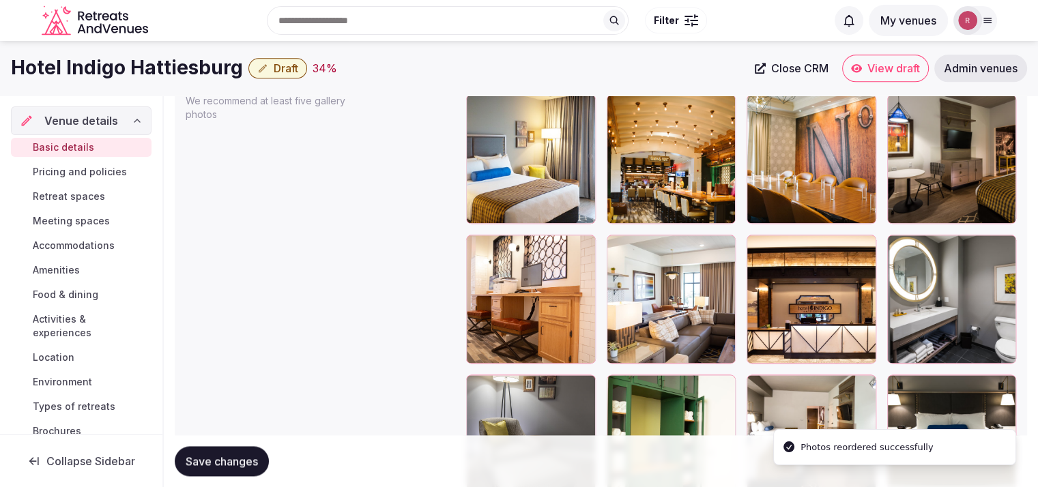
click at [199, 443] on div "Save changes" at bounding box center [601, 461] width 852 height 52
click at [203, 447] on button "Save changes" at bounding box center [222, 461] width 94 height 30
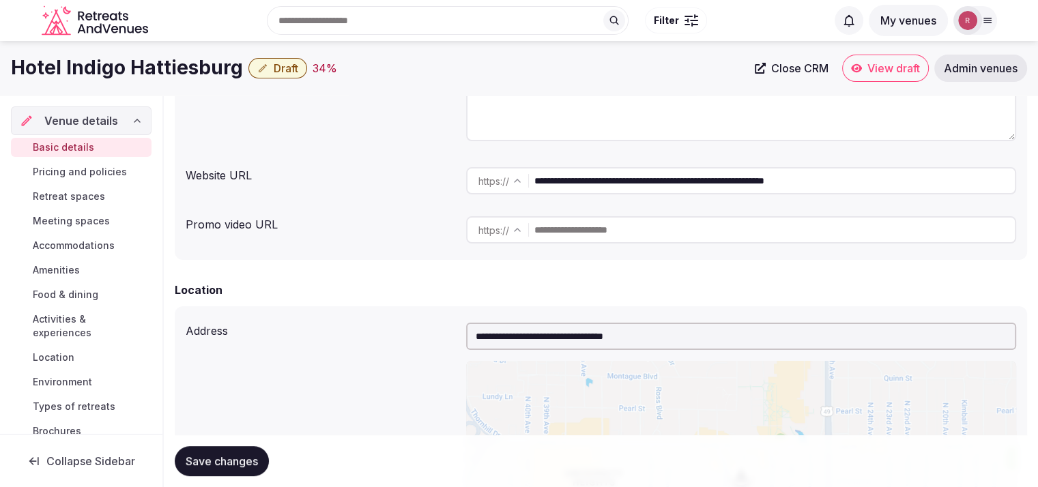
scroll to position [0, 0]
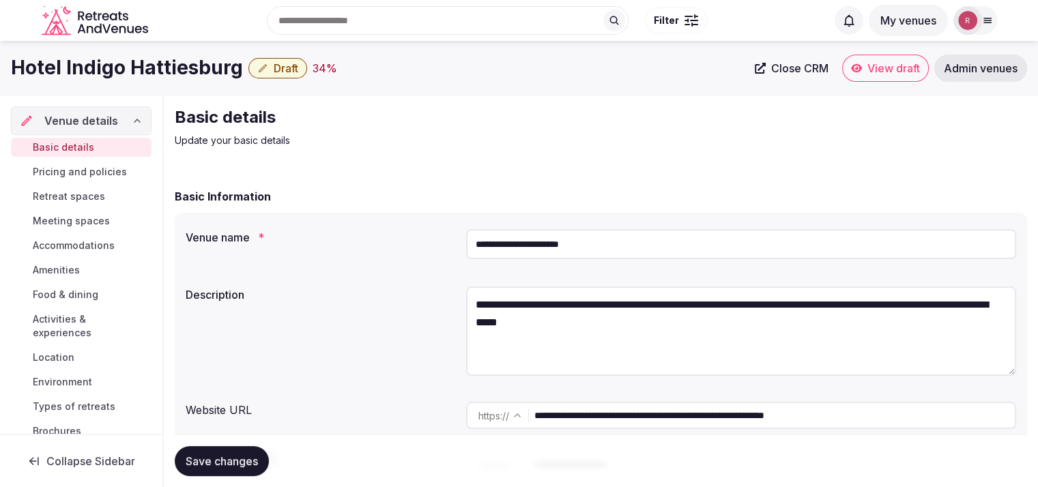
click at [796, 418] on input "**********" at bounding box center [774, 415] width 480 height 27
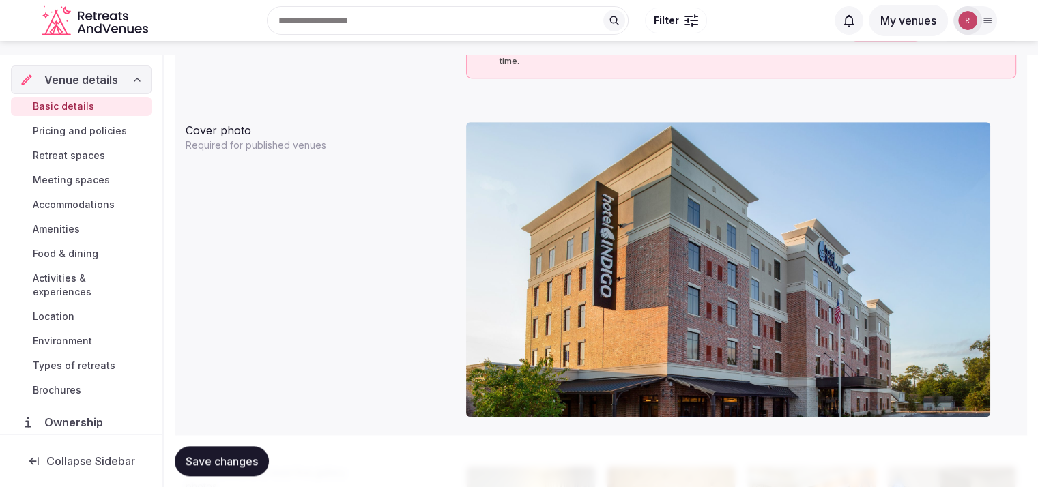
scroll to position [426, 0]
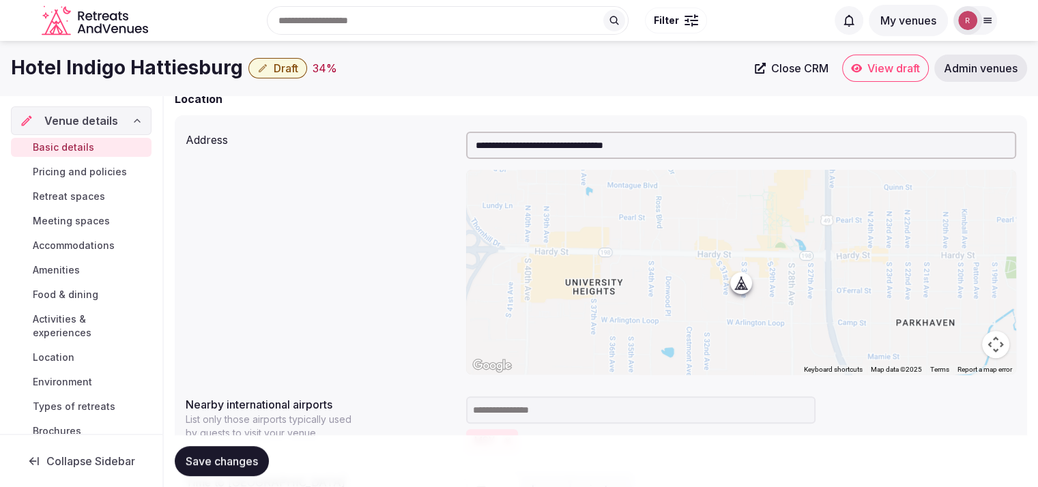
click at [278, 72] on span "Draft" at bounding box center [286, 68] width 25 height 14
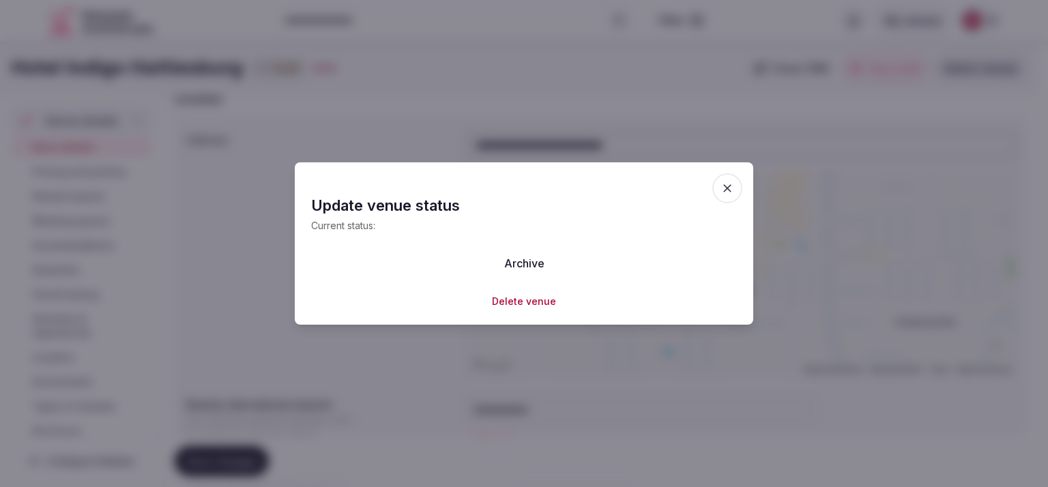
click at [732, 193] on icon "button" at bounding box center [727, 188] width 14 height 14
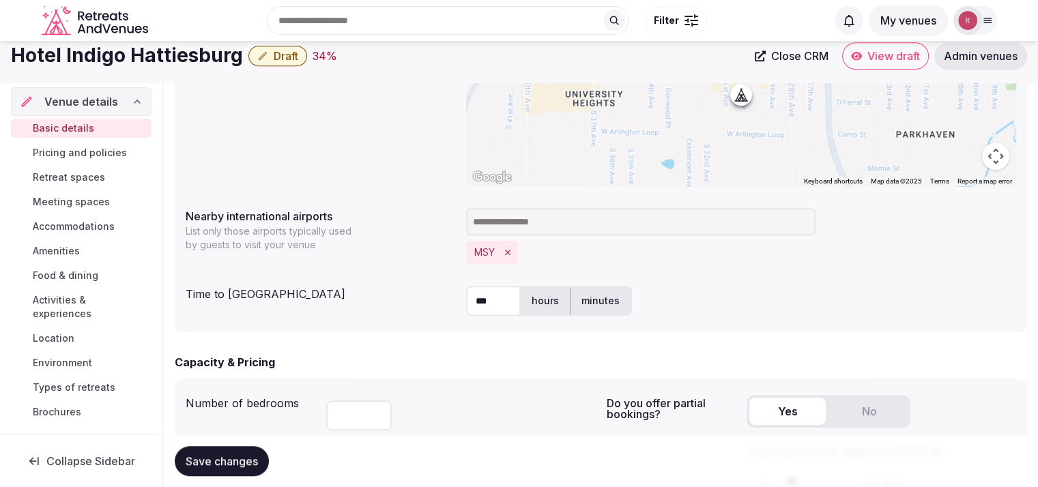
scroll to position [394, 0]
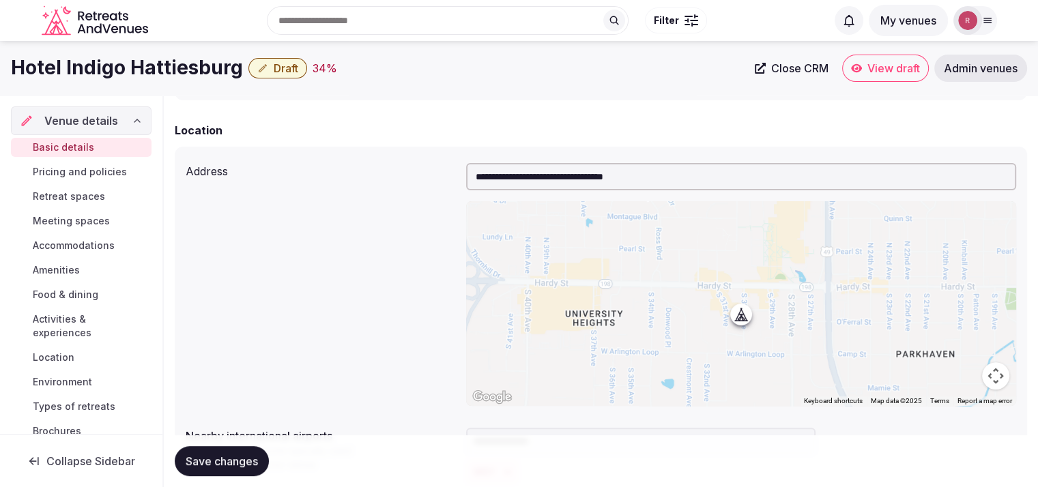
click at [275, 68] on span "Draft" at bounding box center [286, 68] width 25 height 14
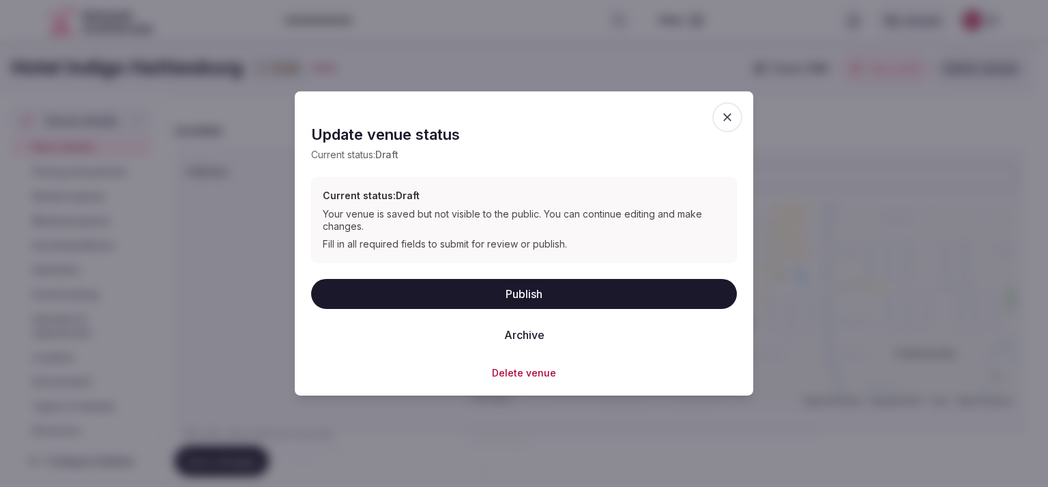
click at [517, 289] on button "Publish" at bounding box center [524, 293] width 426 height 30
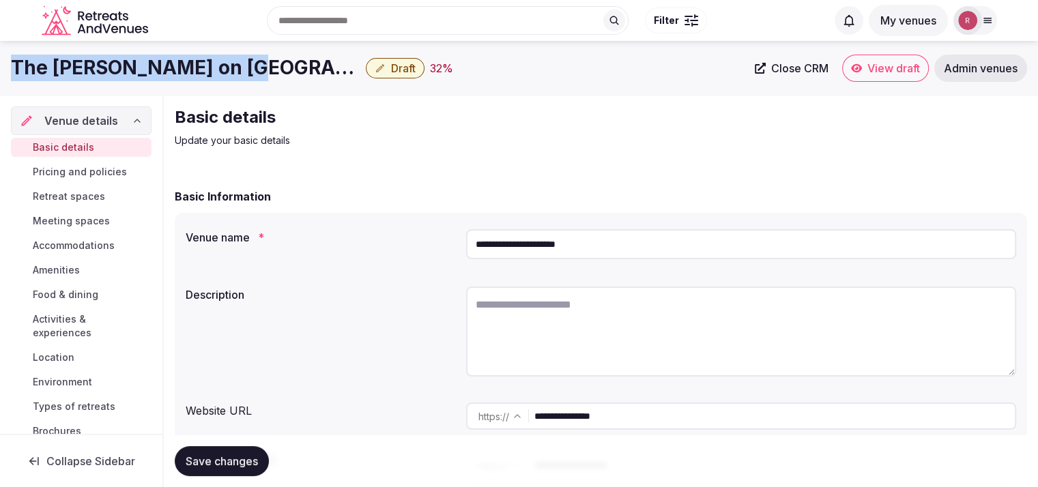
drag, startPoint x: 199, startPoint y: 66, endPoint x: 0, endPoint y: 57, distance: 199.4
click at [0, 57] on div "The Dana on Mission Bay Draft 32 % Close CRM View draft Admin venues" at bounding box center [519, 68] width 1038 height 27
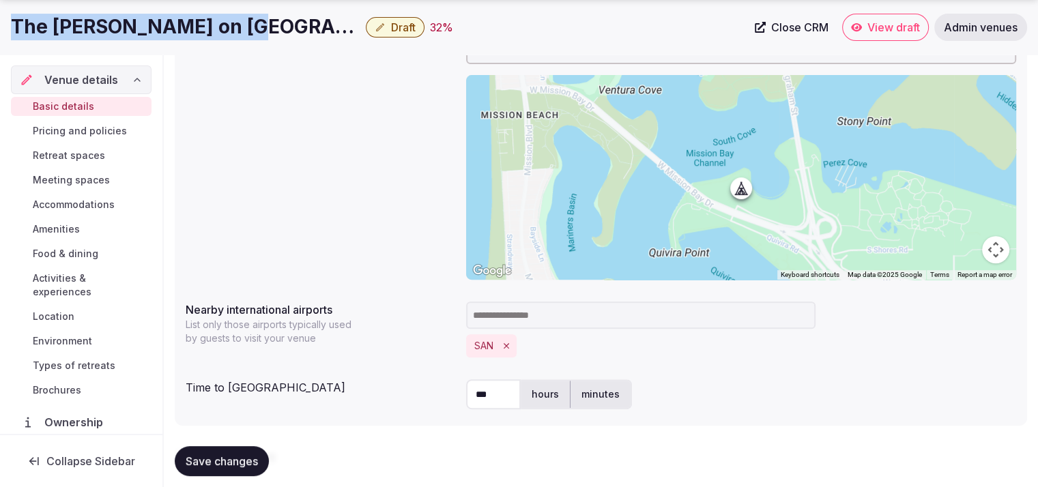
scroll to position [549, 0]
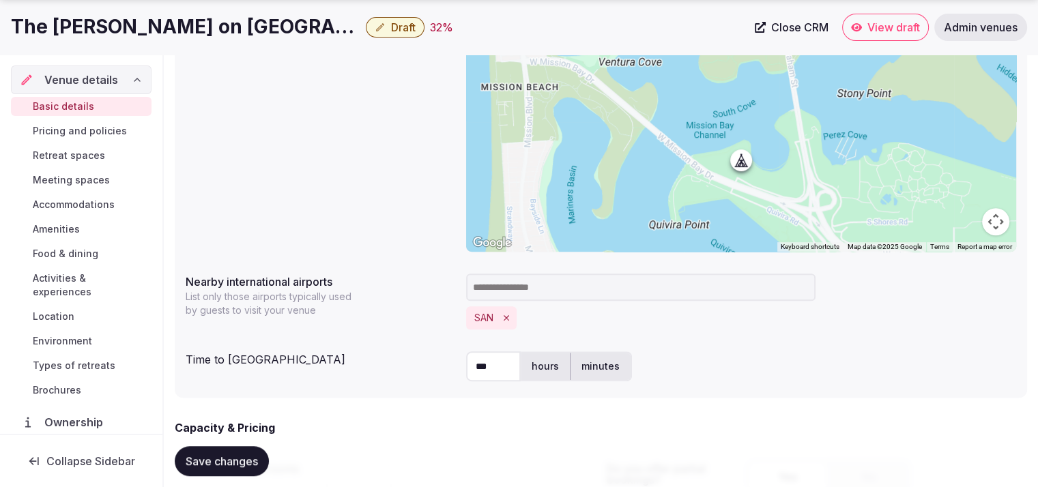
click at [596, 360] on label "minutes" at bounding box center [600, 366] width 60 height 35
click at [510, 364] on input "***" at bounding box center [493, 366] width 55 height 30
type input "*"
type input "**"
click at [350, 199] on div "**********" at bounding box center [601, 130] width 830 height 254
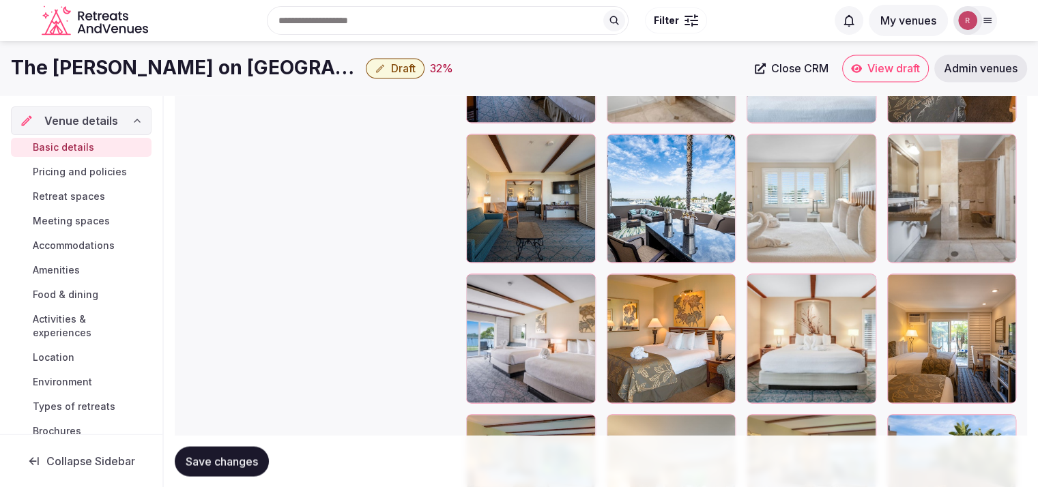
scroll to position [2280, 0]
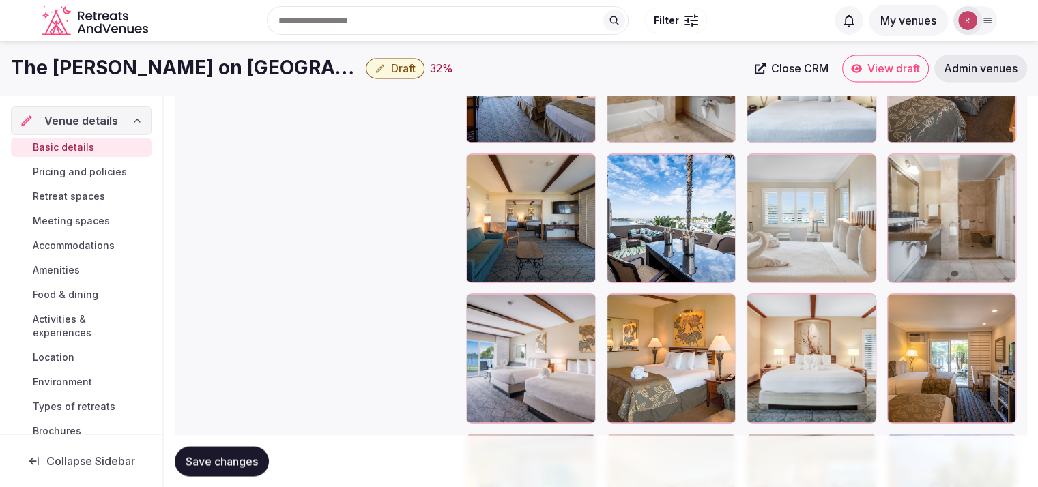
click at [726, 166] on icon "button" at bounding box center [722, 166] width 8 height 9
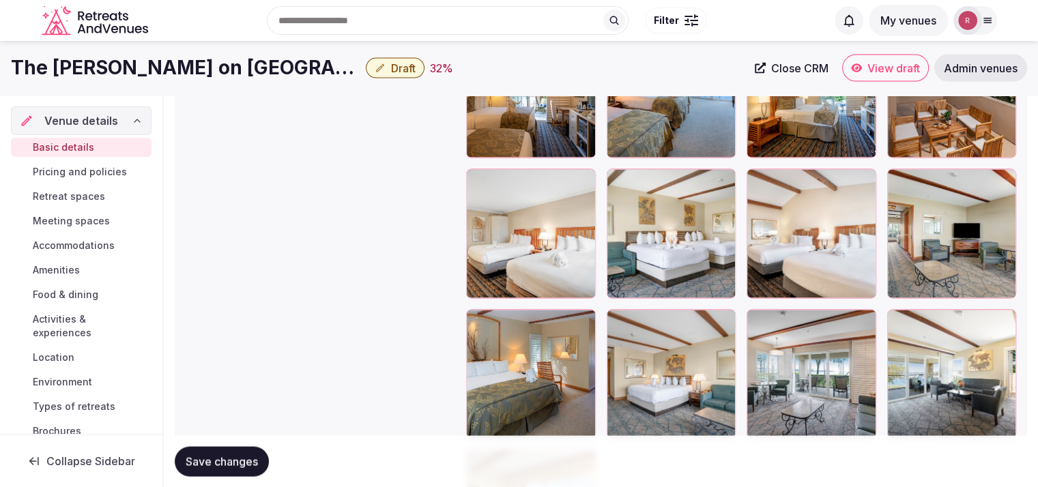
scroll to position [2677, 0]
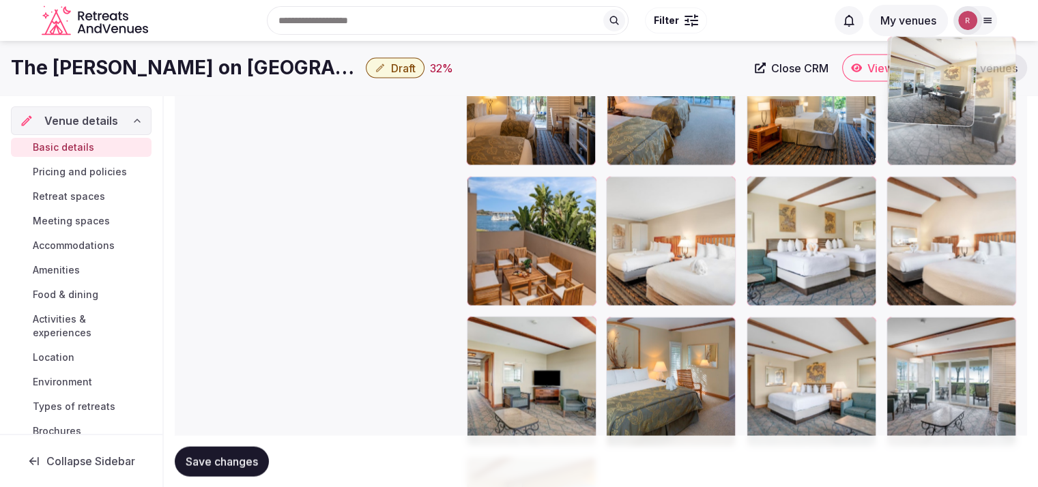
drag, startPoint x: 983, startPoint y: 407, endPoint x: 984, endPoint y: 176, distance: 230.6
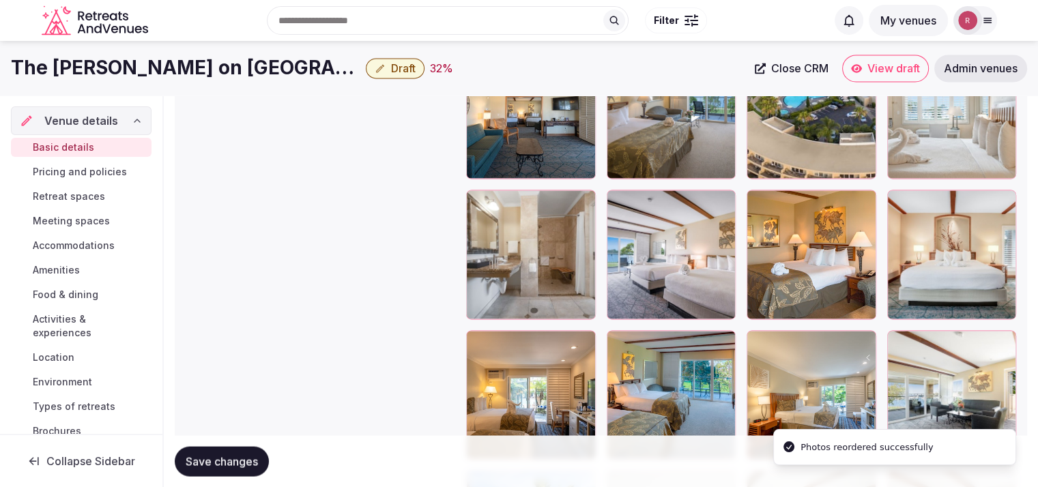
scroll to position [2348, 0]
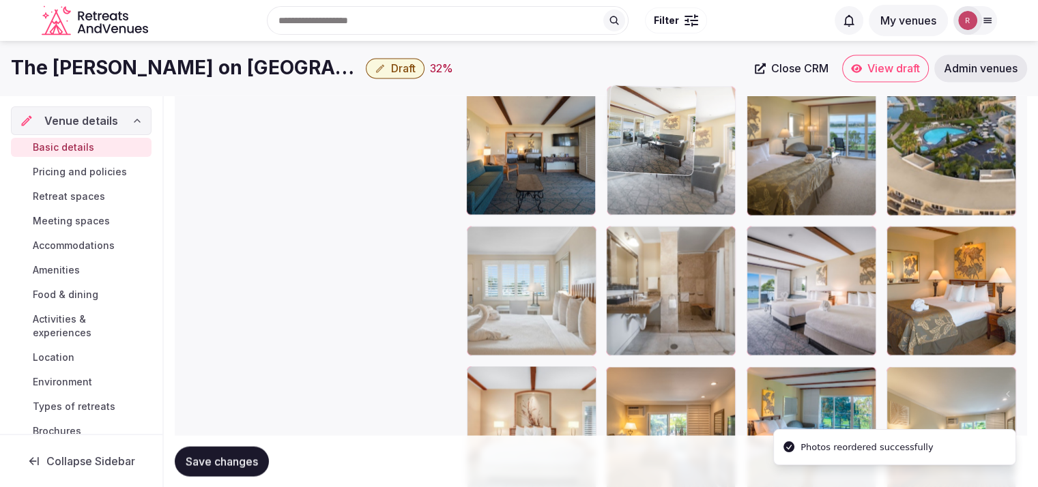
drag, startPoint x: 981, startPoint y: 407, endPoint x: 778, endPoint y: 162, distance: 317.8
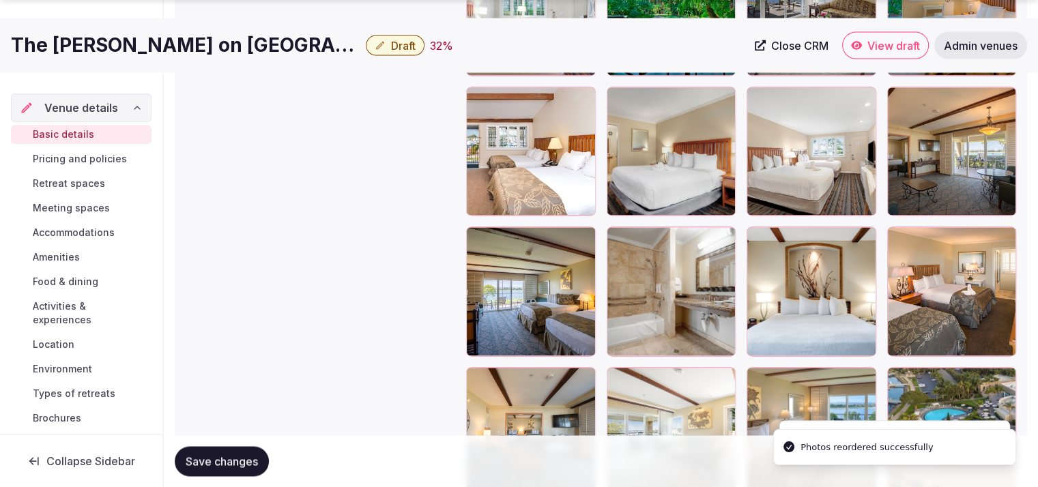
scroll to position [2071, 0]
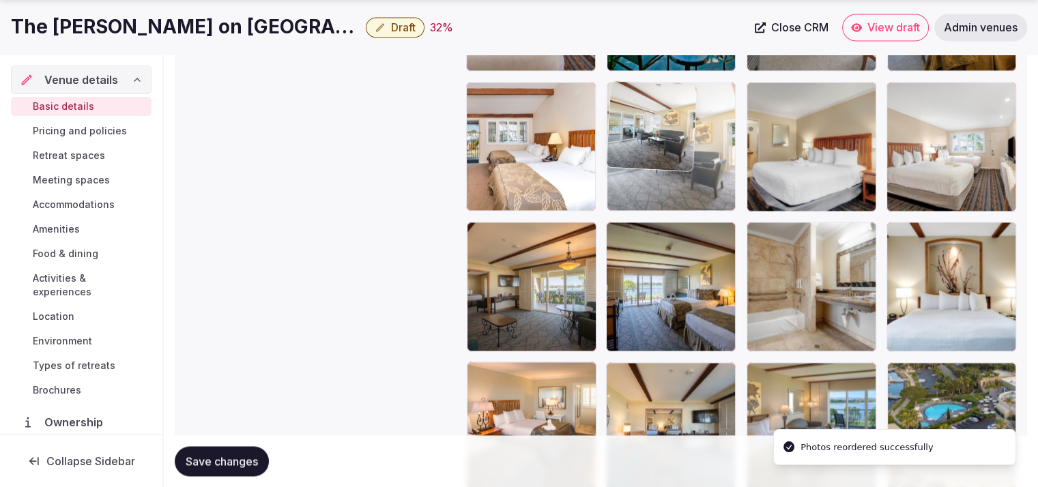
drag, startPoint x: 679, startPoint y: 406, endPoint x: 720, endPoint y: 171, distance: 238.4
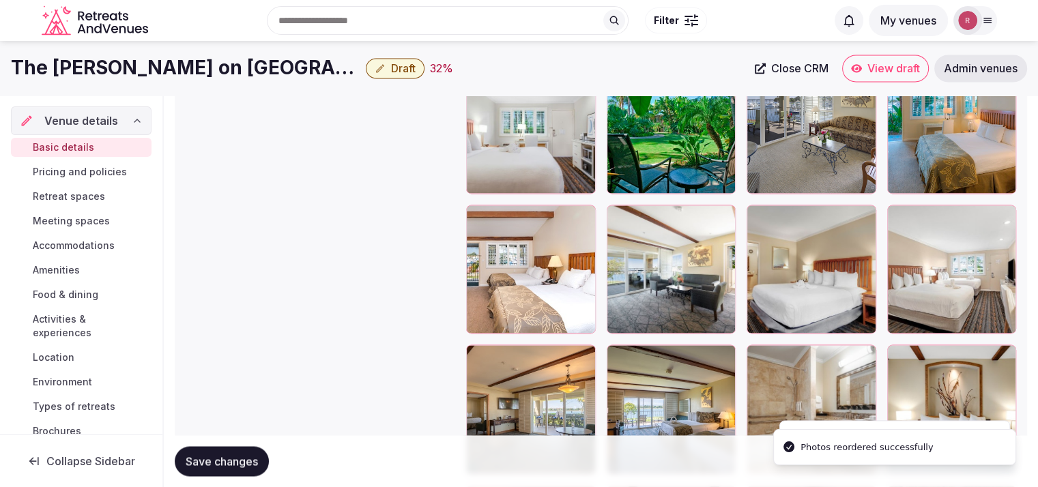
scroll to position [1909, 0]
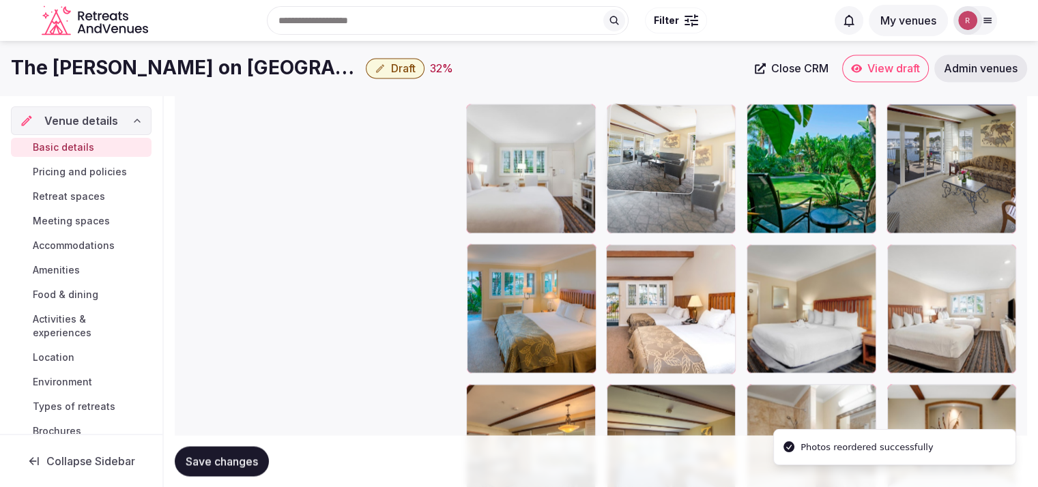
drag, startPoint x: 684, startPoint y: 312, endPoint x: 722, endPoint y: 218, distance: 102.0
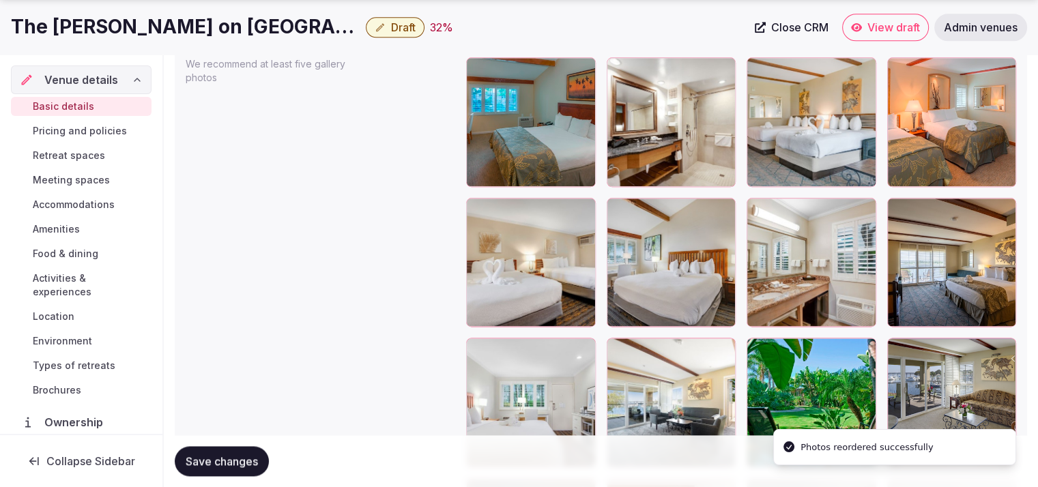
scroll to position [1727, 0]
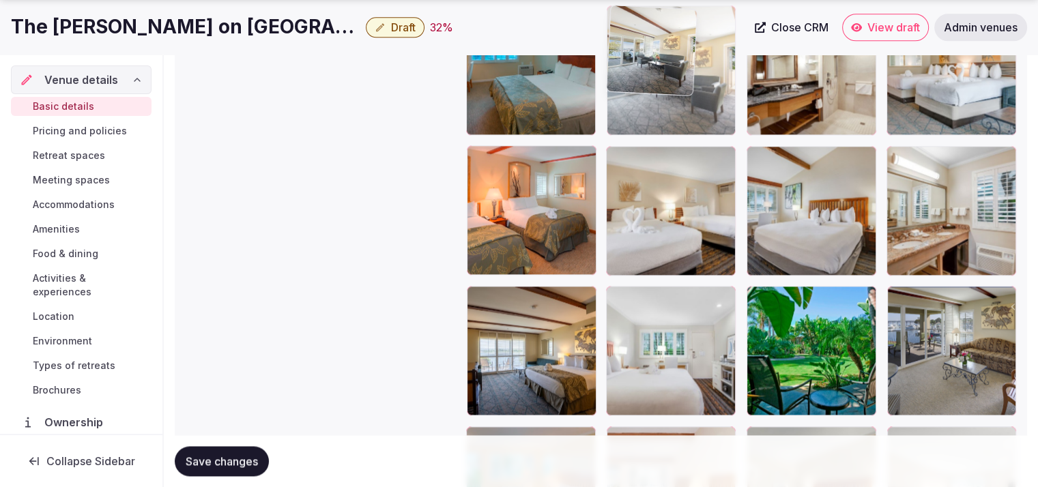
drag, startPoint x: 689, startPoint y: 343, endPoint x: 729, endPoint y: 127, distance: 220.0
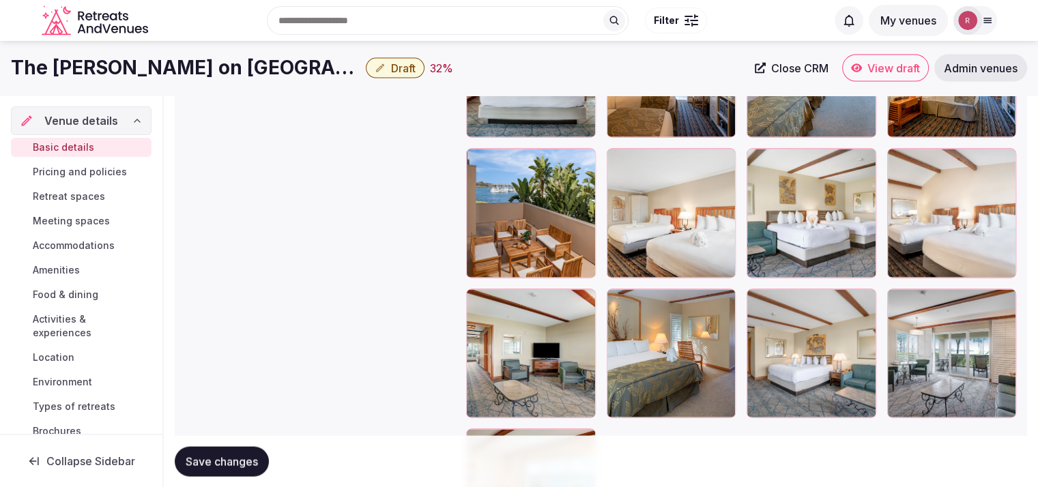
scroll to position [2634, 0]
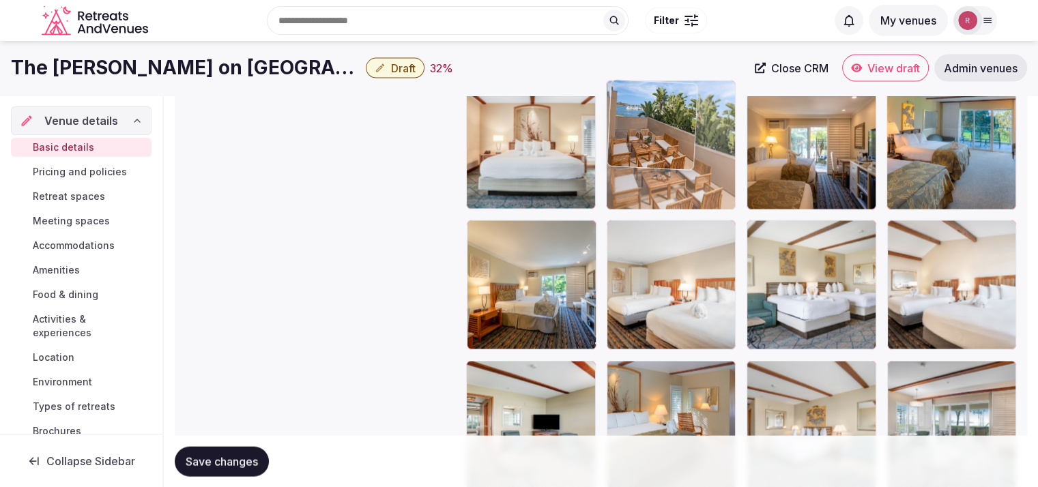
drag, startPoint x: 522, startPoint y: 300, endPoint x: 686, endPoint y: 209, distance: 186.9
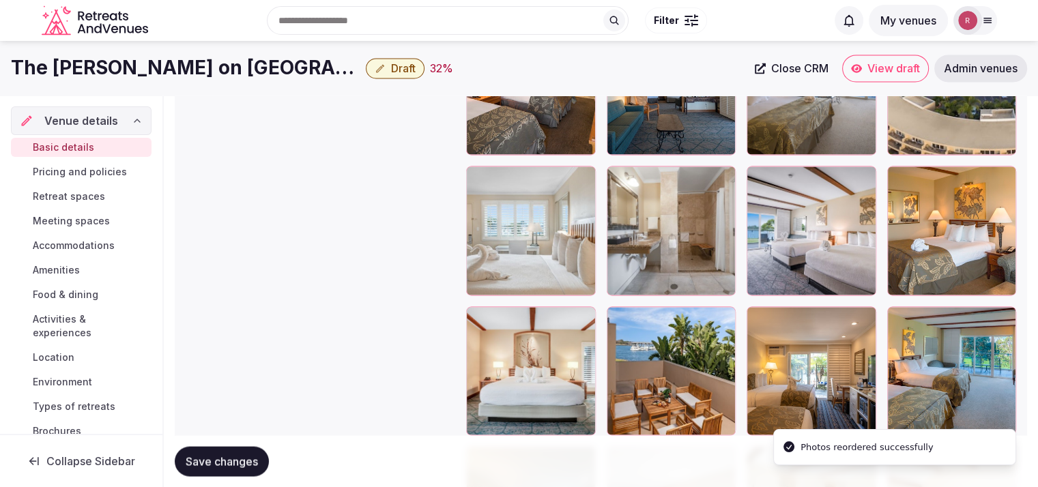
scroll to position [2396, 0]
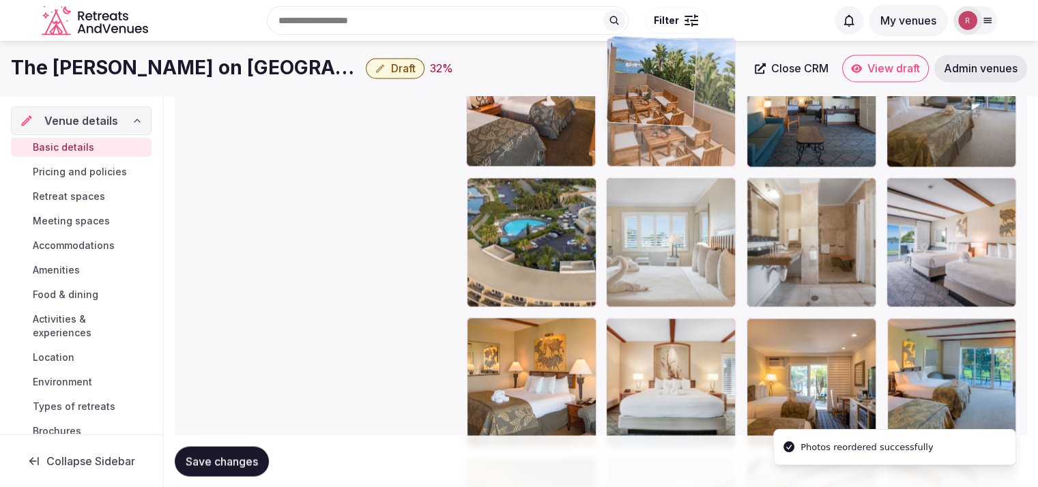
drag, startPoint x: 705, startPoint y: 398, endPoint x: 750, endPoint y: 188, distance: 214.2
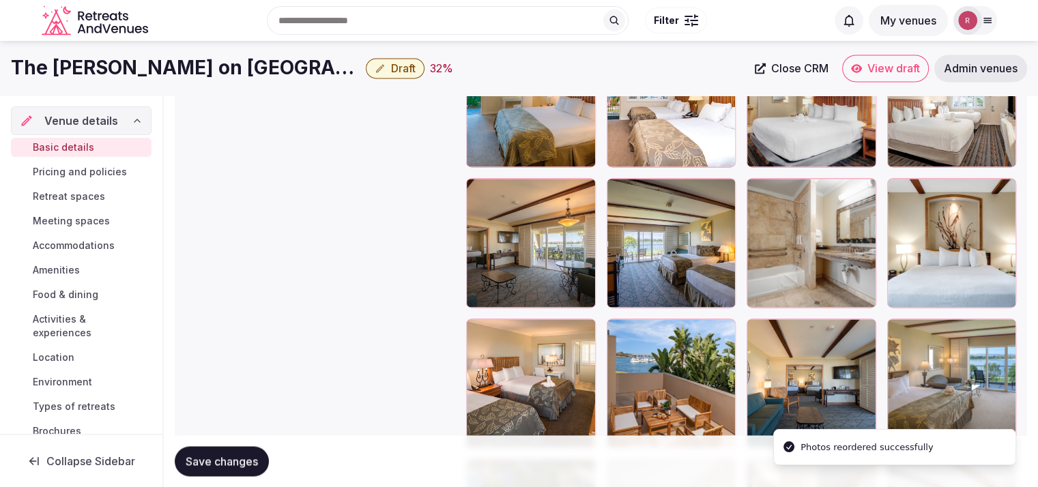
scroll to position [2091, 0]
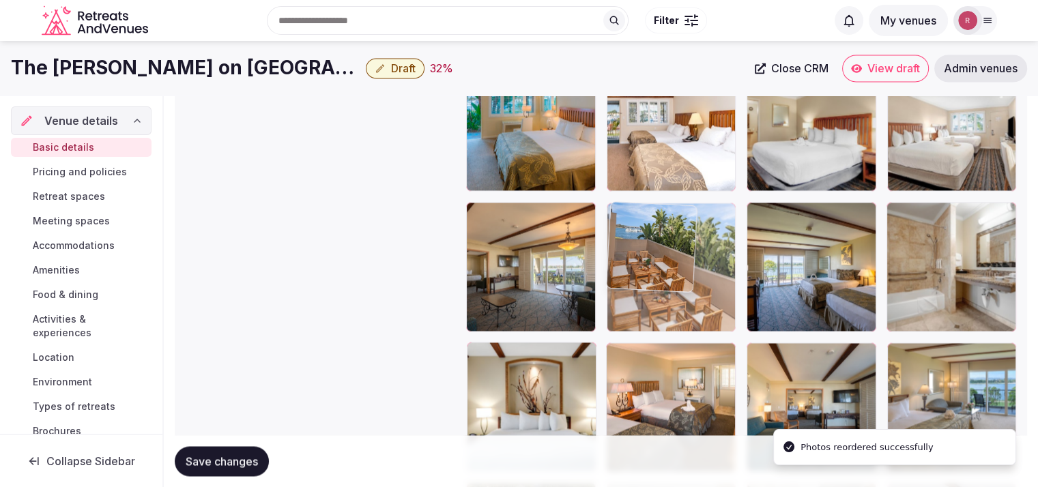
drag, startPoint x: 696, startPoint y: 396, endPoint x: 719, endPoint y: 322, distance: 77.2
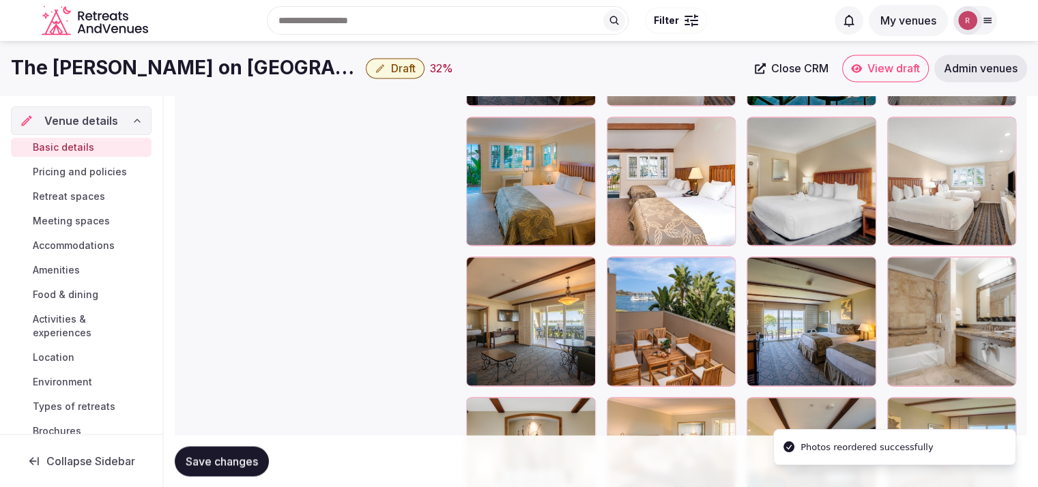
scroll to position [1965, 0]
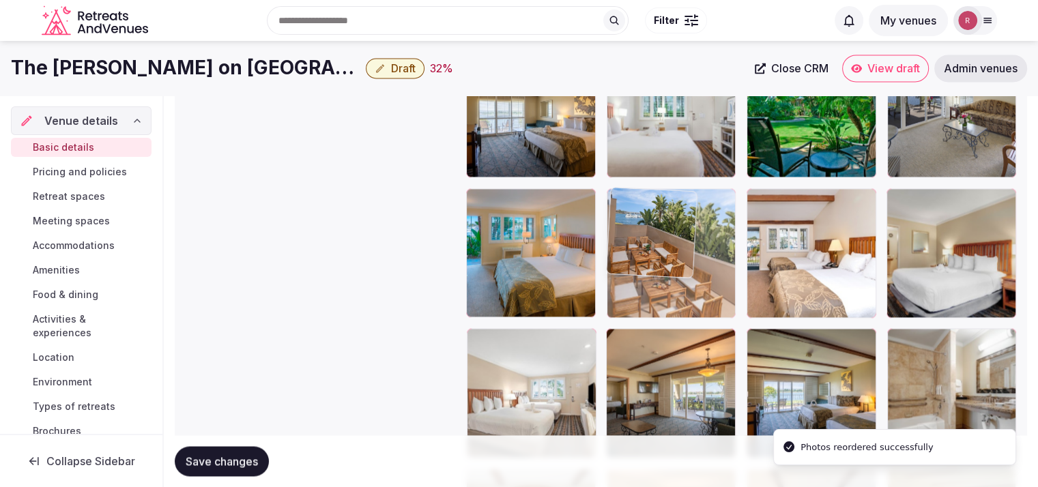
drag, startPoint x: 682, startPoint y: 392, endPoint x: 715, endPoint y: 209, distance: 185.9
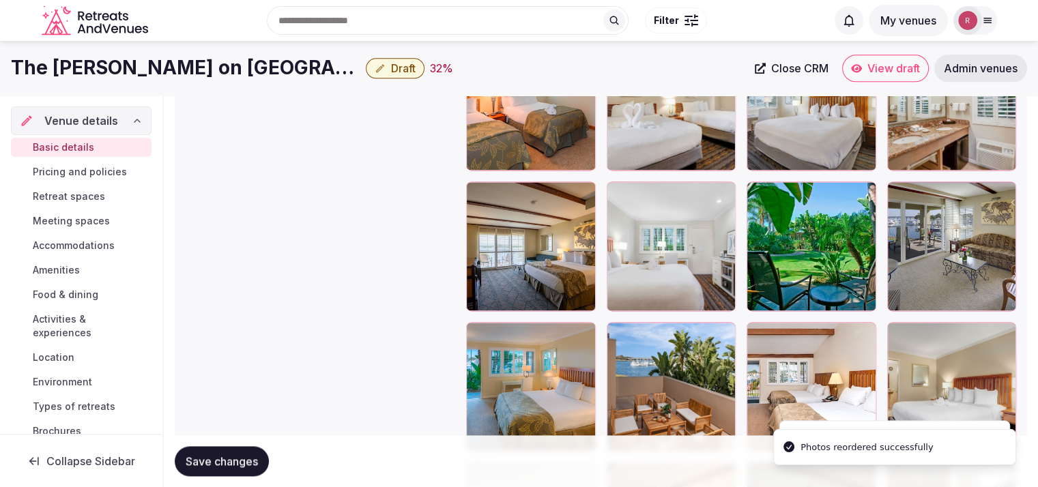
scroll to position [1791, 0]
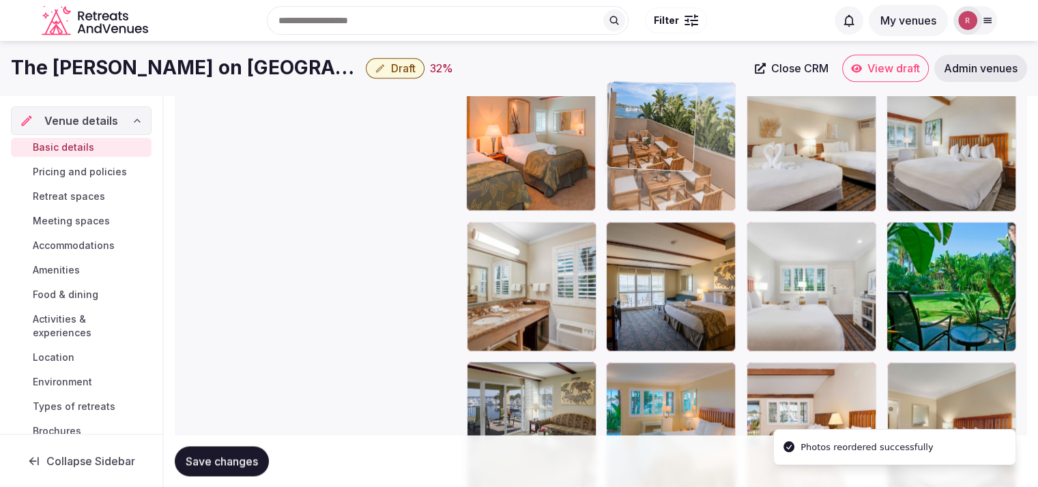
drag, startPoint x: 690, startPoint y: 400, endPoint x: 727, endPoint y: 173, distance: 229.4
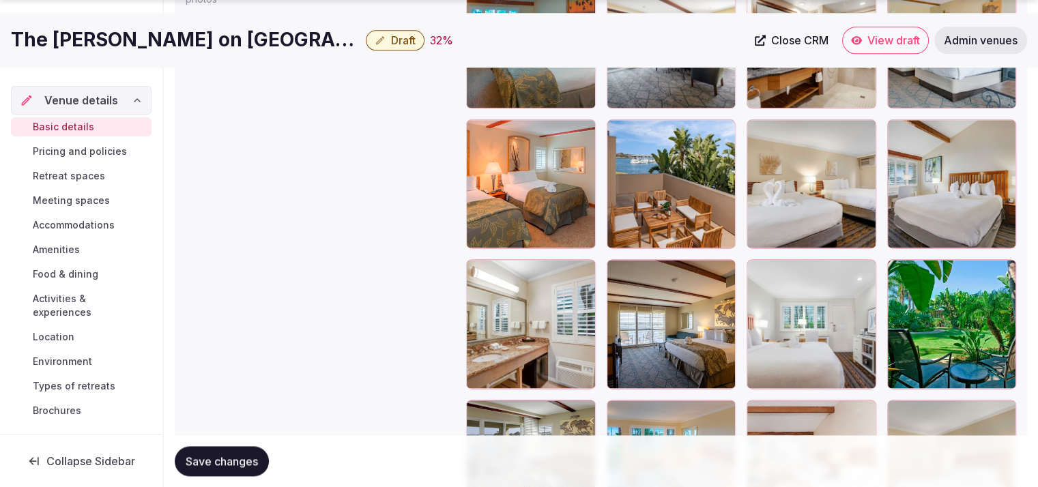
scroll to position [1809, 0]
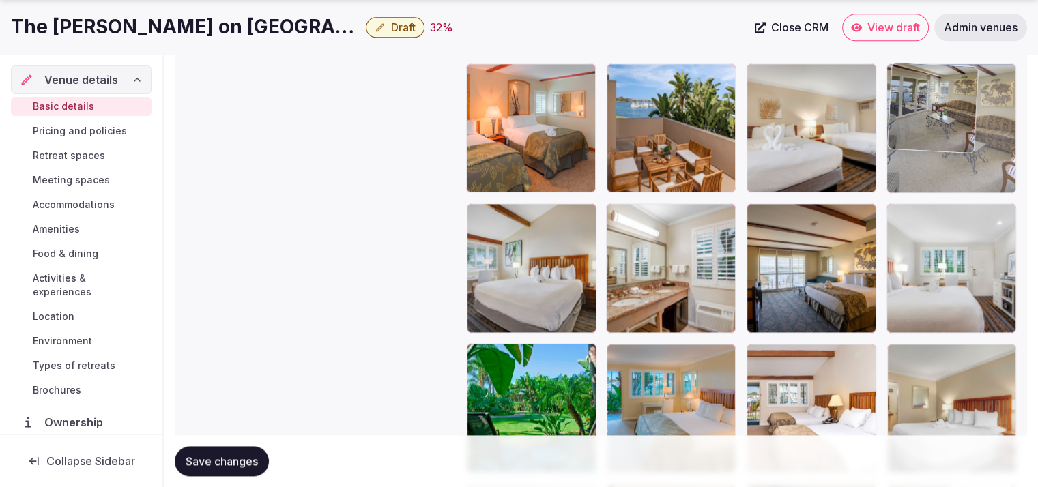
drag, startPoint x: 549, startPoint y: 370, endPoint x: 925, endPoint y: 160, distance: 431.0
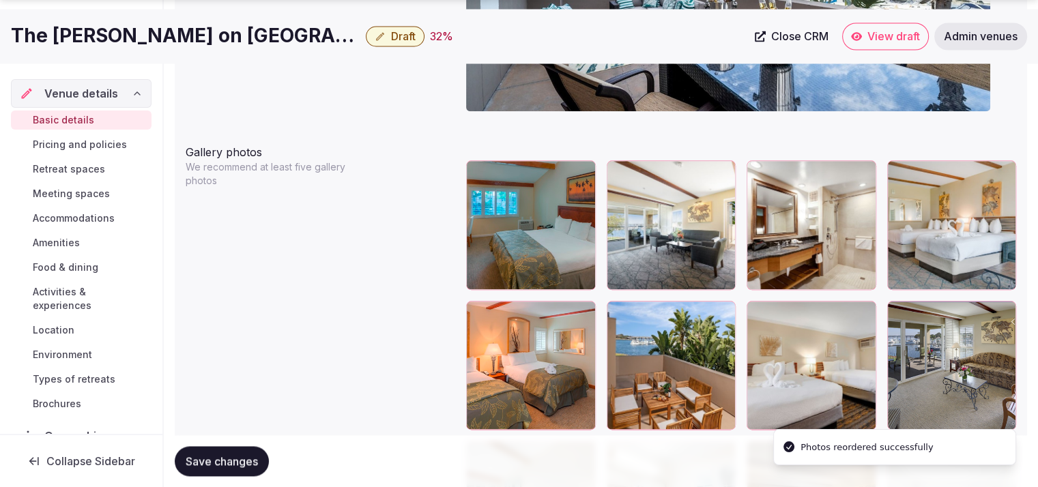
scroll to position [1588, 0]
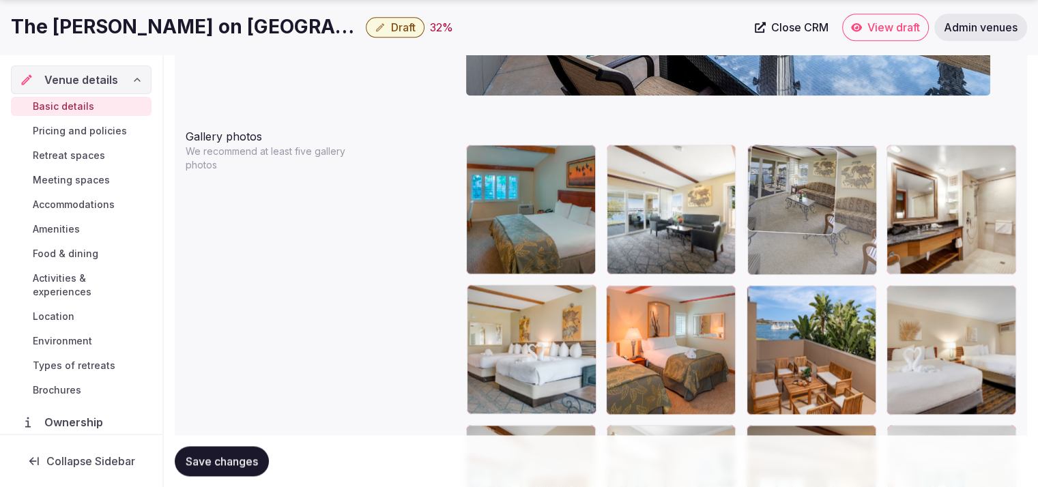
drag, startPoint x: 947, startPoint y: 348, endPoint x: 873, endPoint y: 264, distance: 111.7
click at [873, 264] on body "**********" at bounding box center [519, 94] width 1038 height 3365
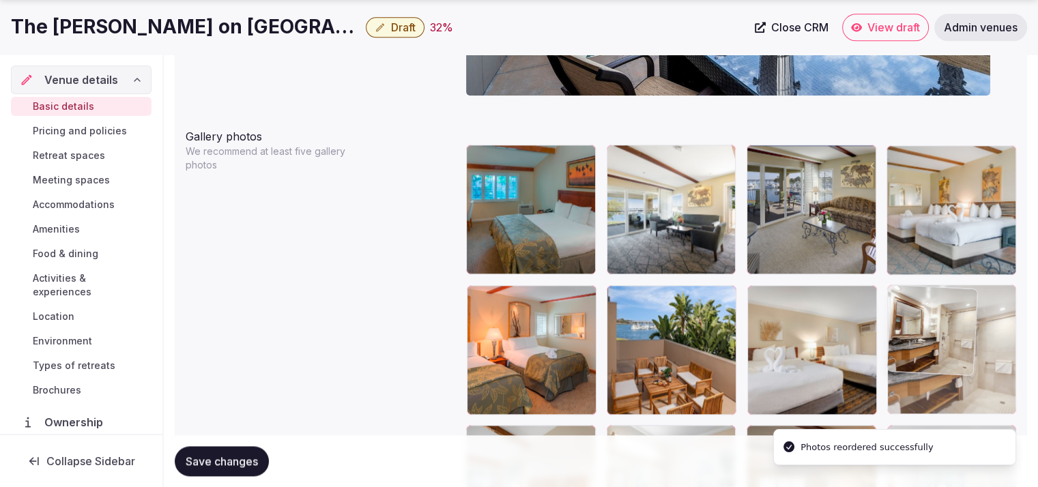
drag, startPoint x: 967, startPoint y: 244, endPoint x: 959, endPoint y: 375, distance: 131.3
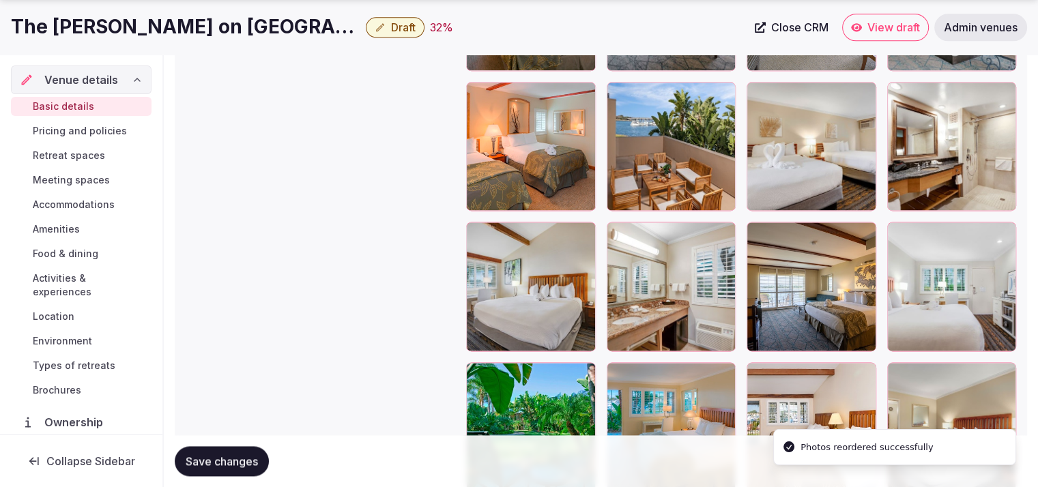
scroll to position [1922, 0]
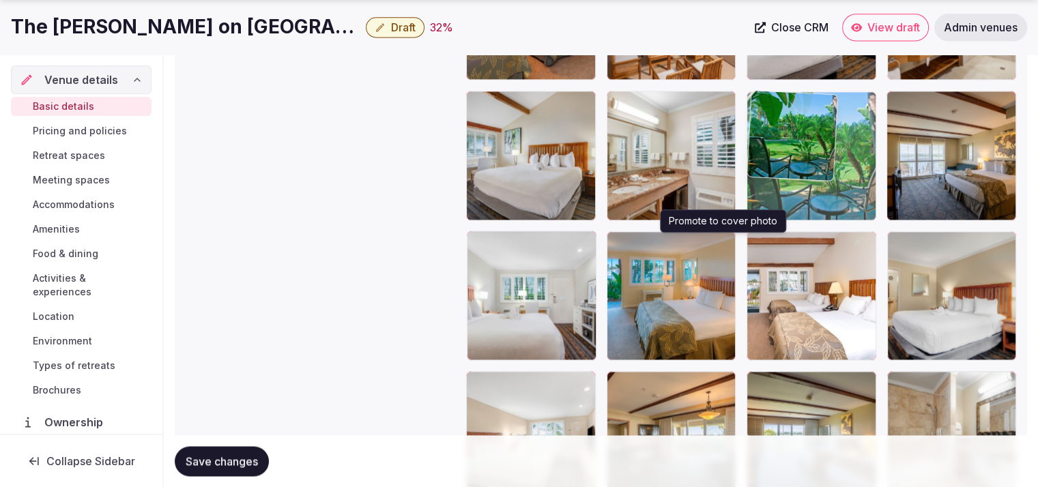
drag, startPoint x: 712, startPoint y: 245, endPoint x: 854, endPoint y: 190, distance: 151.7
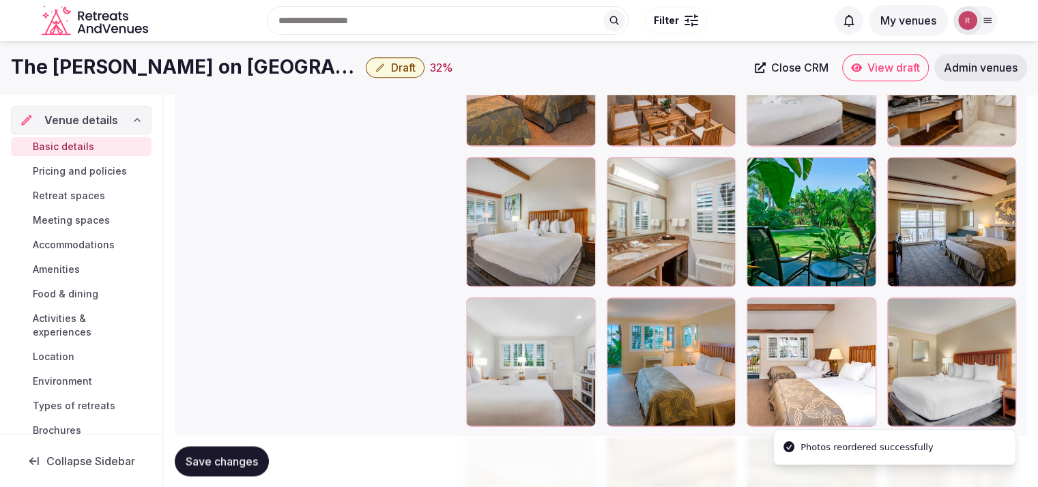
scroll to position [1736, 0]
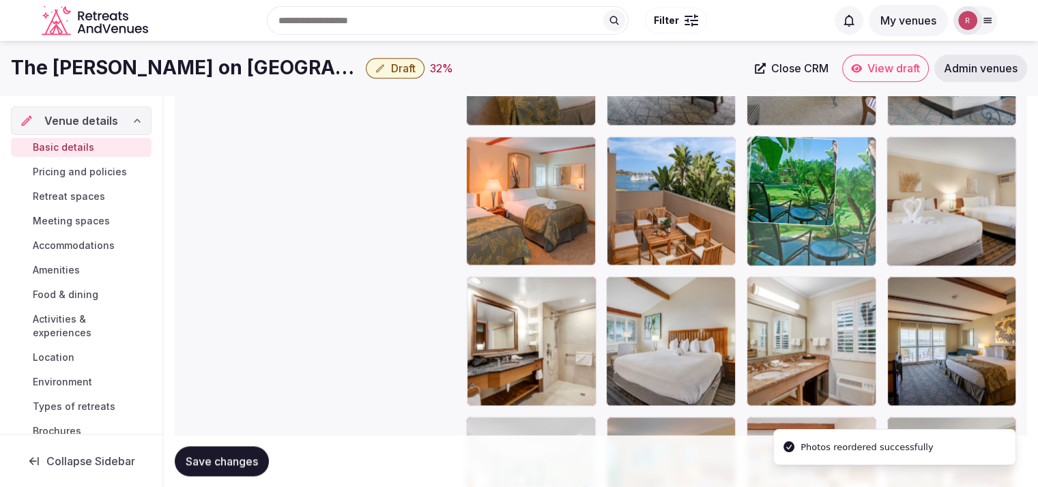
drag, startPoint x: 871, startPoint y: 349, endPoint x: 890, endPoint y: 229, distance: 122.4
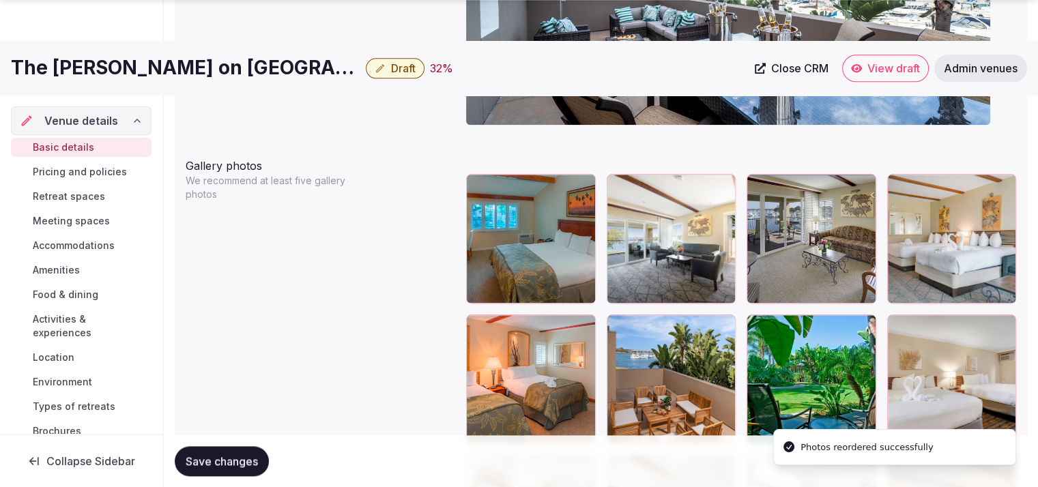
scroll to position [1630, 0]
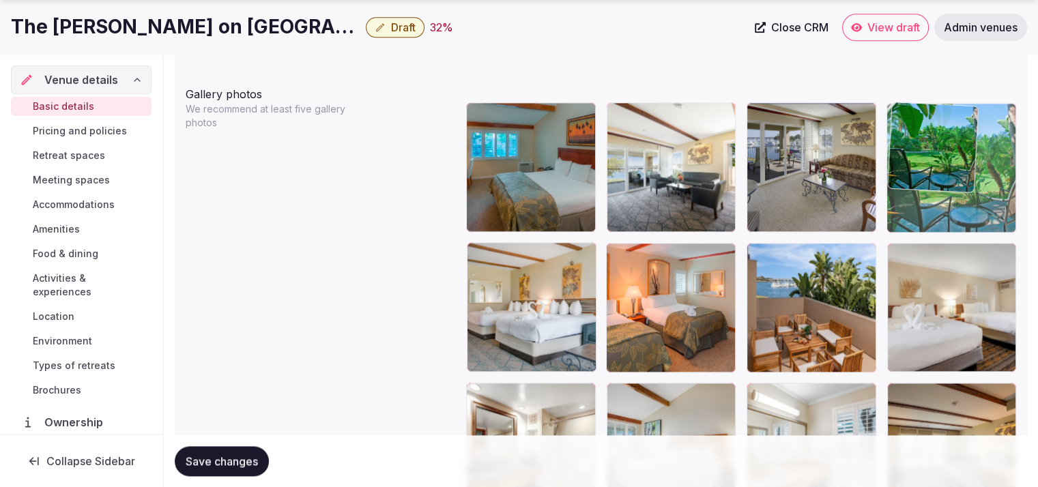
drag, startPoint x: 833, startPoint y: 334, endPoint x: 1004, endPoint y: 211, distance: 210.7
click at [1004, 211] on body "**********" at bounding box center [519, 52] width 1038 height 3365
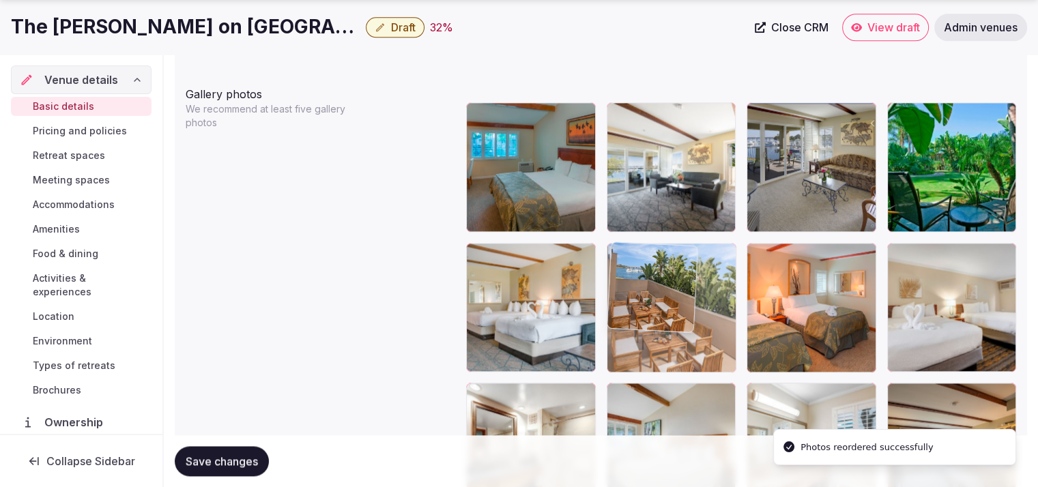
drag, startPoint x: 788, startPoint y: 334, endPoint x: 705, endPoint y: 345, distance: 83.4
click at [705, 345] on body "**********" at bounding box center [519, 52] width 1038 height 3365
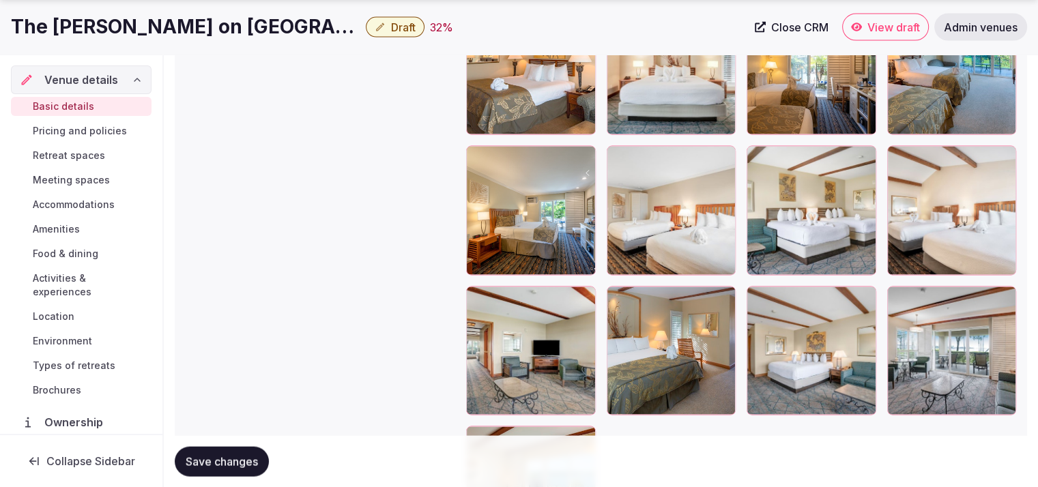
scroll to position [2792, 0]
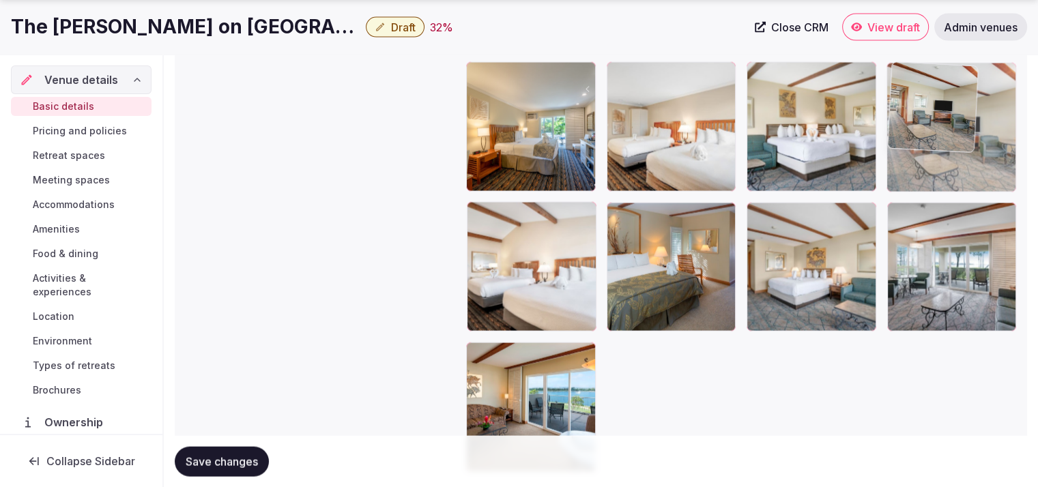
drag, startPoint x: 520, startPoint y: 278, endPoint x: 899, endPoint y: 164, distance: 396.3
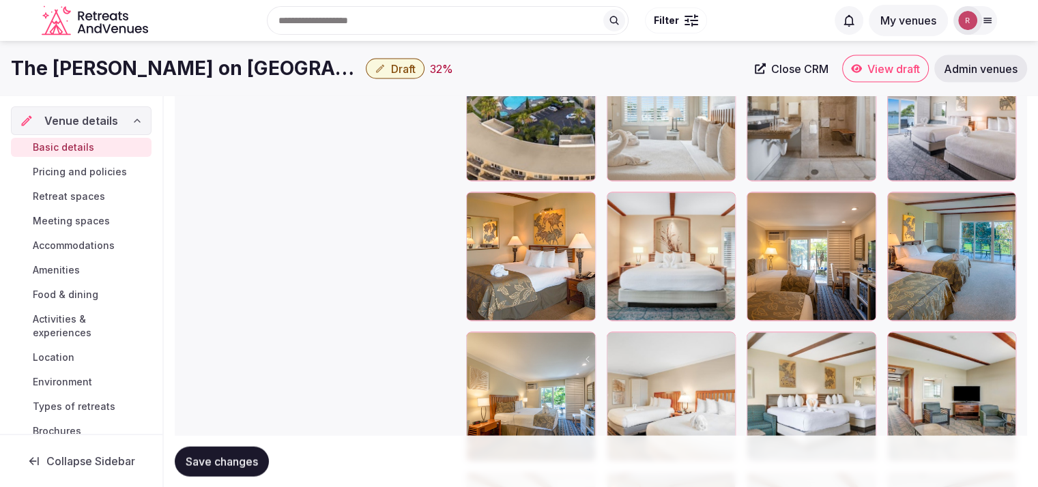
scroll to position [2518, 0]
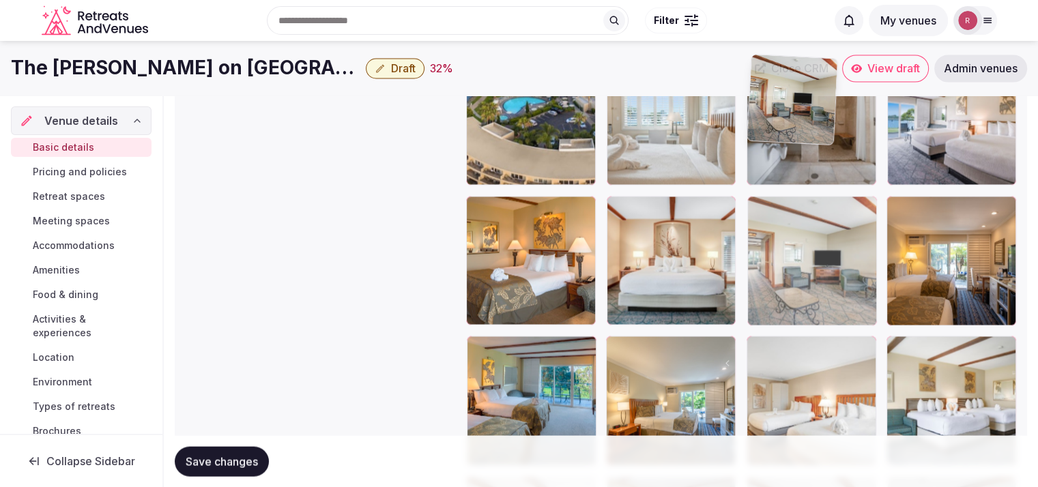
drag, startPoint x: 991, startPoint y: 341, endPoint x: 847, endPoint y: 145, distance: 243.0
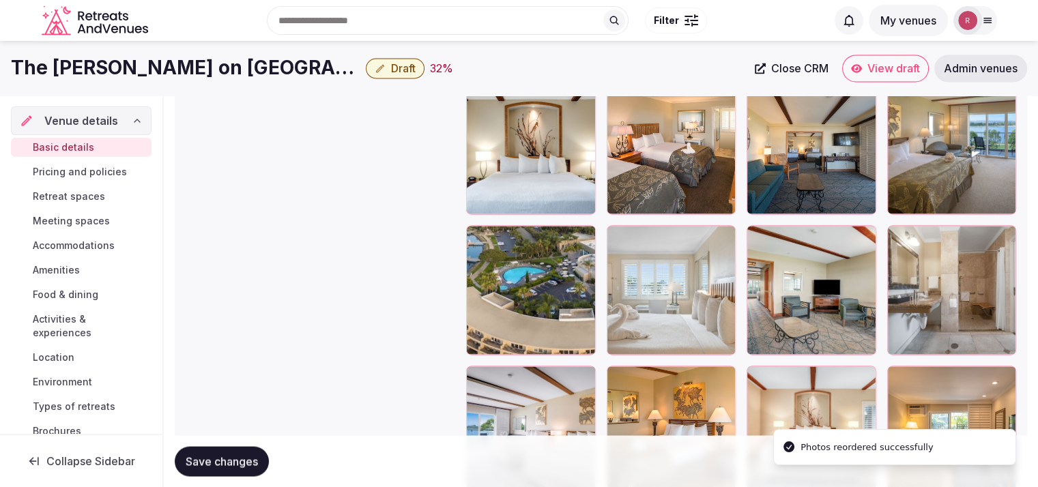
scroll to position [2317, 0]
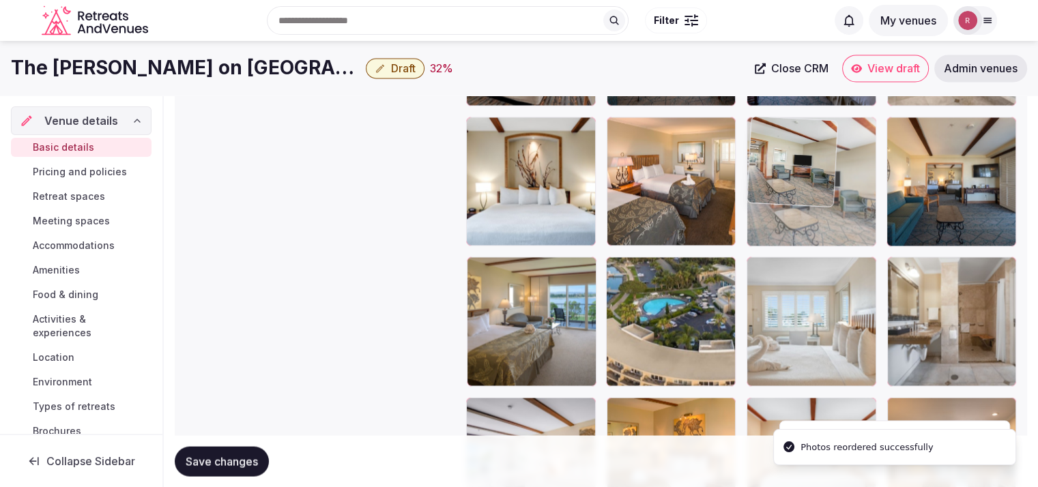
drag, startPoint x: 832, startPoint y: 321, endPoint x: 858, endPoint y: 229, distance: 96.2
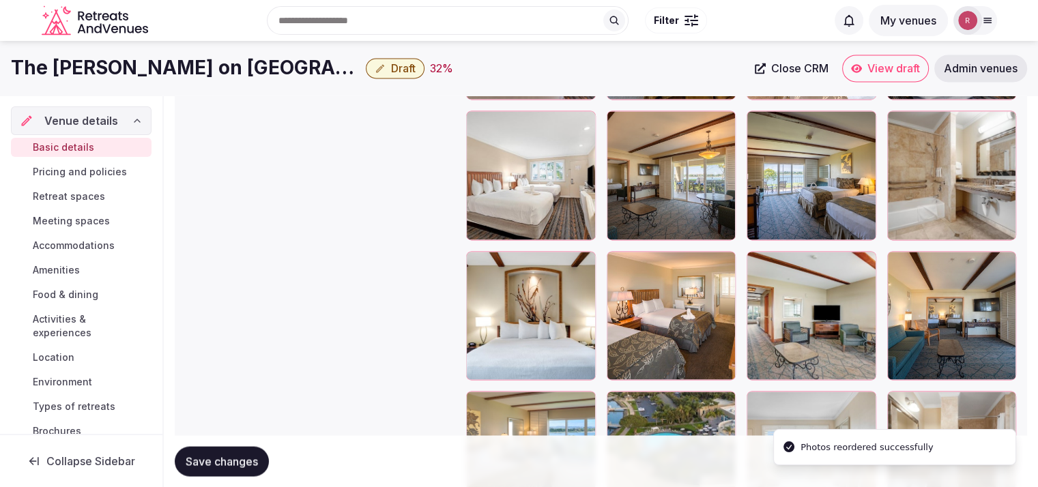
scroll to position [2167, 0]
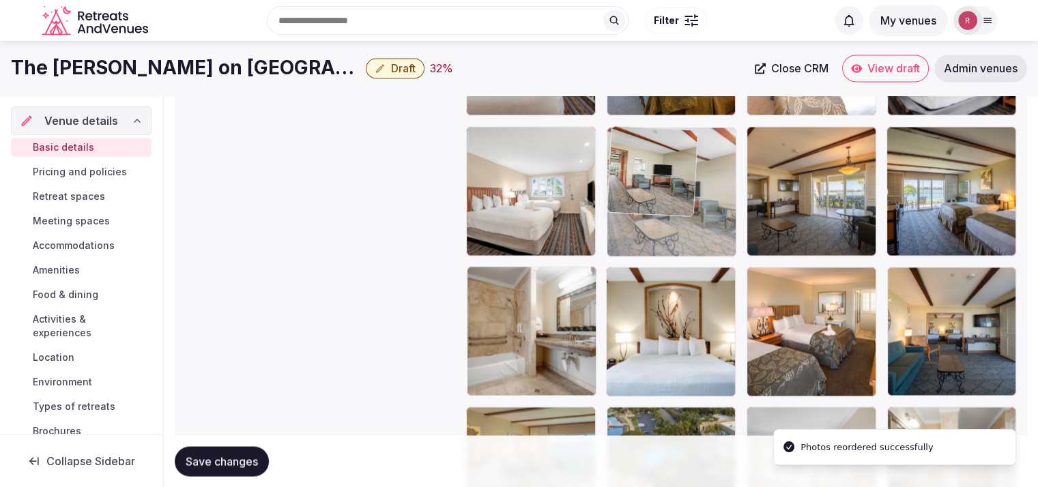
drag, startPoint x: 805, startPoint y: 314, endPoint x: 726, endPoint y: 188, distance: 149.0
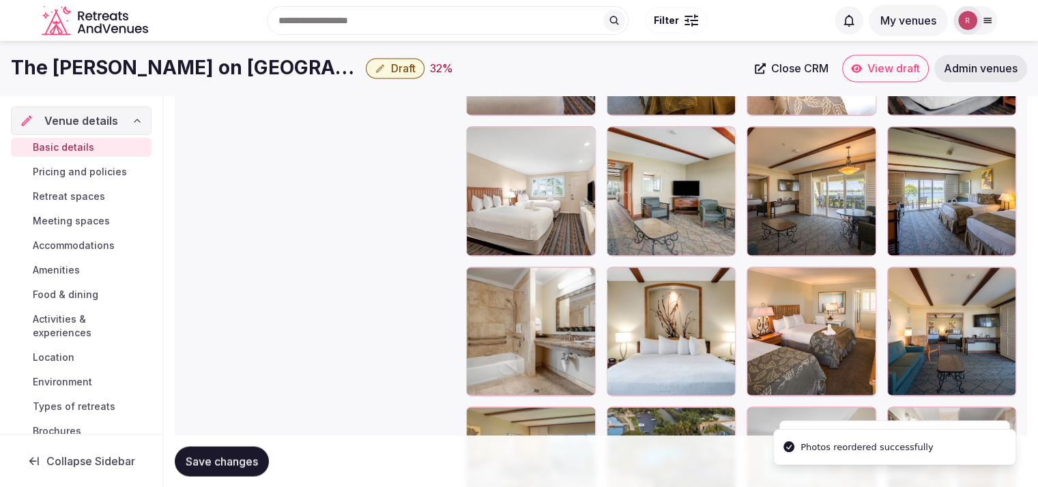
scroll to position [2032, 0]
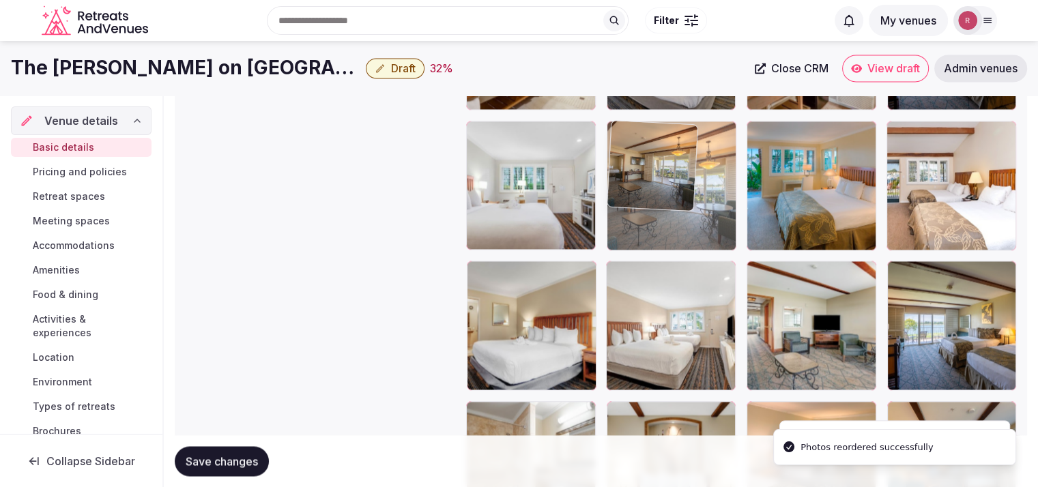
drag, startPoint x: 849, startPoint y: 313, endPoint x: 726, endPoint y: 214, distance: 157.7
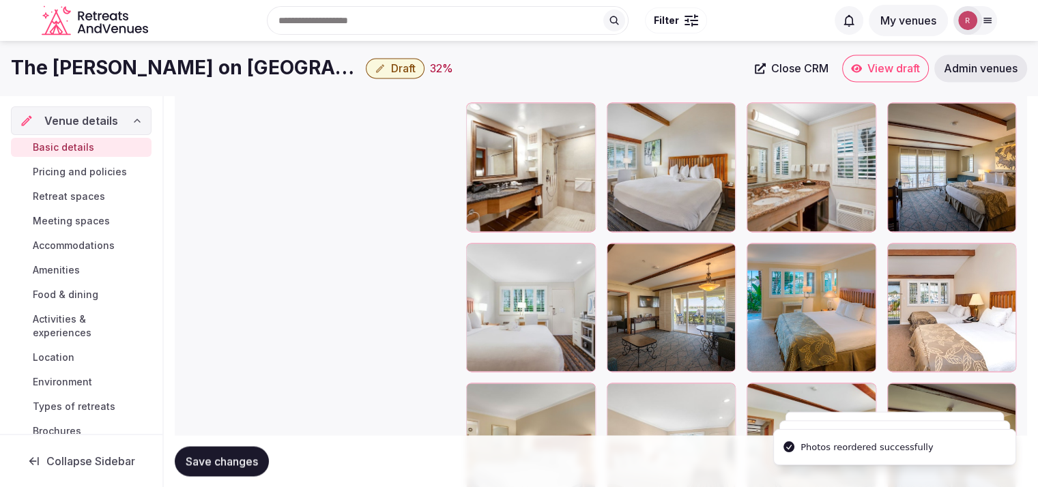
scroll to position [1871, 0]
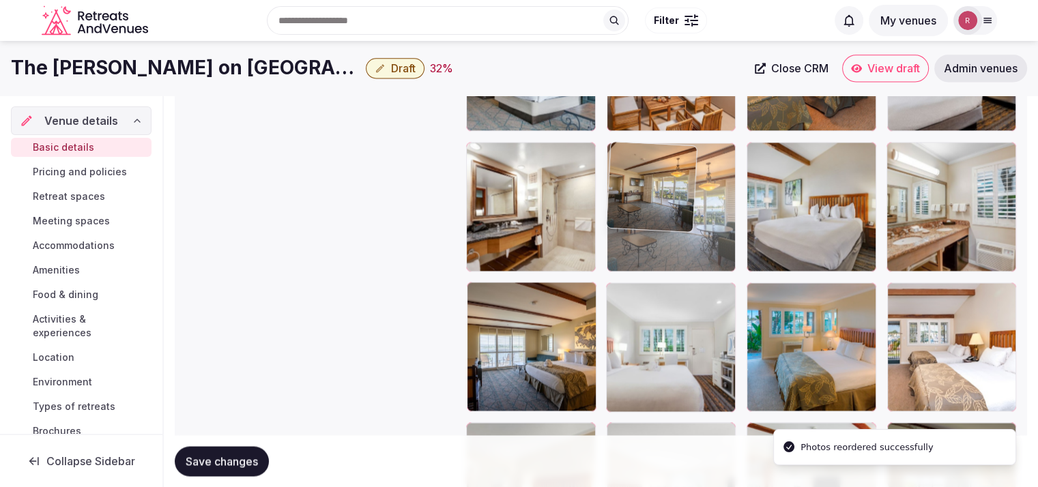
drag, startPoint x: 684, startPoint y: 334, endPoint x: 723, endPoint y: 227, distance: 114.4
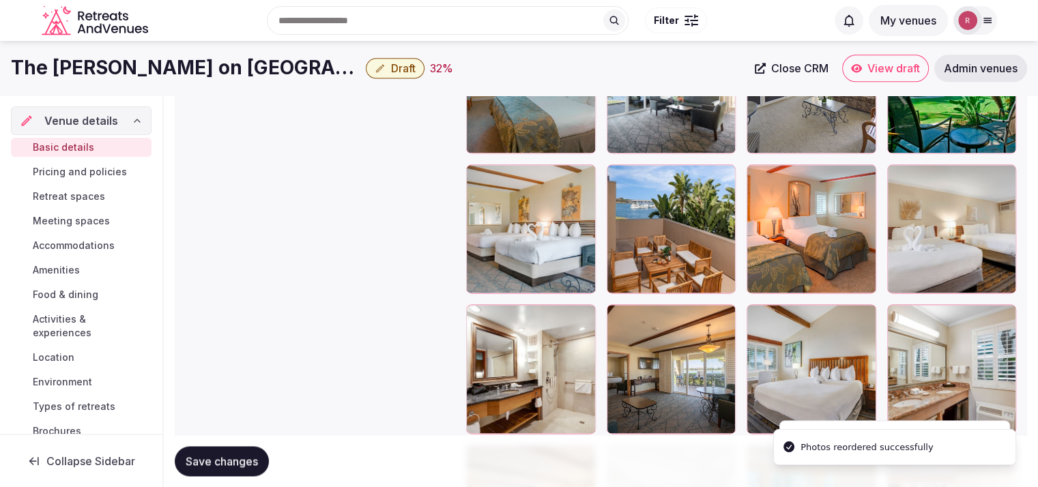
scroll to position [1693, 0]
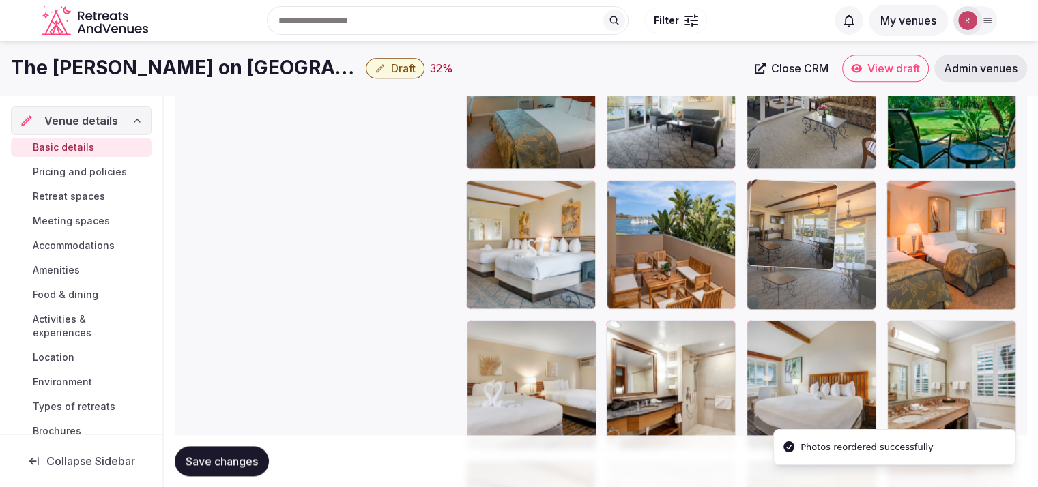
drag, startPoint x: 696, startPoint y: 368, endPoint x: 850, endPoint y: 280, distance: 177.2
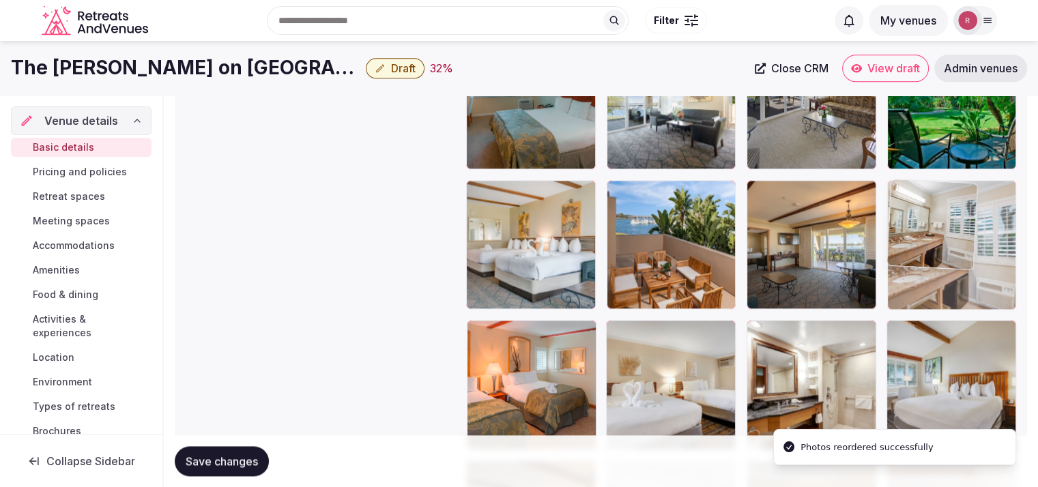
drag, startPoint x: 944, startPoint y: 382, endPoint x: 981, endPoint y: 297, distance: 93.2
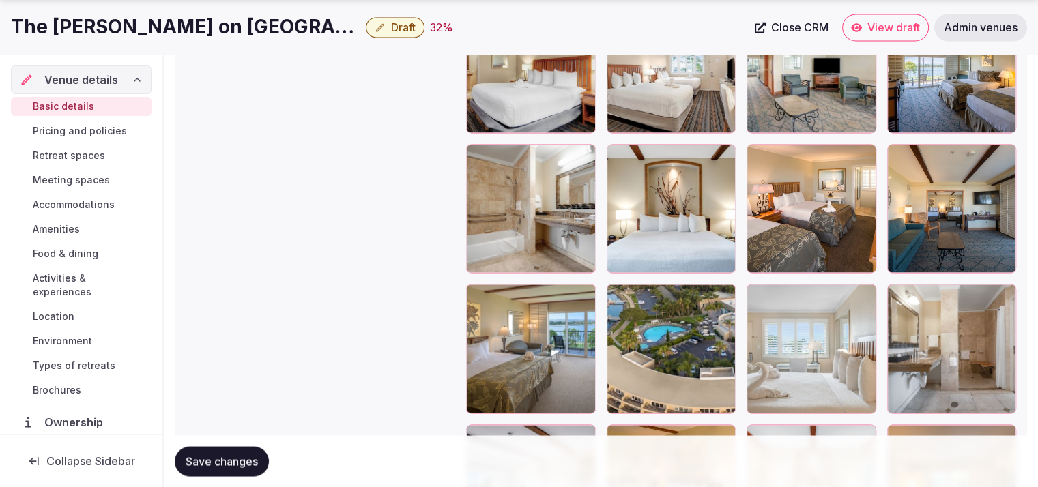
scroll to position [2266, 0]
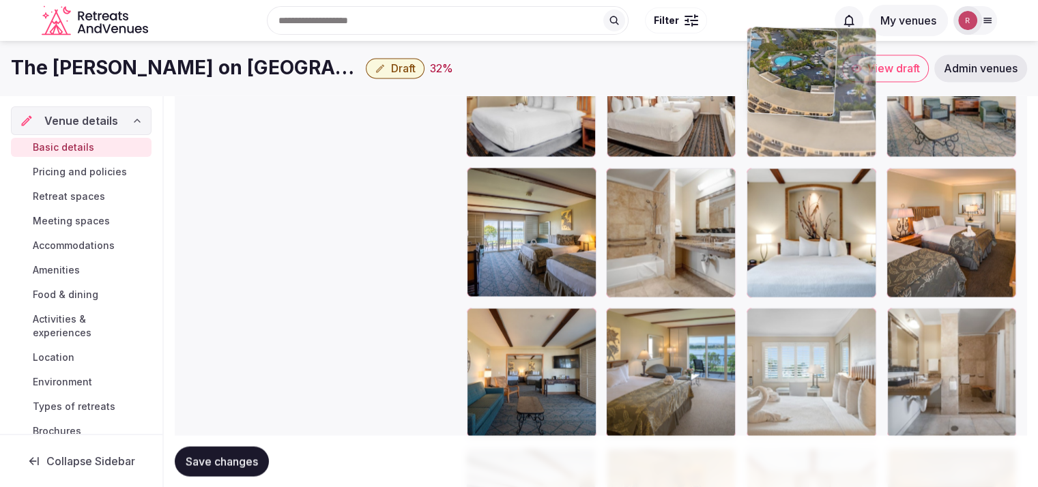
drag, startPoint x: 827, startPoint y: 285, endPoint x: 881, endPoint y: 202, distance: 99.2
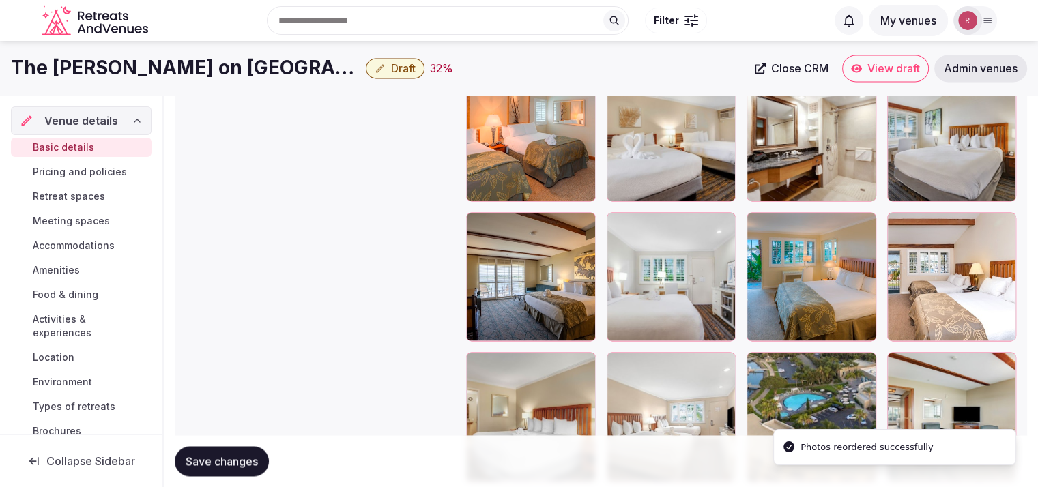
scroll to position [1933, 0]
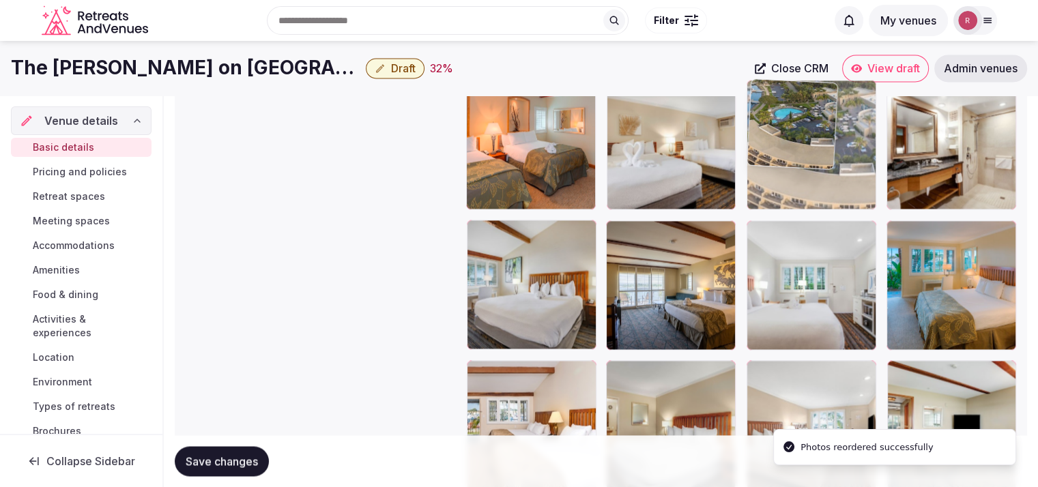
drag, startPoint x: 834, startPoint y: 413, endPoint x: 876, endPoint y: 201, distance: 216.9
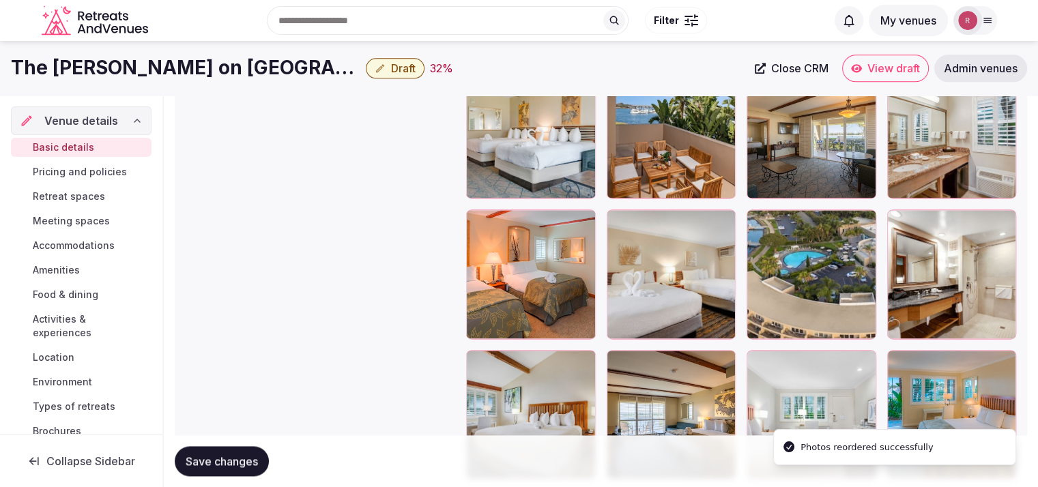
scroll to position [1712, 0]
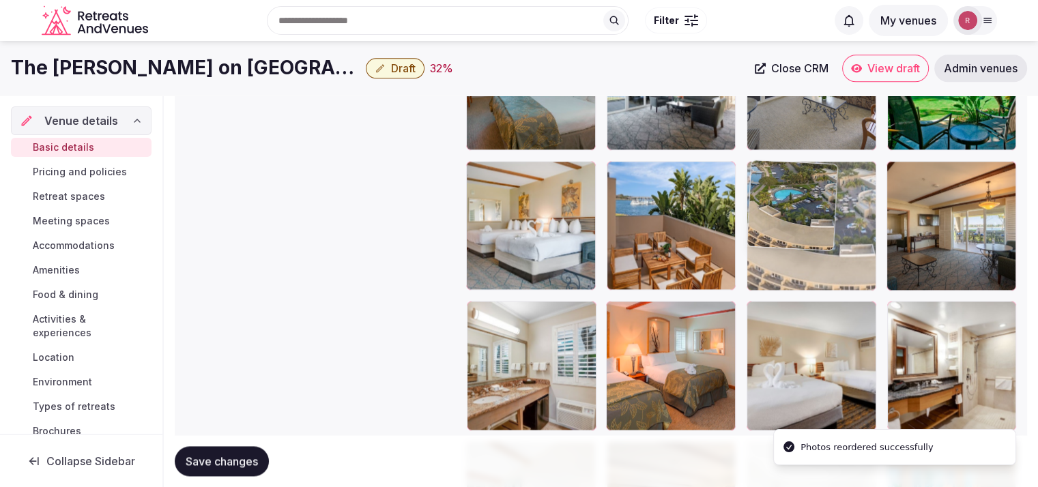
drag, startPoint x: 830, startPoint y: 336, endPoint x: 862, endPoint y: 257, distance: 85.4
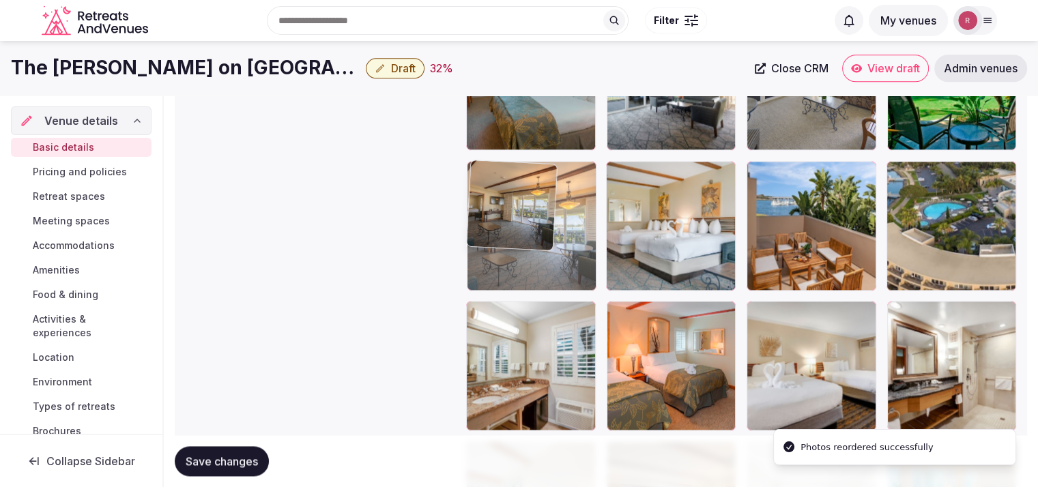
drag, startPoint x: 952, startPoint y: 256, endPoint x: 553, endPoint y: 239, distance: 399.5
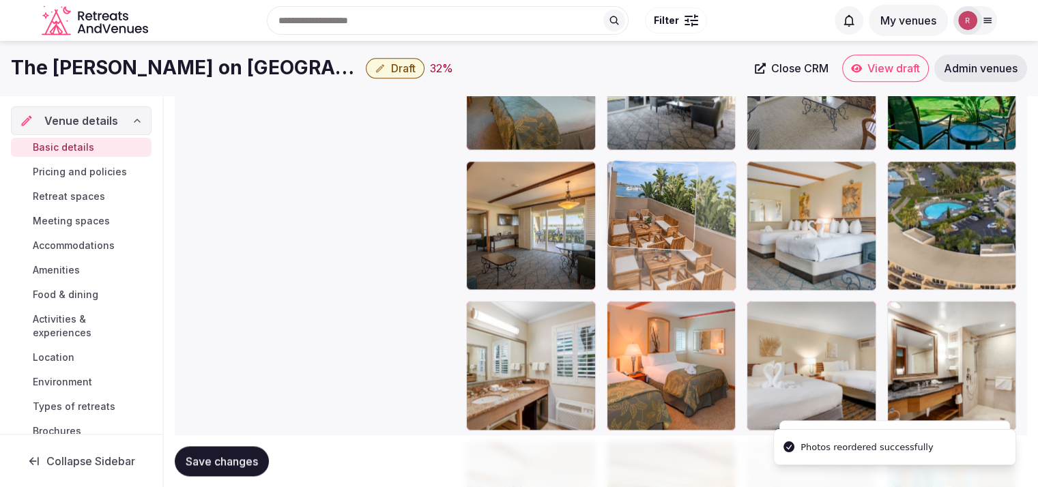
drag, startPoint x: 838, startPoint y: 276, endPoint x: 763, endPoint y: 275, distance: 75.1
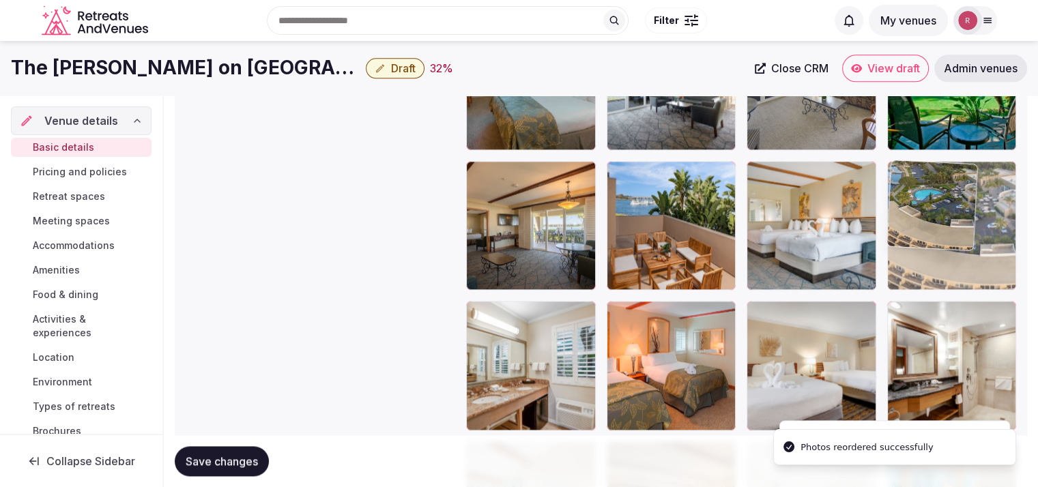
drag, startPoint x: 975, startPoint y: 270, endPoint x: 944, endPoint y: 274, distance: 30.9
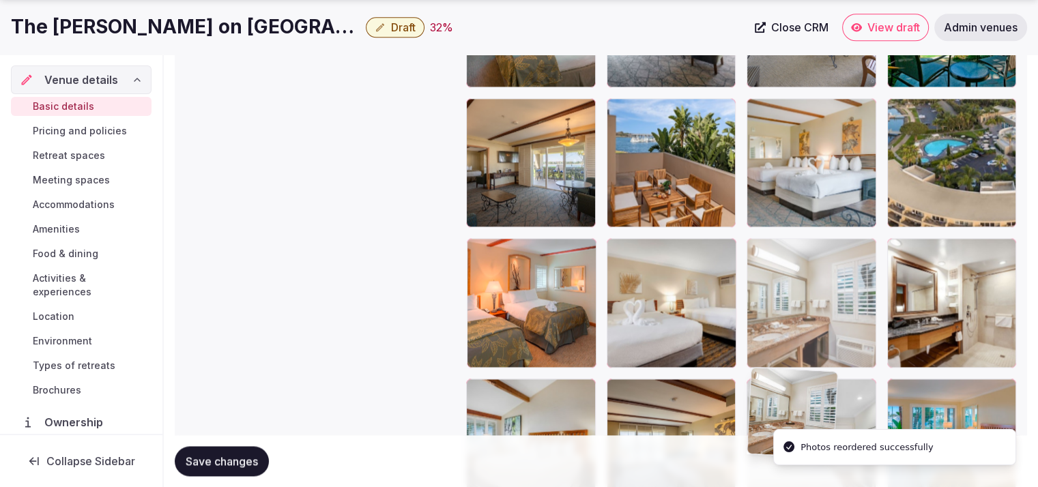
drag, startPoint x: 607, startPoint y: 377, endPoint x: 837, endPoint y: 403, distance: 232.1
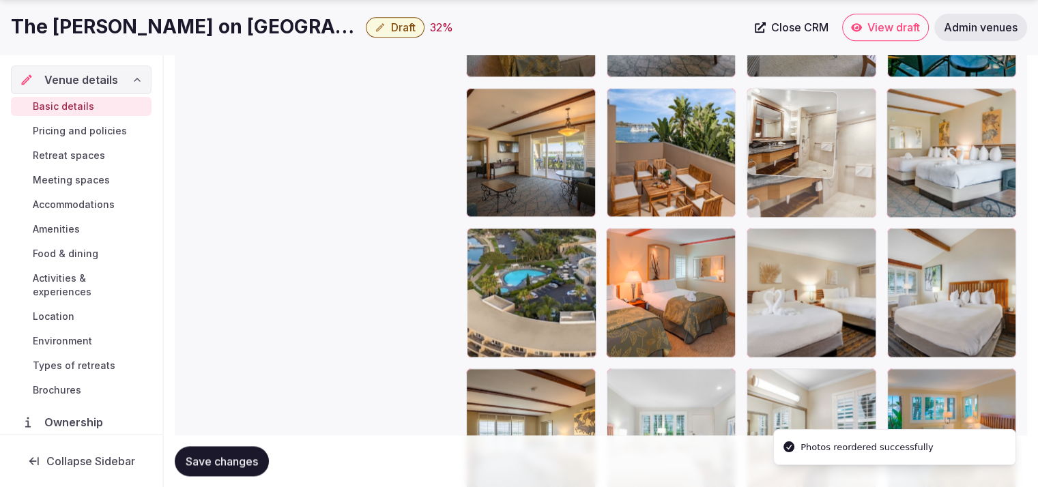
drag, startPoint x: 824, startPoint y: 300, endPoint x: 846, endPoint y: 218, distance: 84.7
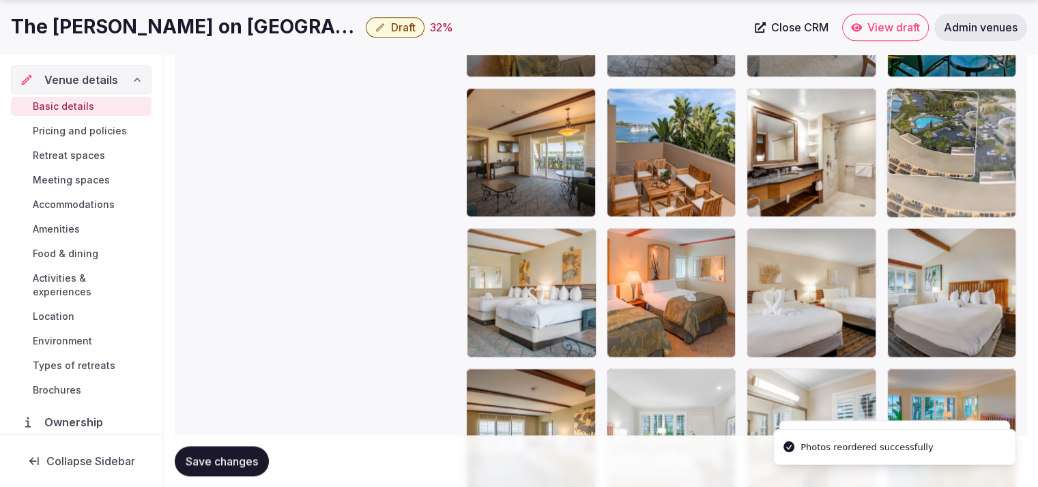
drag, startPoint x: 540, startPoint y: 322, endPoint x: 933, endPoint y: 220, distance: 405.9
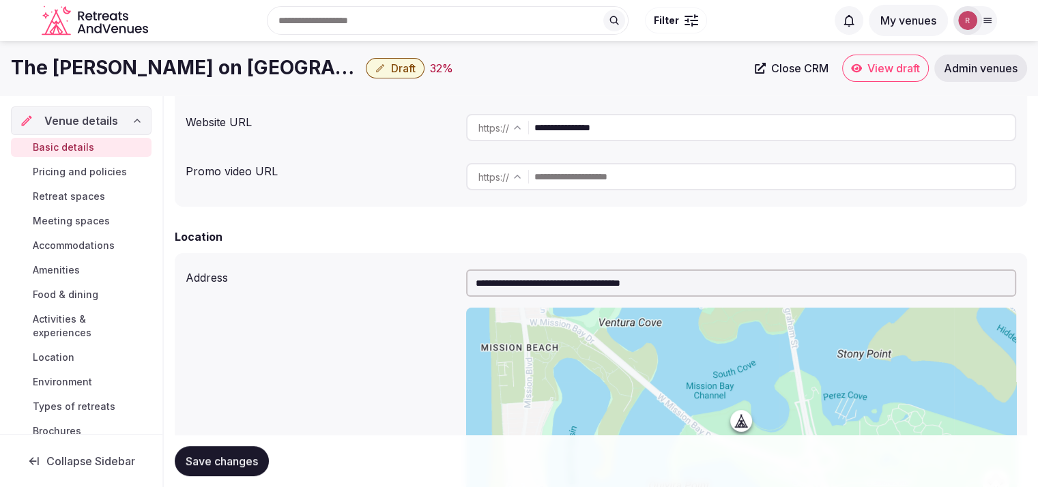
scroll to position [273, 0]
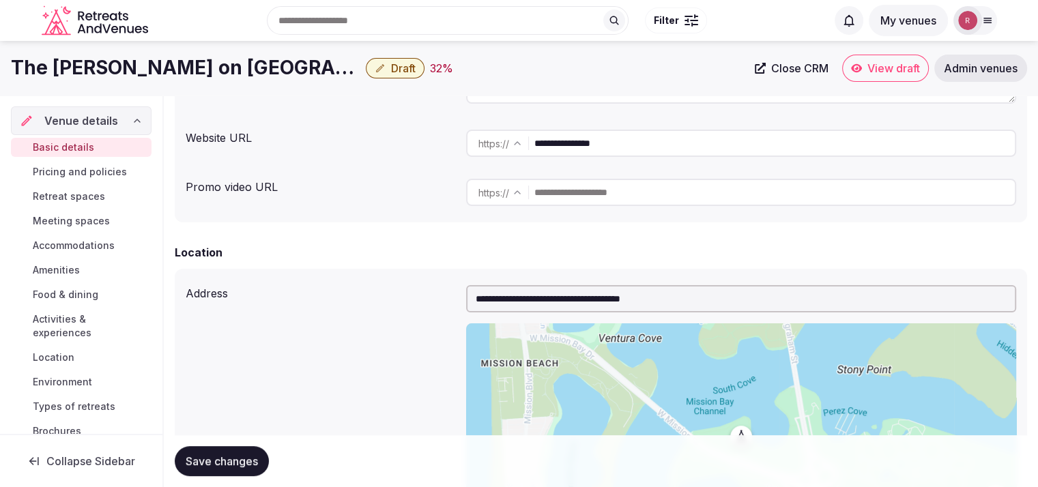
click at [654, 137] on input "**********" at bounding box center [774, 143] width 480 height 27
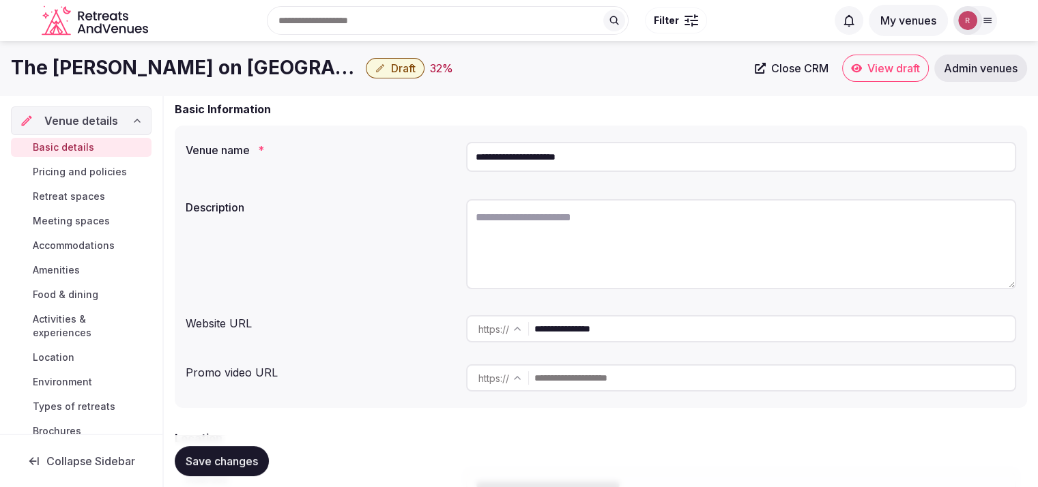
scroll to position [0, 0]
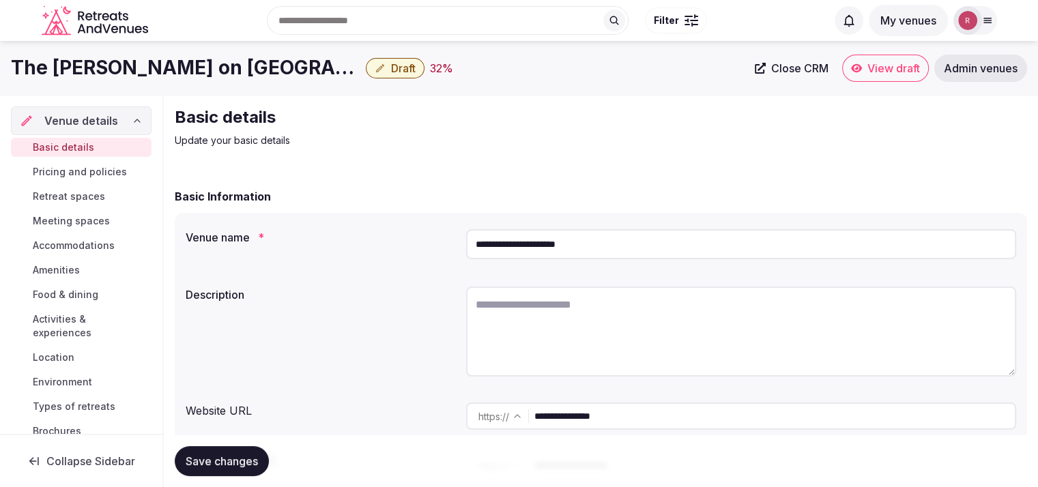
click at [535, 297] on textarea at bounding box center [741, 332] width 550 height 90
paste textarea "**********"
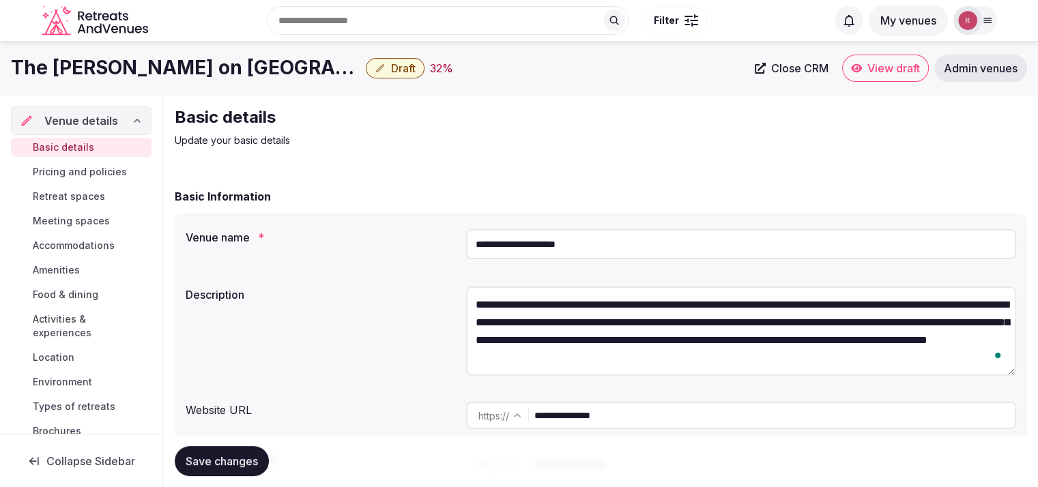
type textarea "**********"
click at [207, 452] on button "Save changes" at bounding box center [222, 461] width 94 height 30
click at [391, 65] on span "Draft" at bounding box center [403, 68] width 25 height 14
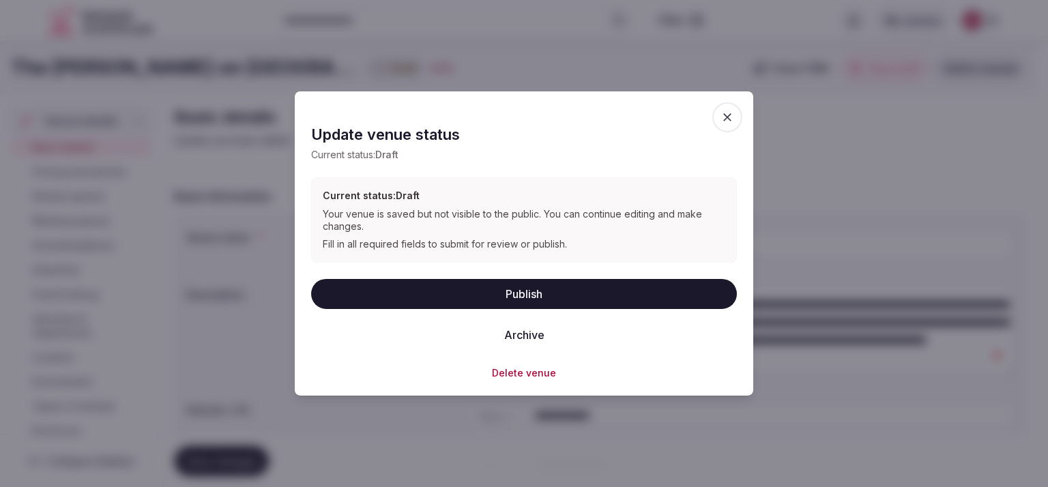
click at [562, 286] on button "Publish" at bounding box center [524, 293] width 426 height 30
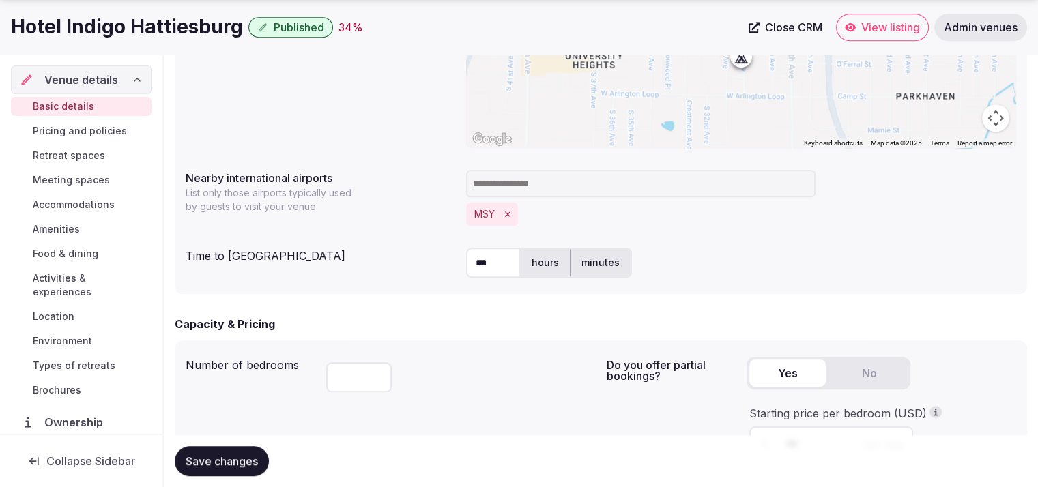
scroll to position [787, 0]
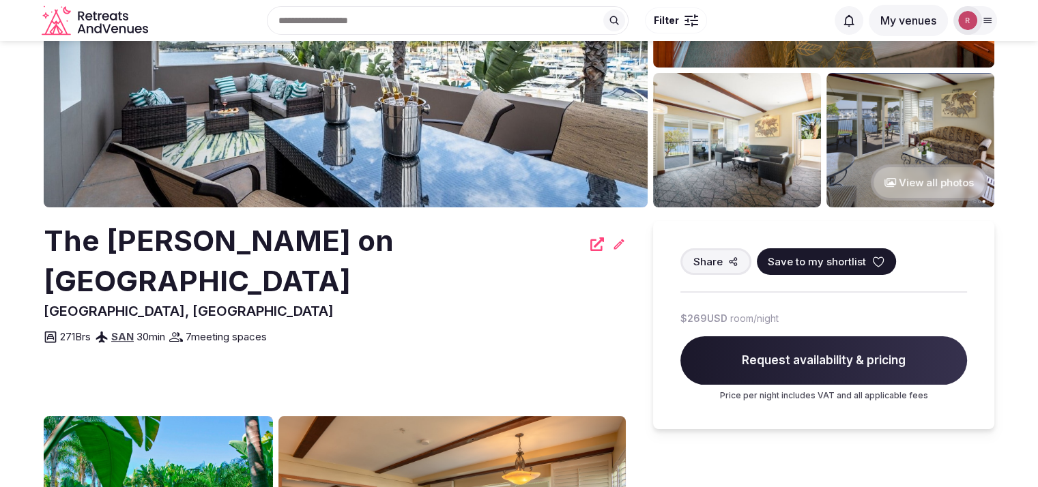
scroll to position [77, 0]
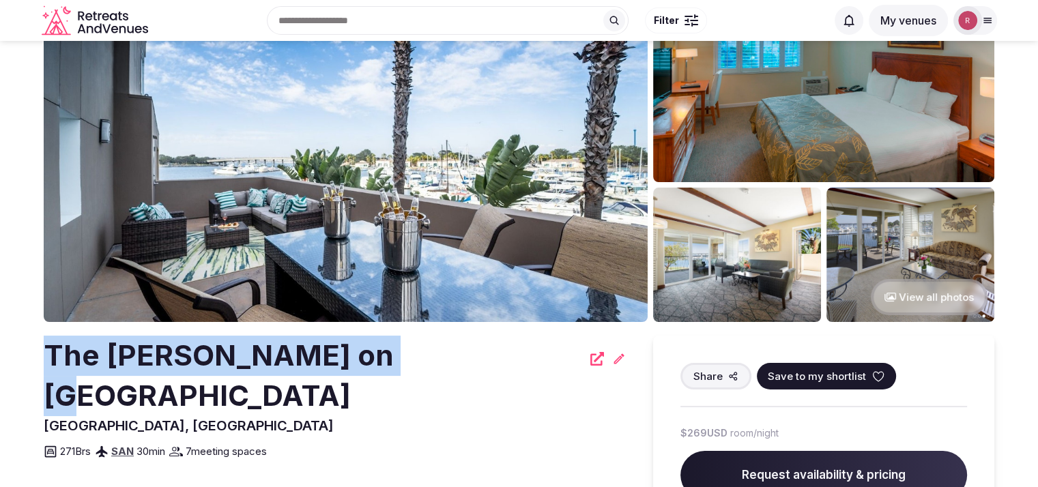
drag, startPoint x: 390, startPoint y: 356, endPoint x: 44, endPoint y: 346, distance: 346.1
click at [44, 346] on h2 "The [PERSON_NAME] on [GEOGRAPHIC_DATA]" at bounding box center [313, 376] width 538 height 81
copy h2 "The [PERSON_NAME] on [GEOGRAPHIC_DATA]"
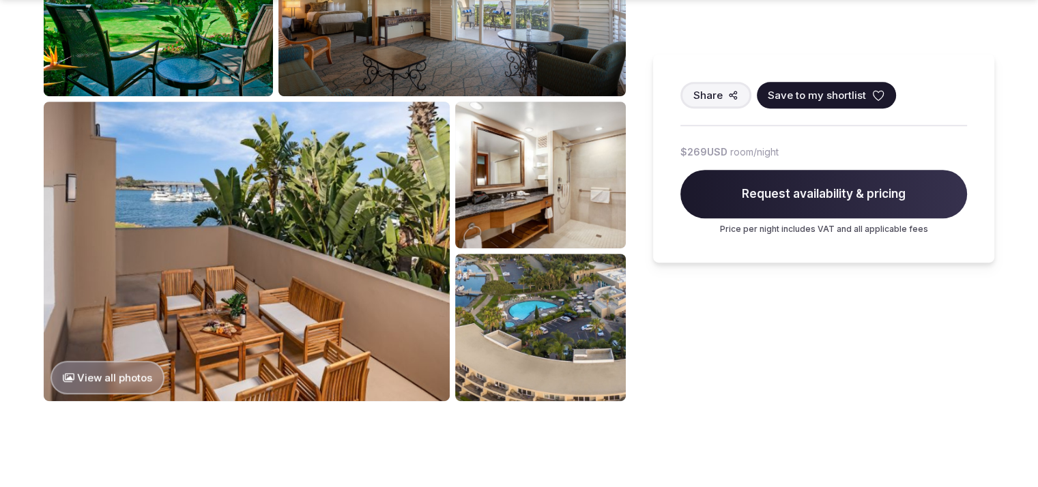
scroll to position [704, 0]
